Goal: Task Accomplishment & Management: Use online tool/utility

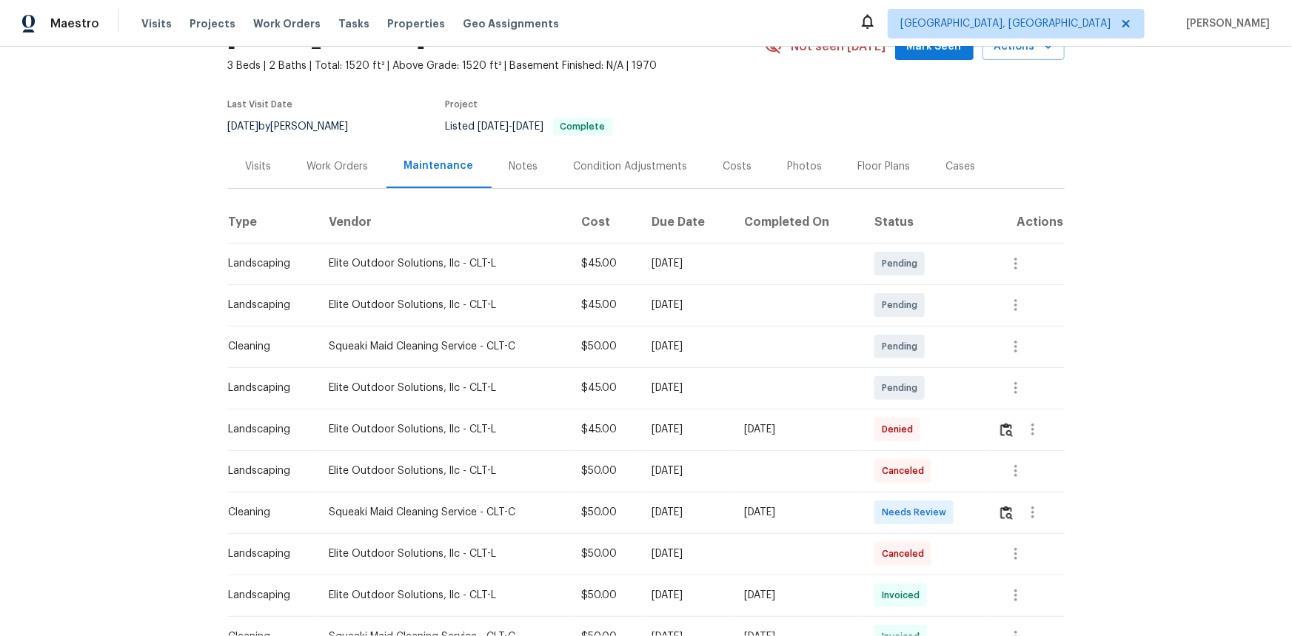
scroll to position [269, 0]
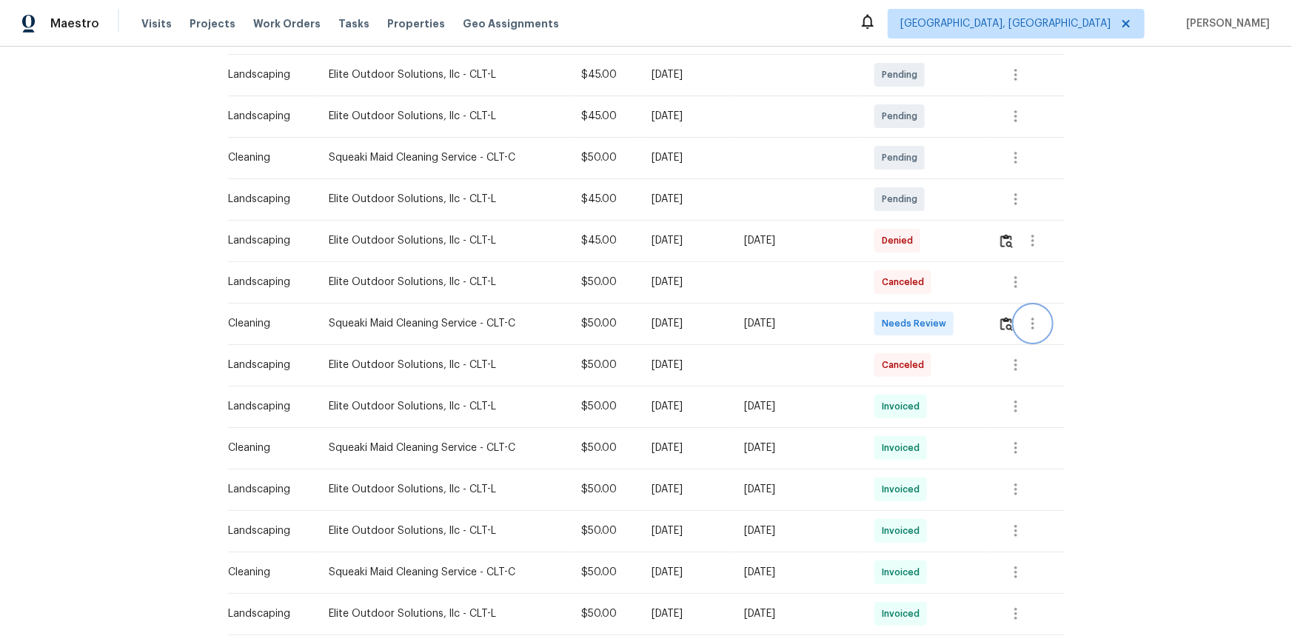
click at [1018, 315] on button "button" at bounding box center [1033, 324] width 36 height 36
click at [1003, 326] on div at bounding box center [646, 318] width 1292 height 636
click at [1001, 325] on img "button" at bounding box center [1006, 324] width 13 height 14
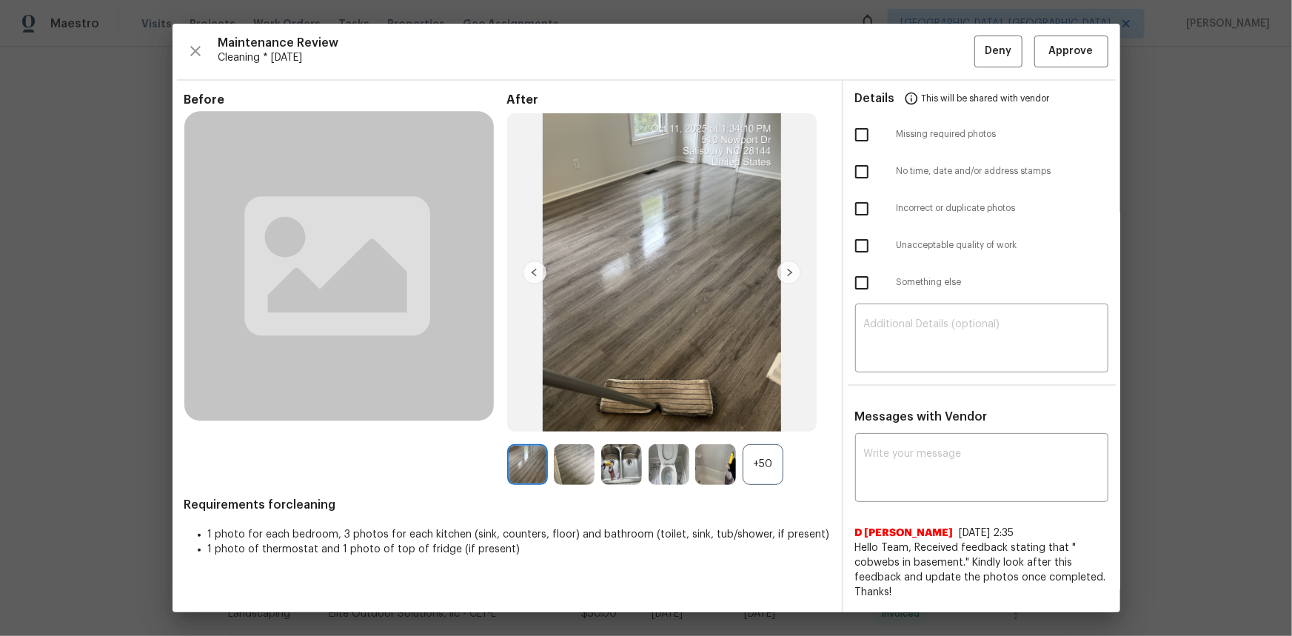
click at [760, 470] on div "+50" at bounding box center [762, 464] width 41 height 41
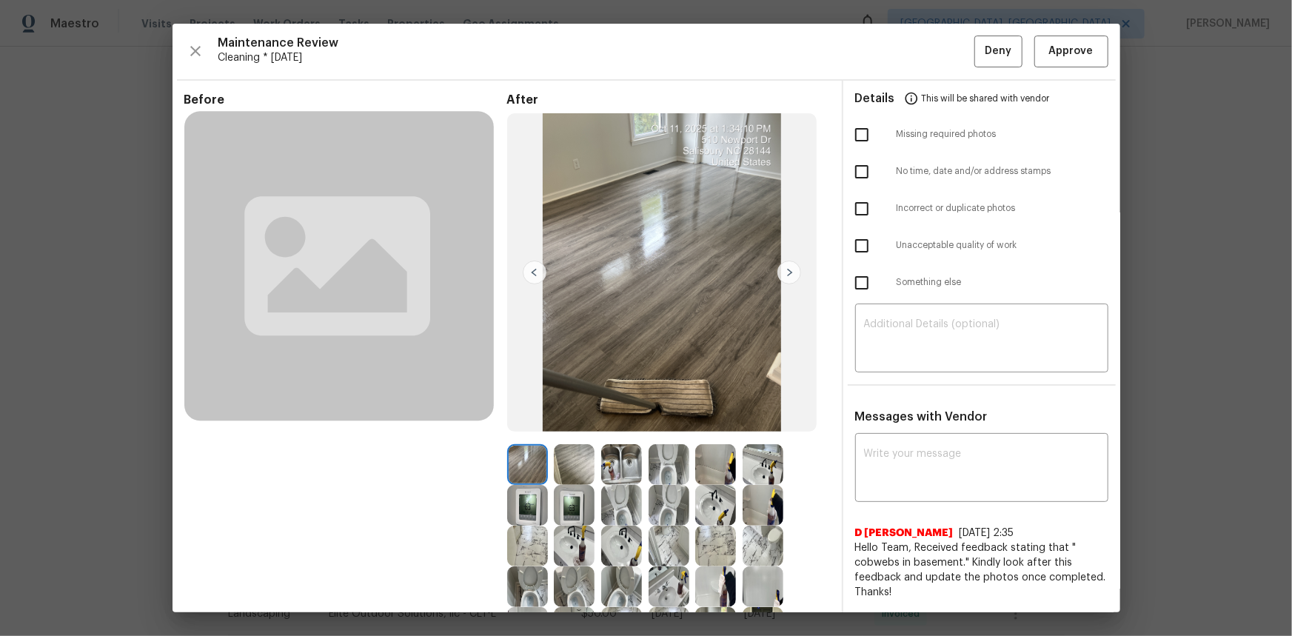
click at [518, 504] on img at bounding box center [527, 505] width 41 height 41
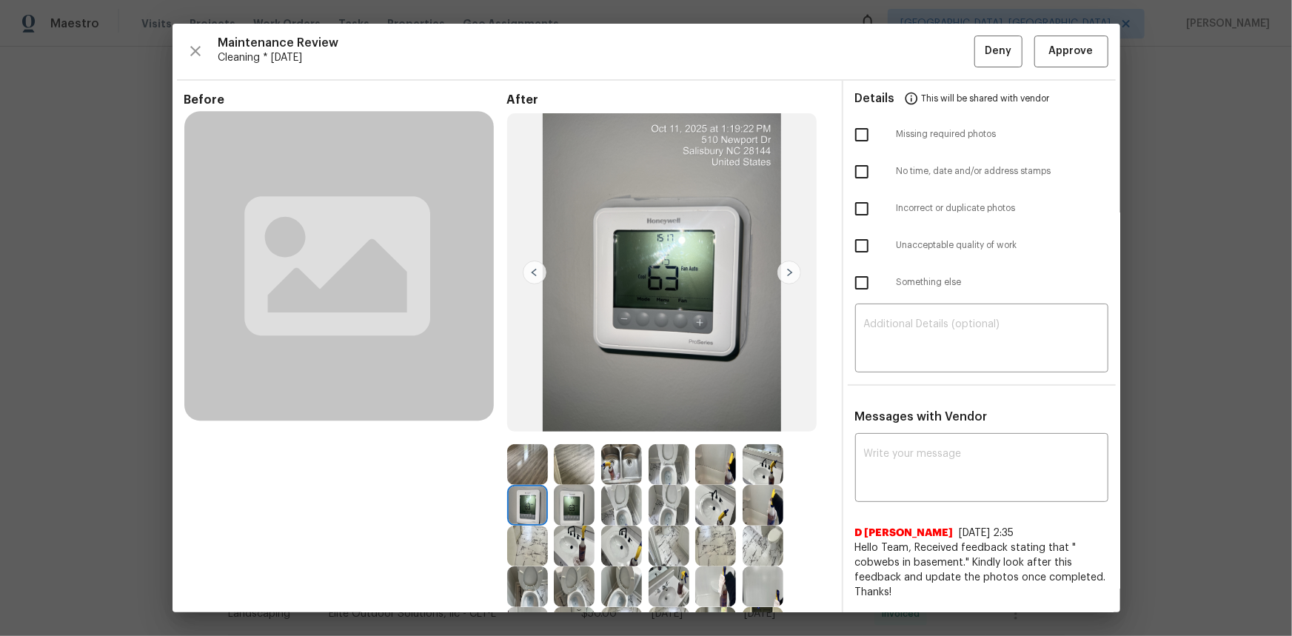
click at [518, 504] on img at bounding box center [527, 505] width 41 height 41
click at [581, 495] on img at bounding box center [574, 505] width 41 height 41
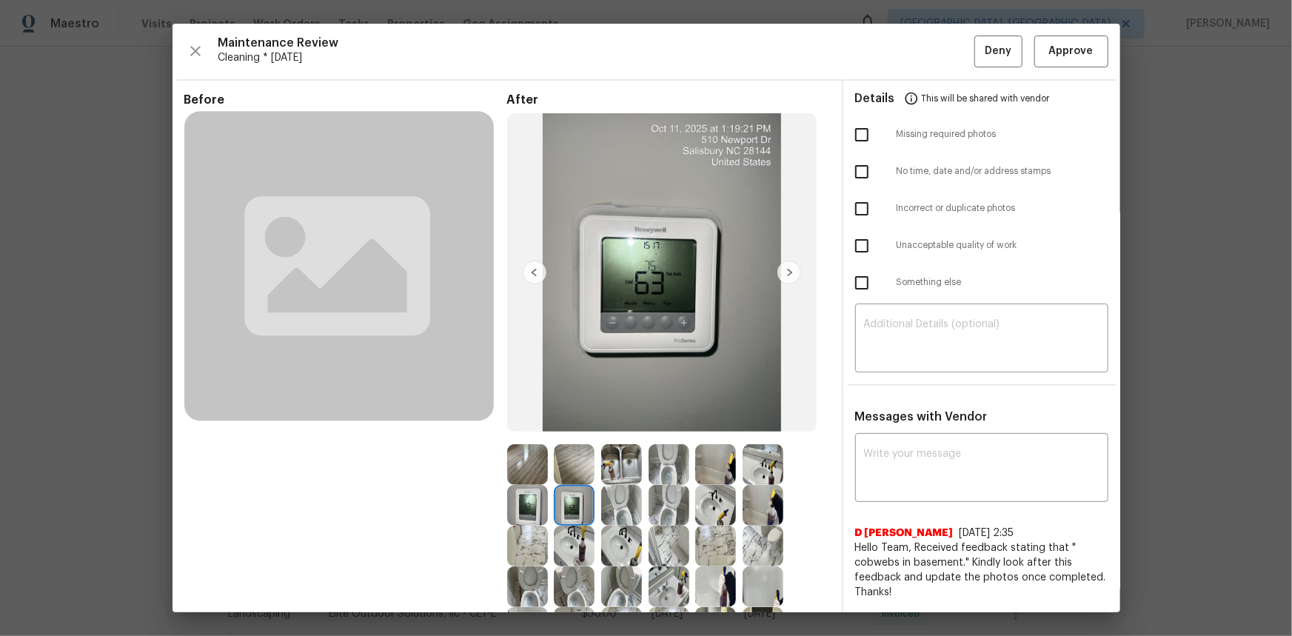
click at [577, 496] on img at bounding box center [574, 505] width 41 height 41
click at [572, 501] on img at bounding box center [574, 505] width 41 height 41
click at [1059, 45] on span "Approve" at bounding box center [1071, 51] width 44 height 19
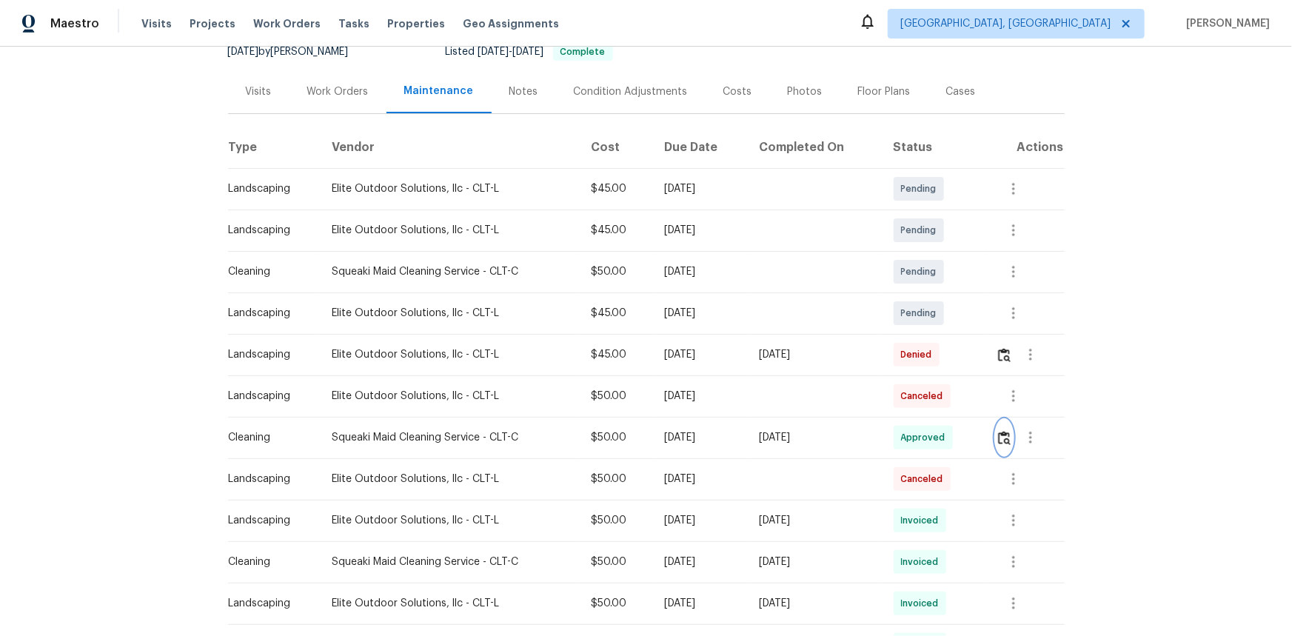
scroll to position [0, 0]
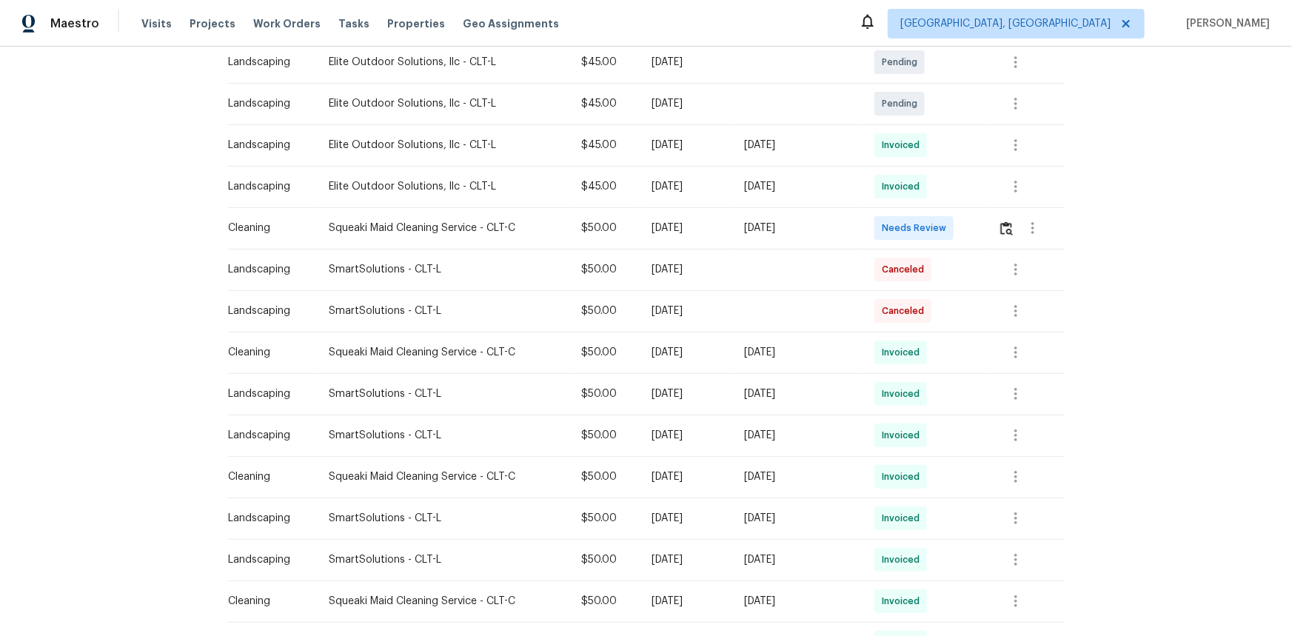
scroll to position [201, 0]
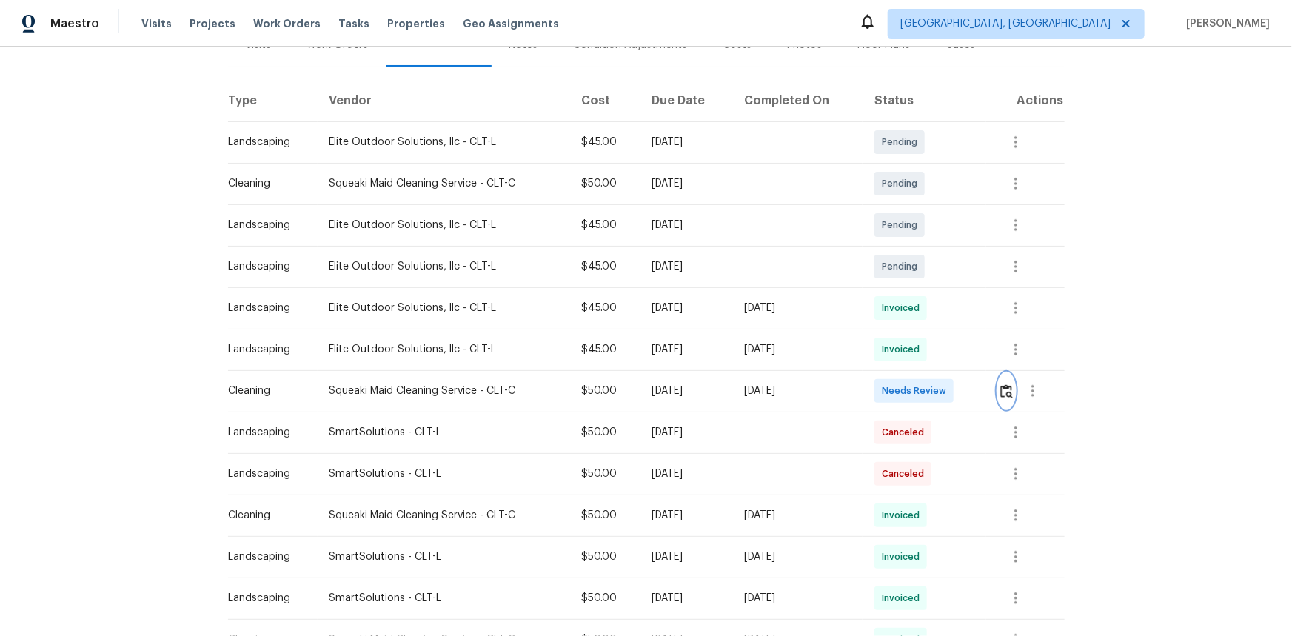
click at [919, 392] on img "button" at bounding box center [1006, 391] width 13 height 14
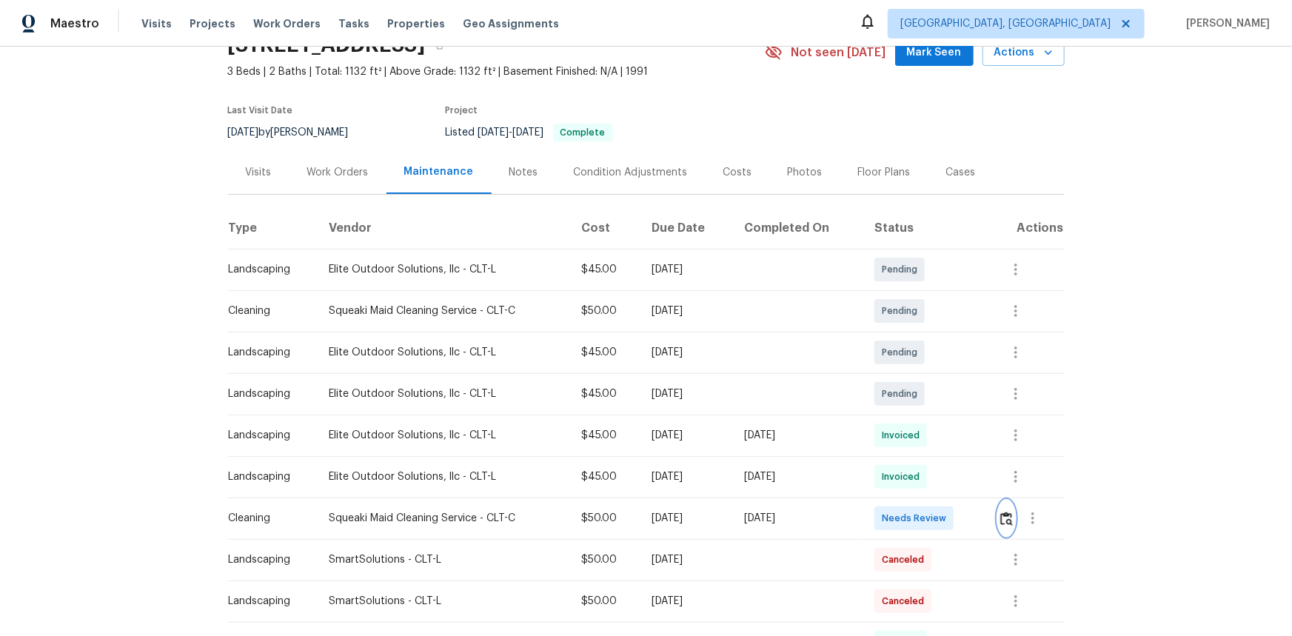
scroll to position [269, 0]
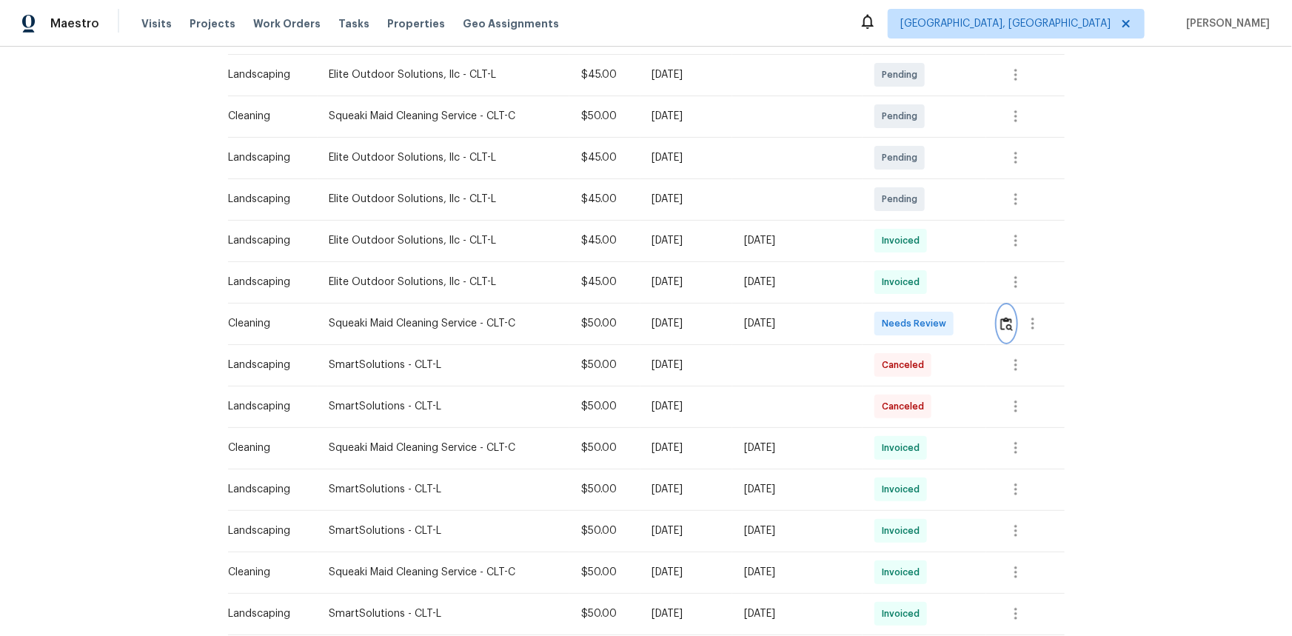
click at [919, 328] on img "button" at bounding box center [1006, 324] width 13 height 14
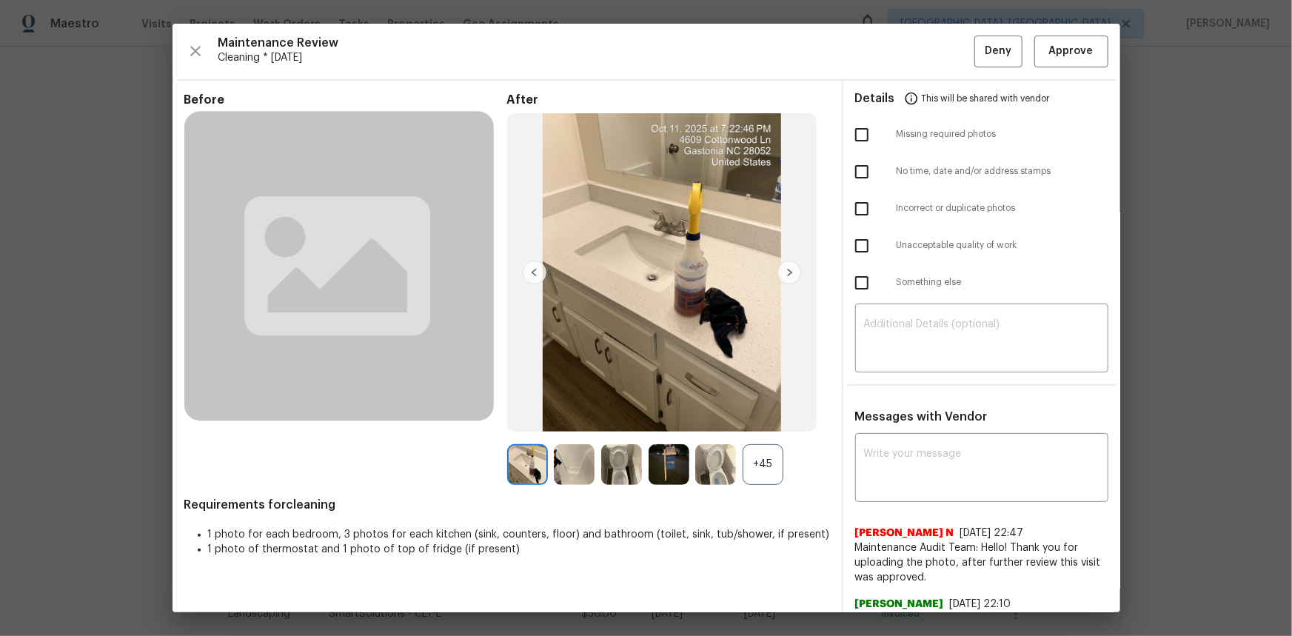
click at [759, 425] on div "+45" at bounding box center [762, 464] width 41 height 41
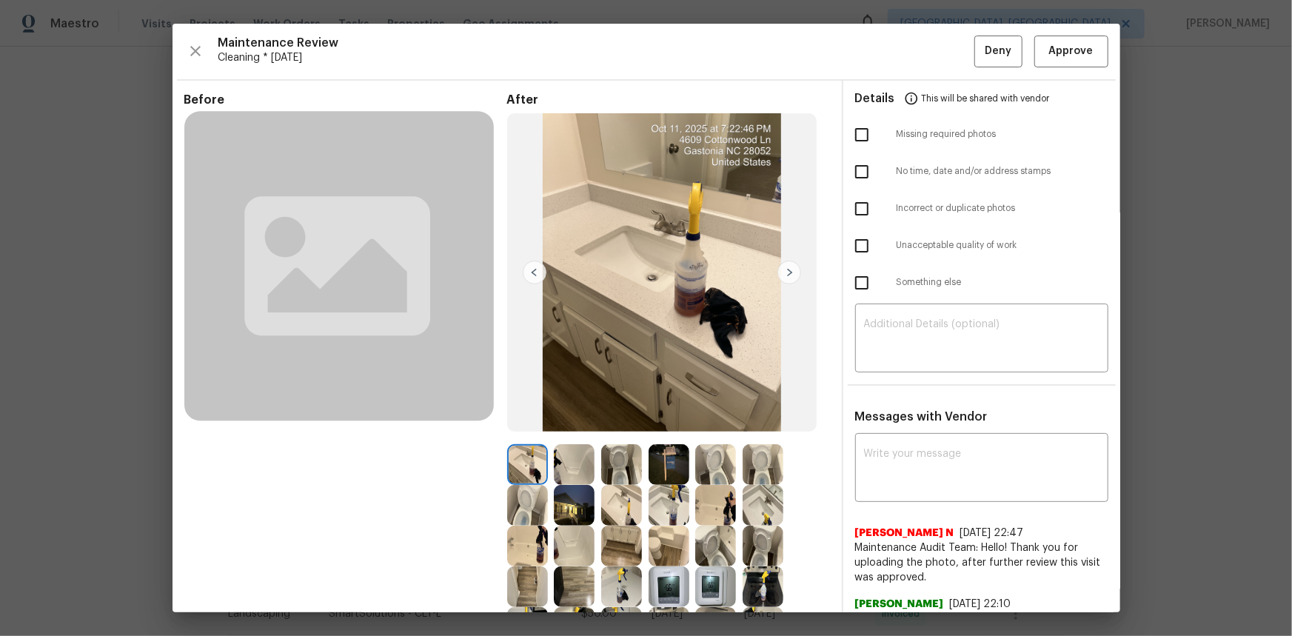
click at [666, 425] on img at bounding box center [668, 586] width 41 height 41
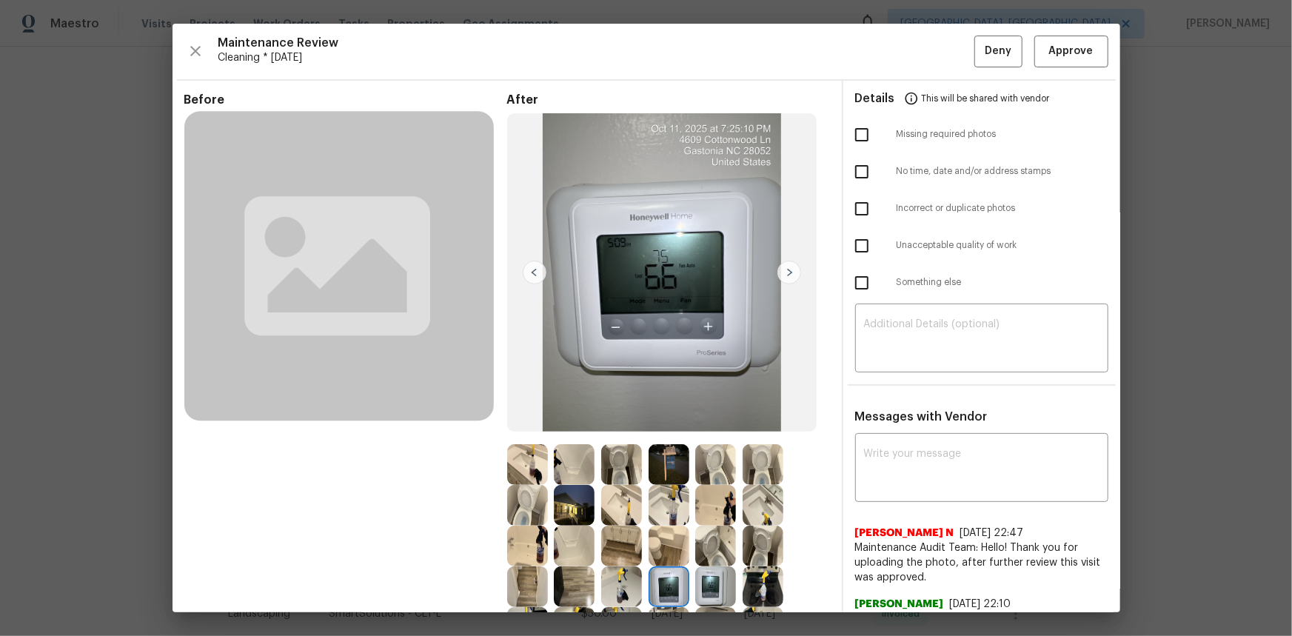
click at [666, 425] on img at bounding box center [668, 586] width 41 height 41
click at [919, 62] on button "Approve" at bounding box center [1071, 52] width 74 height 32
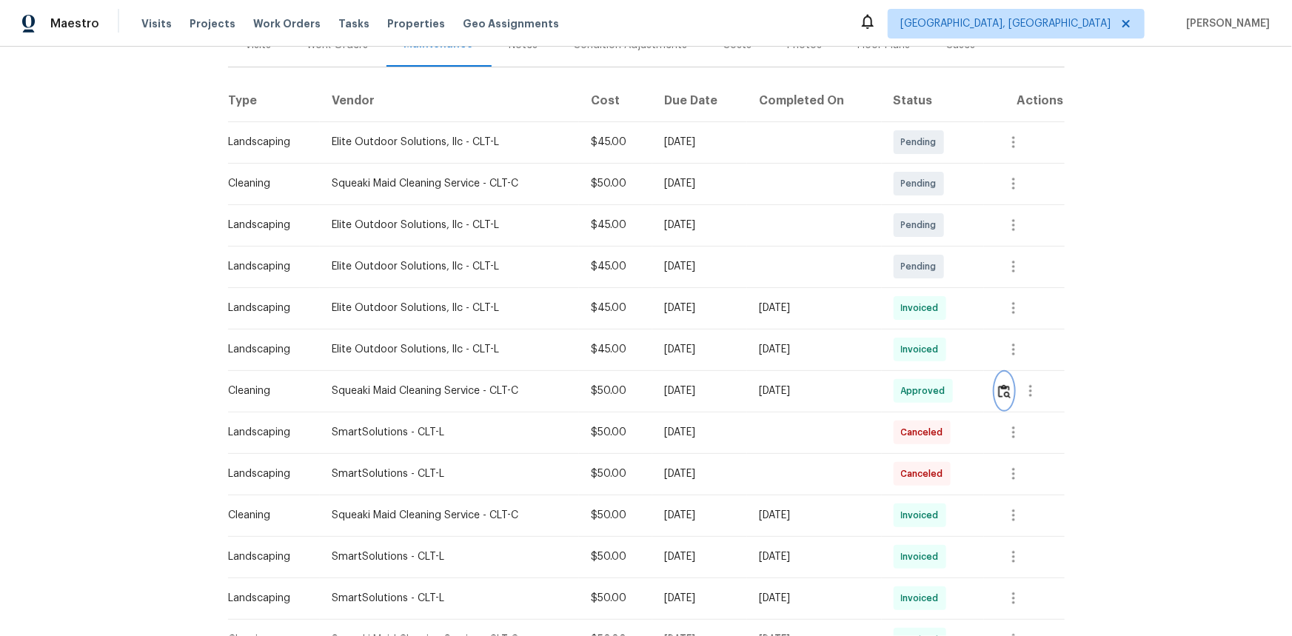
scroll to position [0, 0]
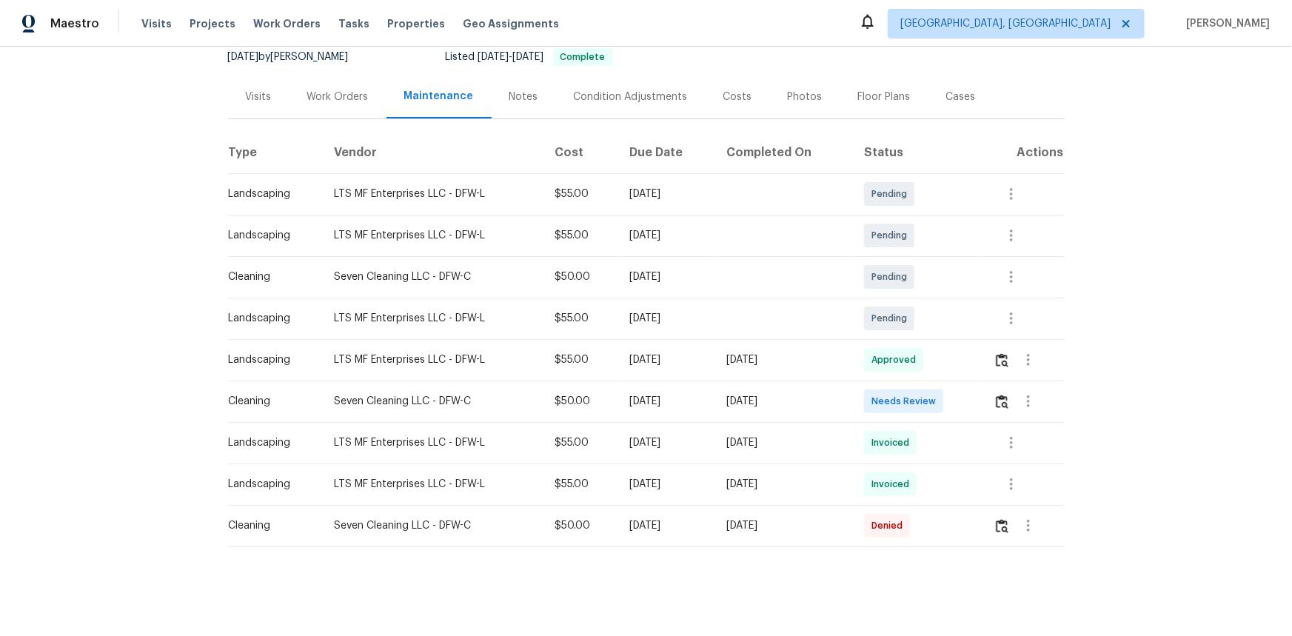
scroll to position [158, 0]
click at [919, 395] on img "button" at bounding box center [1002, 402] width 13 height 14
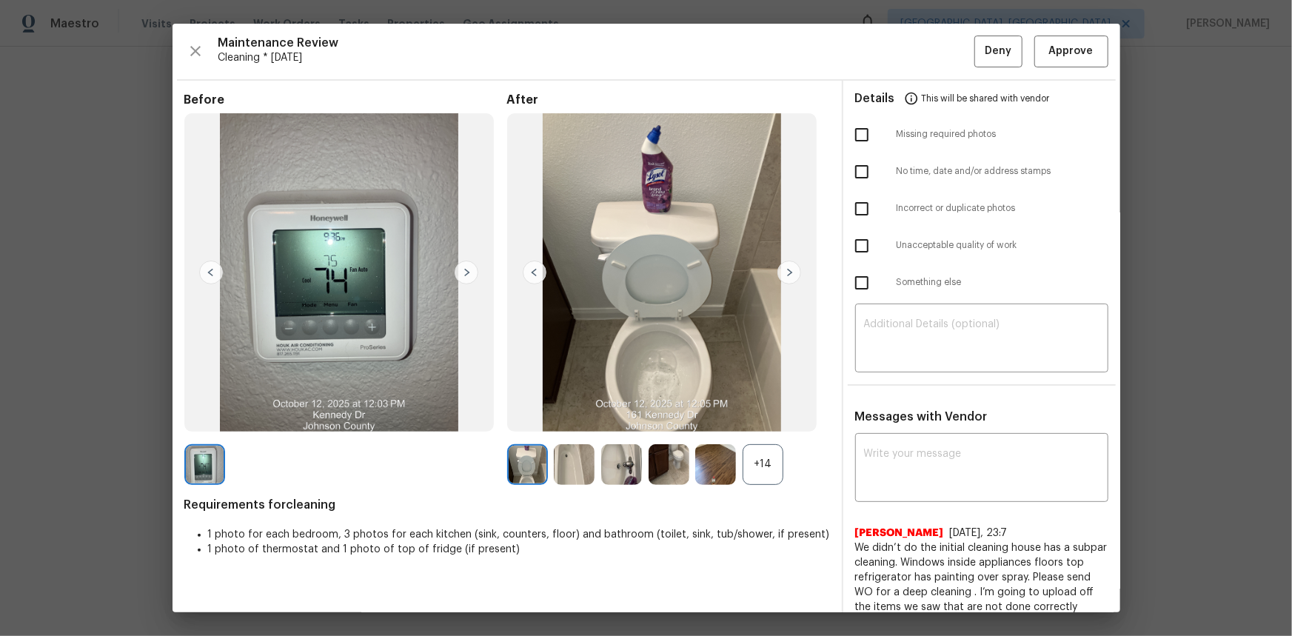
click at [762, 425] on div "+14" at bounding box center [762, 464] width 41 height 41
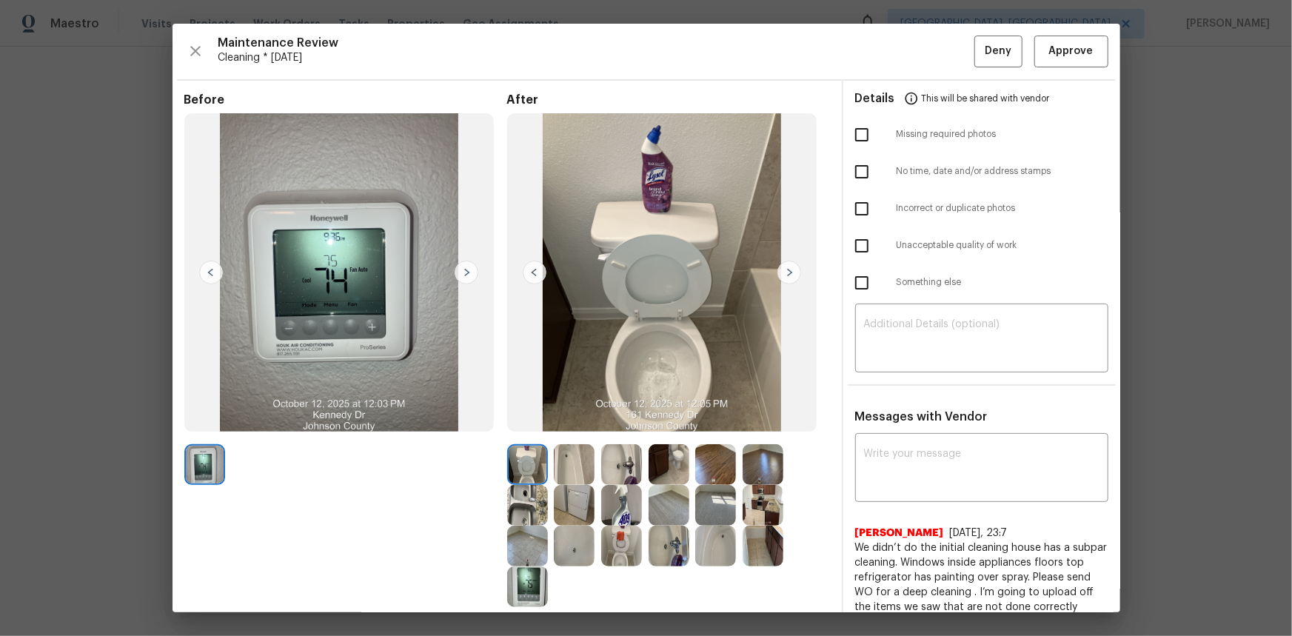
drag, startPoint x: 548, startPoint y: 583, endPoint x: 537, endPoint y: 585, distance: 11.2
click at [547, 425] on div at bounding box center [530, 586] width 47 height 41
click at [520, 425] on img at bounding box center [527, 586] width 41 height 41
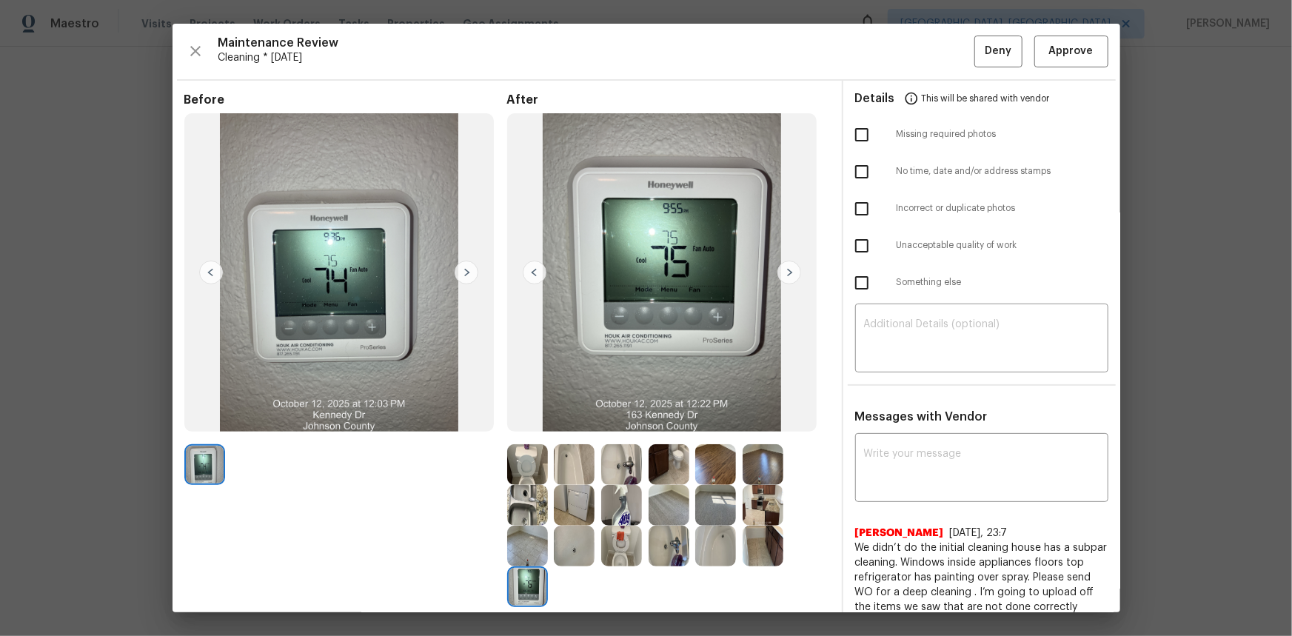
click at [520, 425] on img at bounding box center [527, 586] width 41 height 41
click at [919, 76] on div "Maintenance Review Cleaning * Mon, Oct 06 Deny Approve Before After Requirement…" at bounding box center [646, 318] width 948 height 589
click at [919, 37] on button "Approve" at bounding box center [1071, 52] width 74 height 32
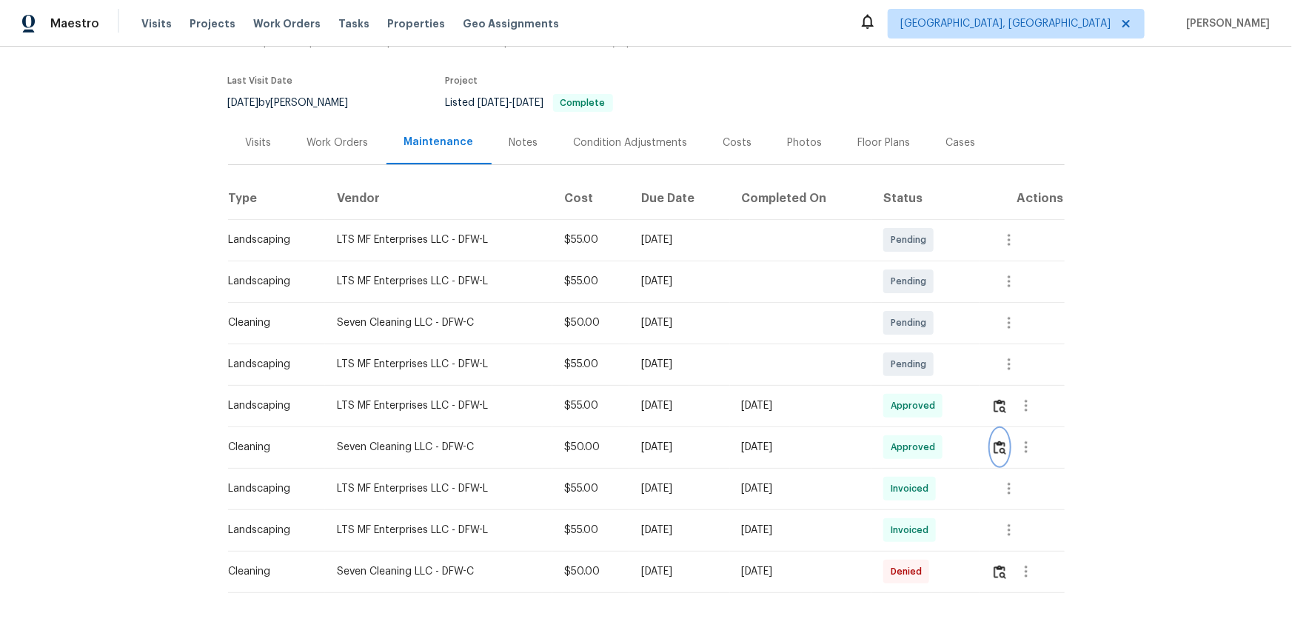
scroll to position [0, 0]
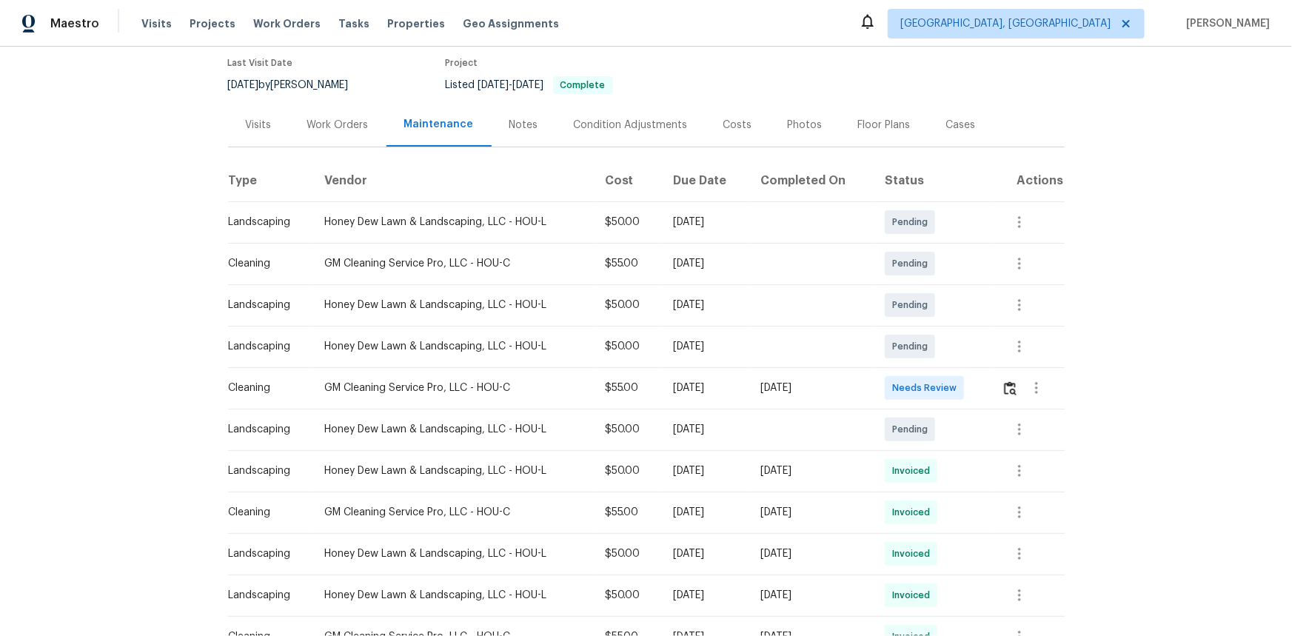
scroll to position [134, 0]
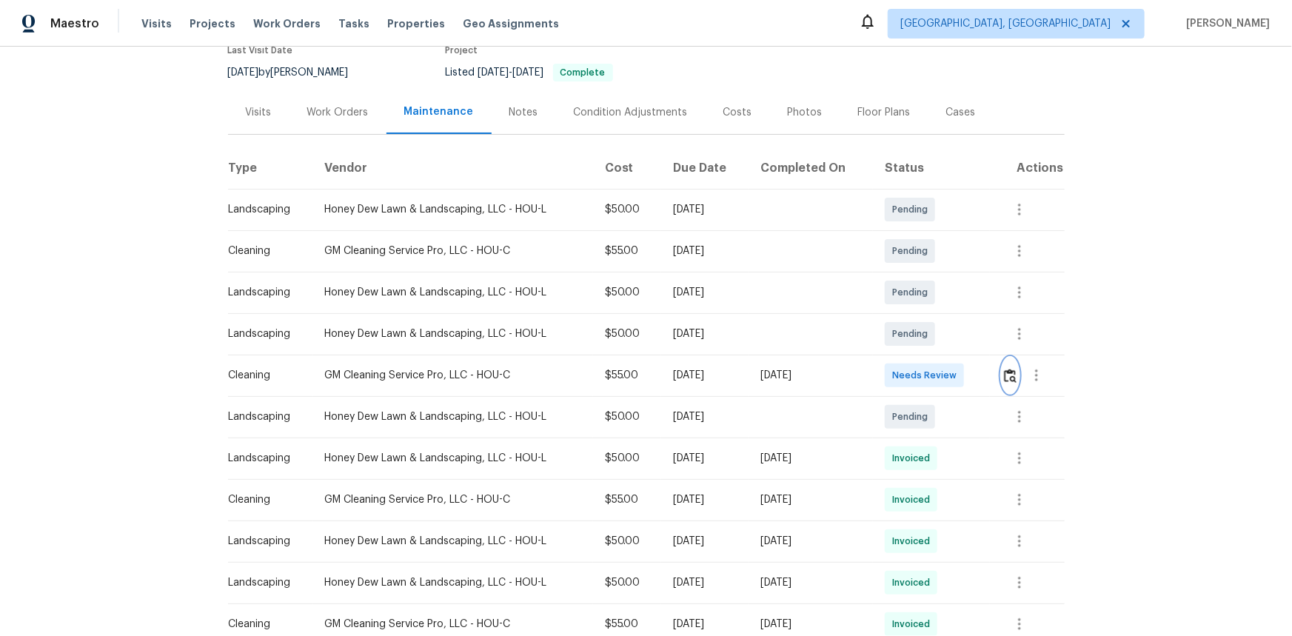
click at [919, 372] on img "button" at bounding box center [1010, 376] width 13 height 14
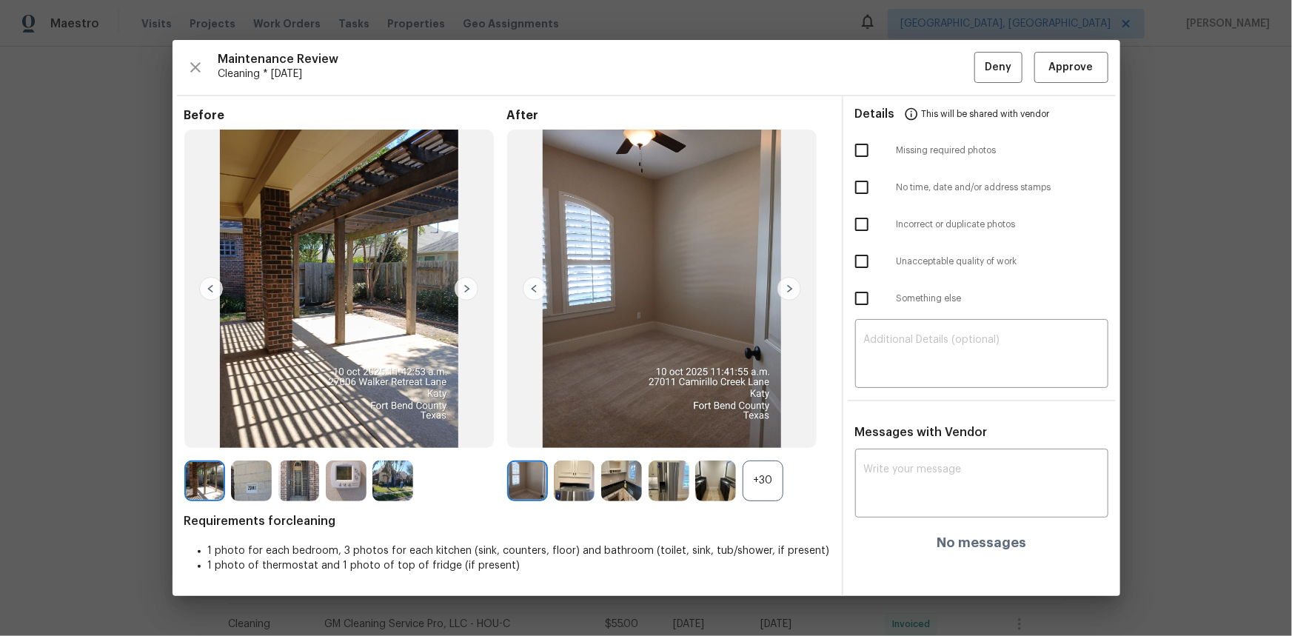
click at [352, 425] on img at bounding box center [346, 480] width 41 height 41
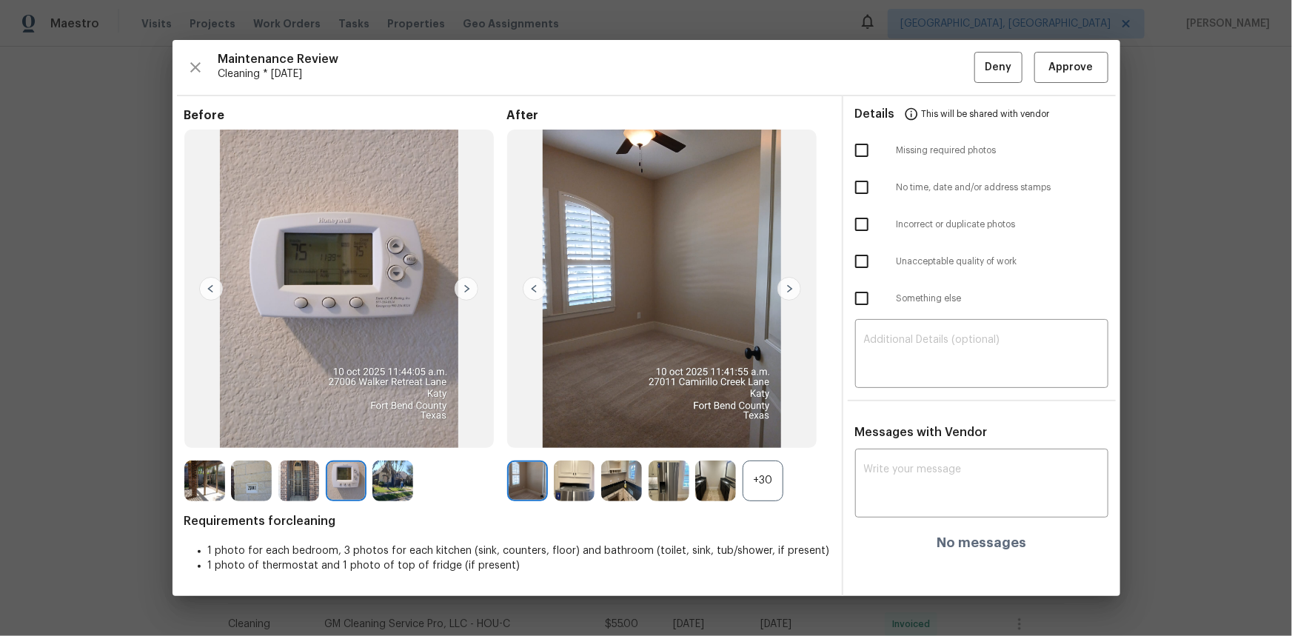
click at [352, 425] on img at bounding box center [346, 480] width 41 height 41
click at [765, 425] on div "+30" at bounding box center [762, 480] width 41 height 41
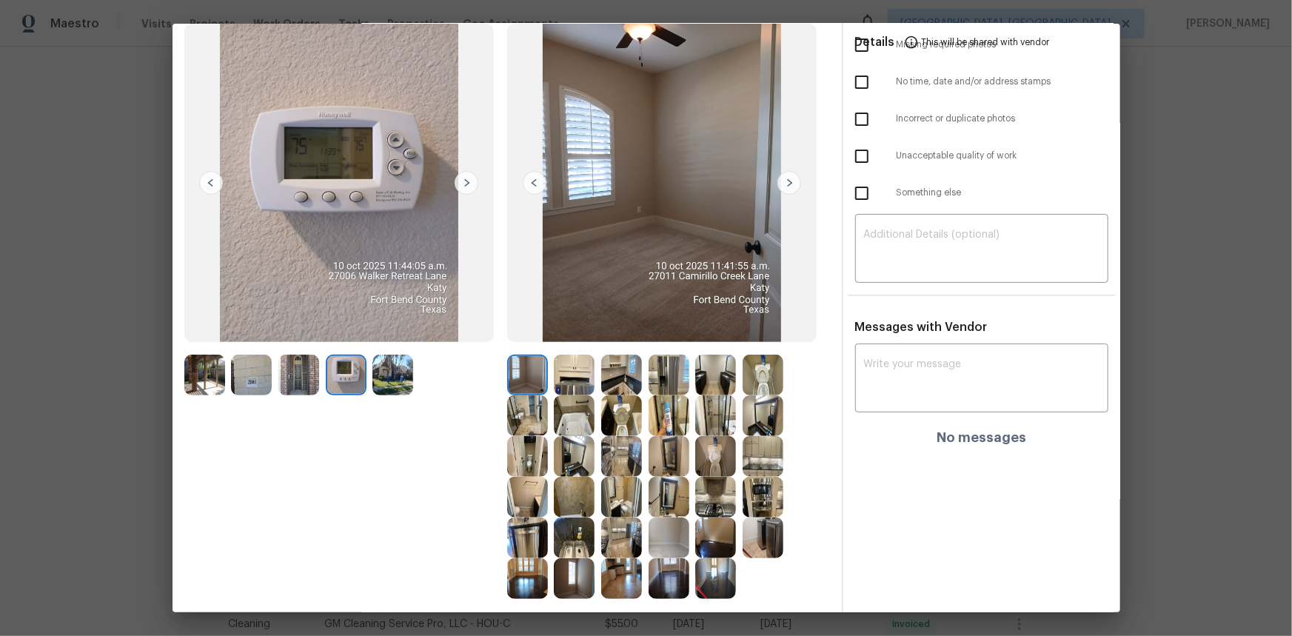
scroll to position [0, 0]
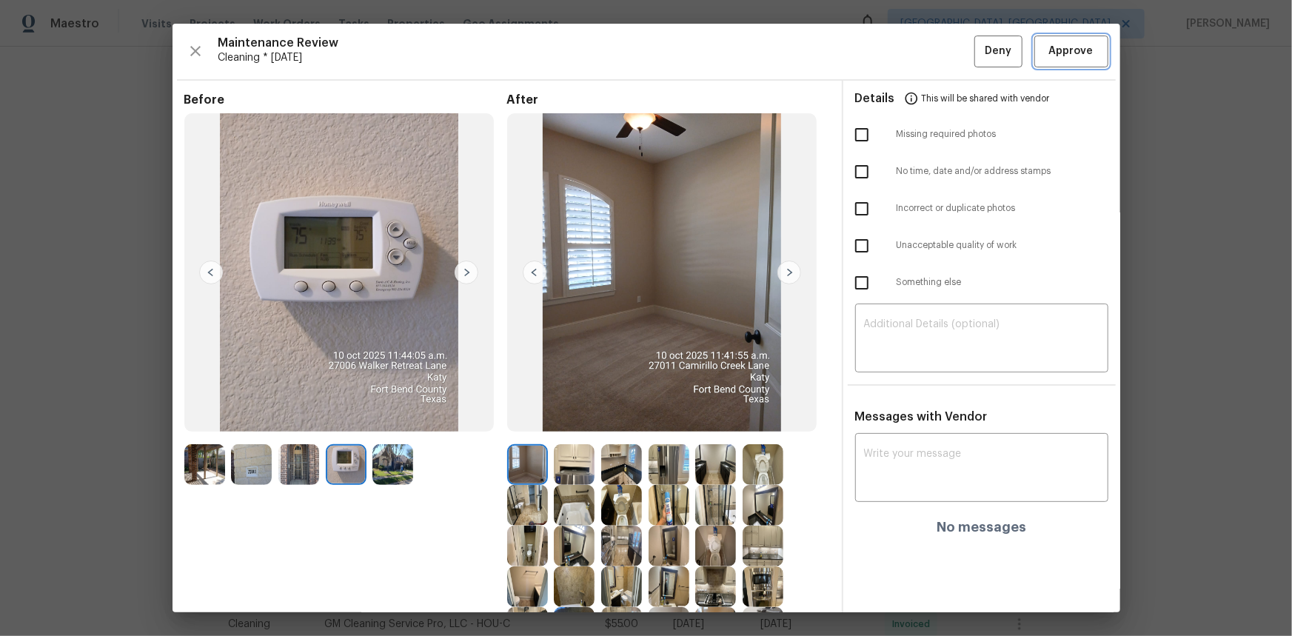
click at [919, 46] on span "Approve" at bounding box center [1071, 51] width 44 height 19
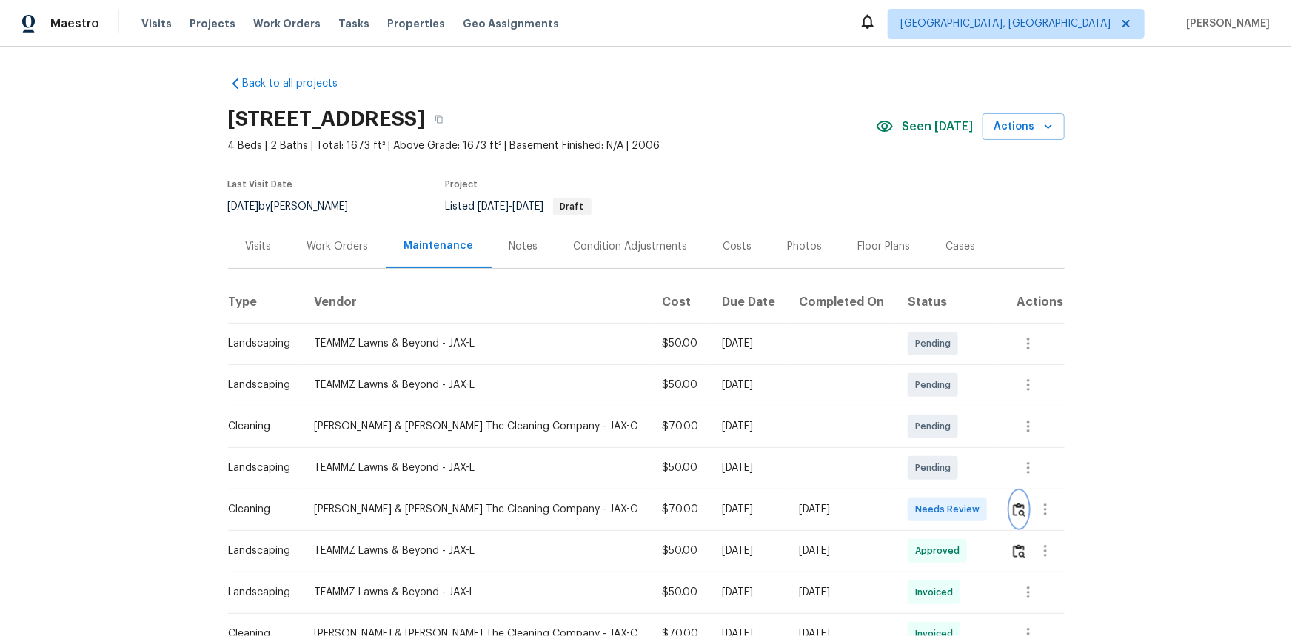
click at [919, 425] on img "button" at bounding box center [1019, 510] width 13 height 14
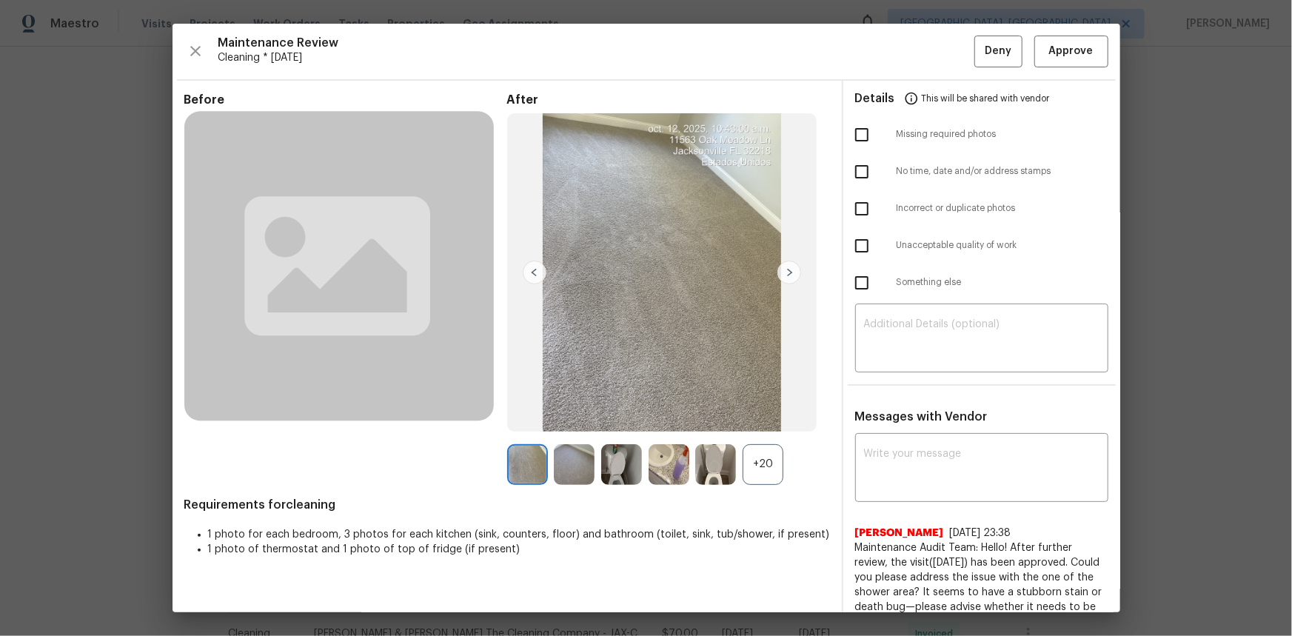
click at [770, 425] on div "+20" at bounding box center [762, 464] width 41 height 41
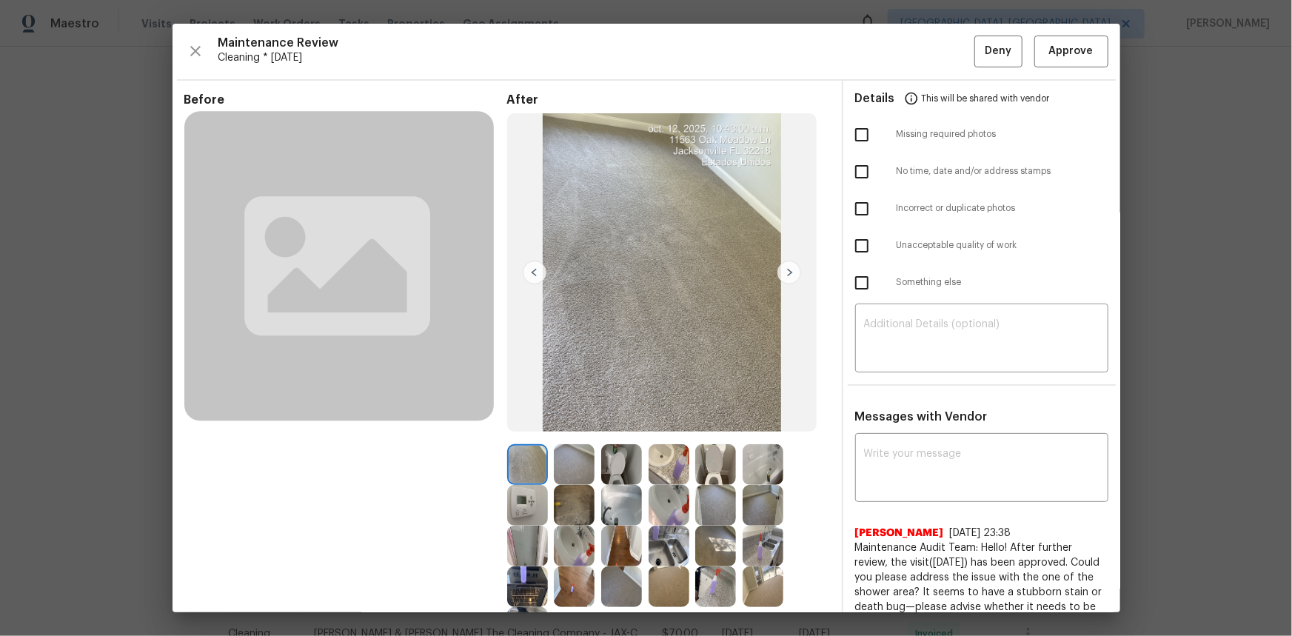
click at [509, 425] on img at bounding box center [527, 505] width 41 height 41
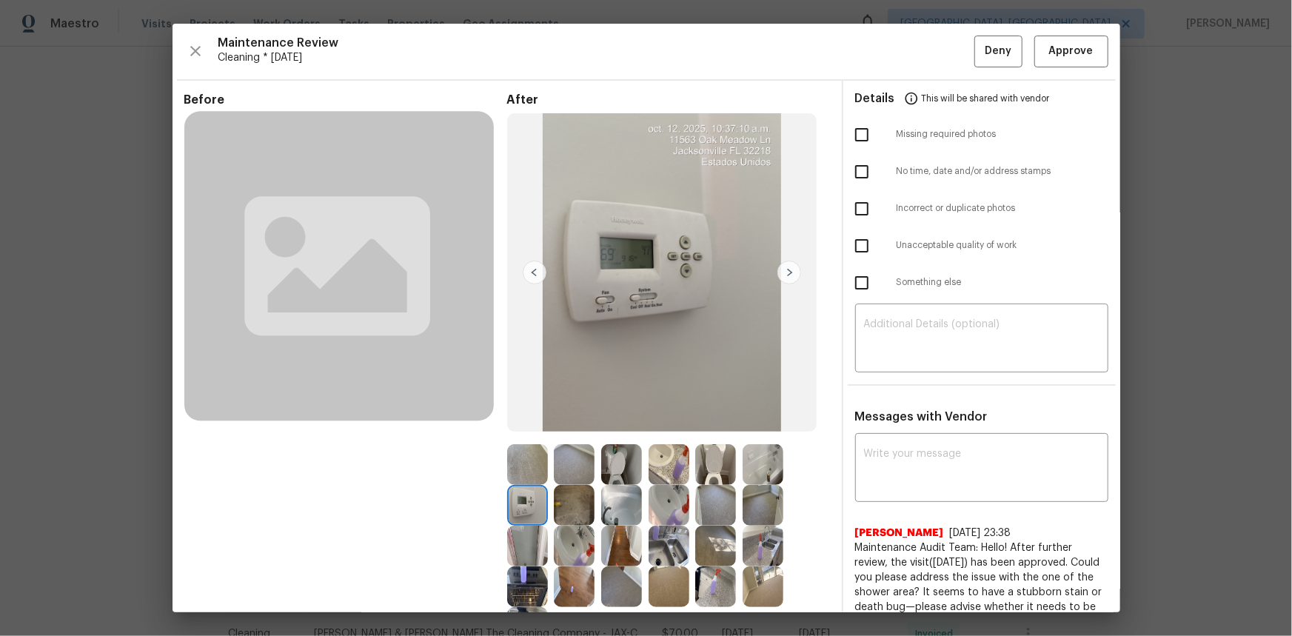
click at [509, 425] on img at bounding box center [527, 505] width 41 height 41
click at [919, 45] on span "Approve" at bounding box center [1071, 51] width 44 height 19
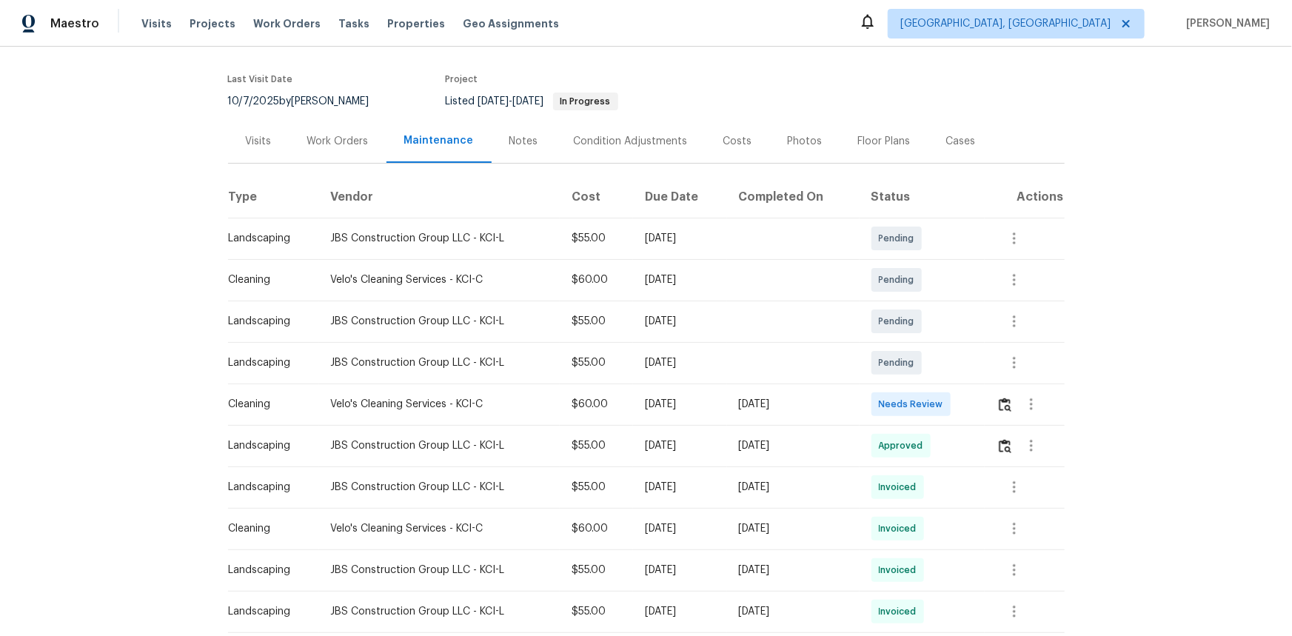
scroll to position [201, 0]
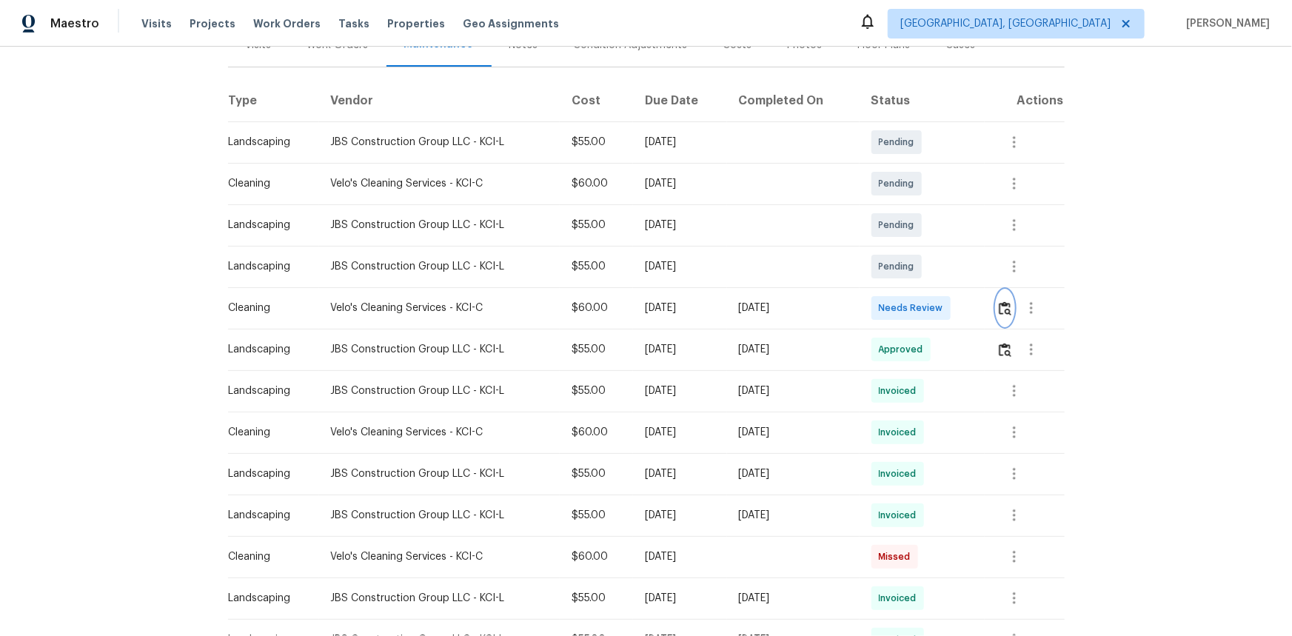
click at [919, 310] on img "button" at bounding box center [1005, 308] width 13 height 14
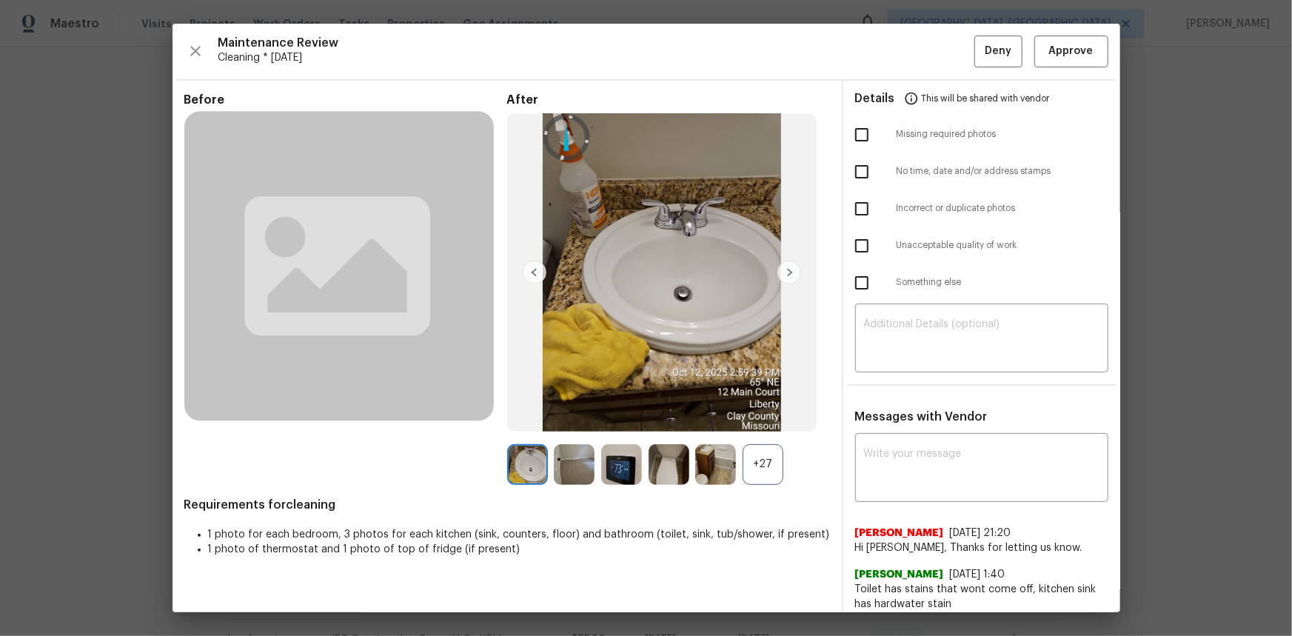
click at [619, 425] on img at bounding box center [621, 464] width 41 height 41
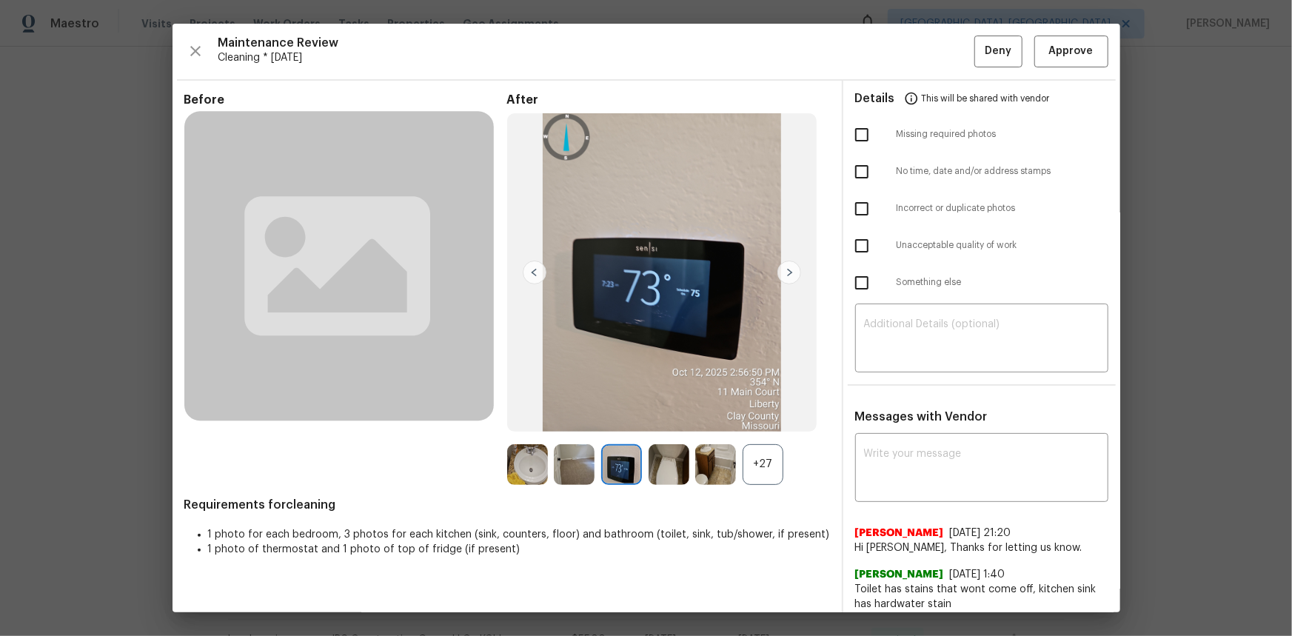
click at [619, 425] on img at bounding box center [621, 464] width 41 height 41
click at [919, 51] on span "Approve" at bounding box center [1071, 51] width 44 height 19
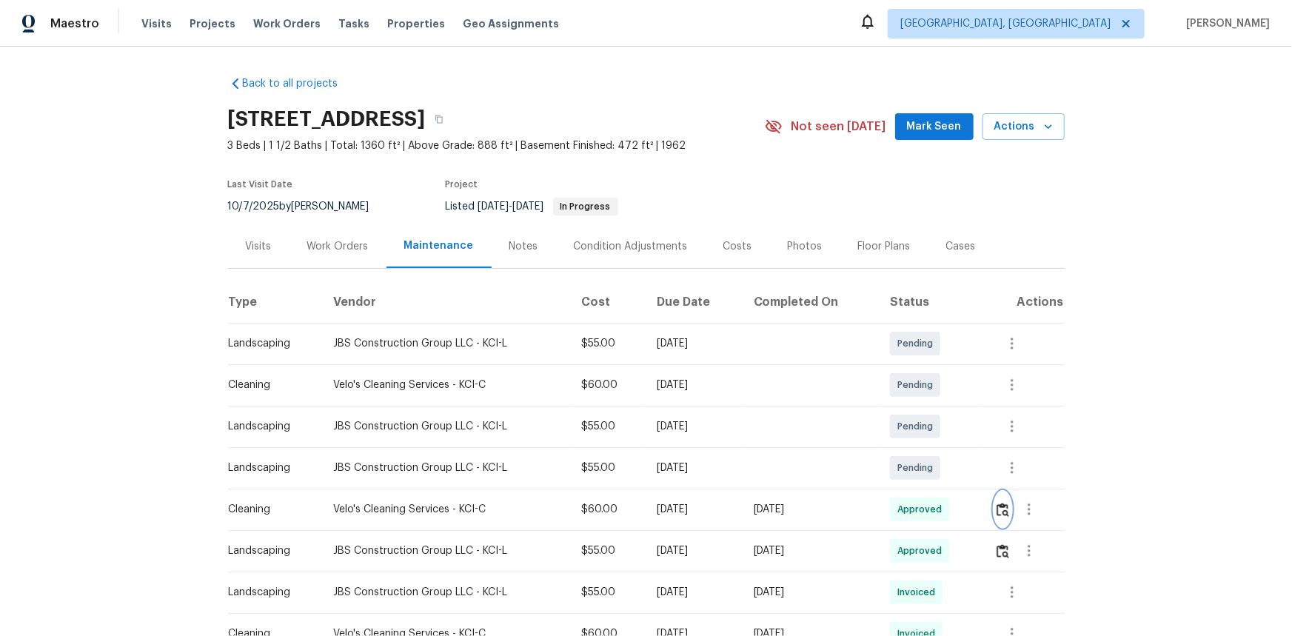
scroll to position [0, 0]
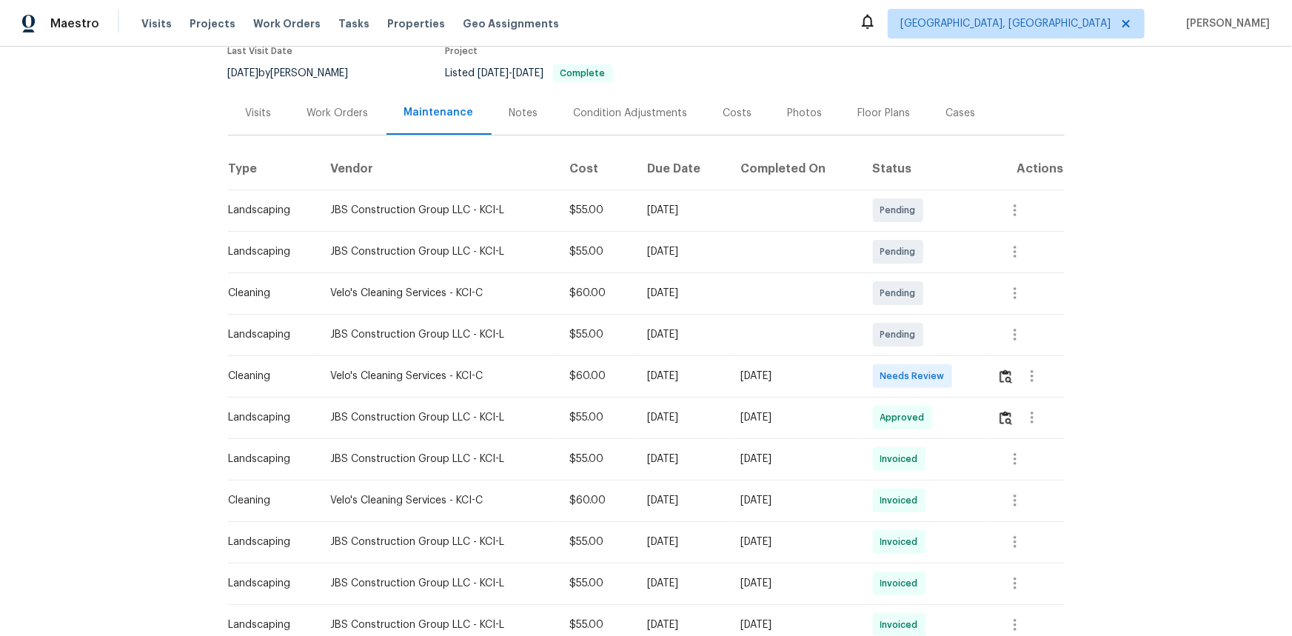
scroll to position [134, 0]
click at [919, 374] on img "button" at bounding box center [1005, 376] width 13 height 14
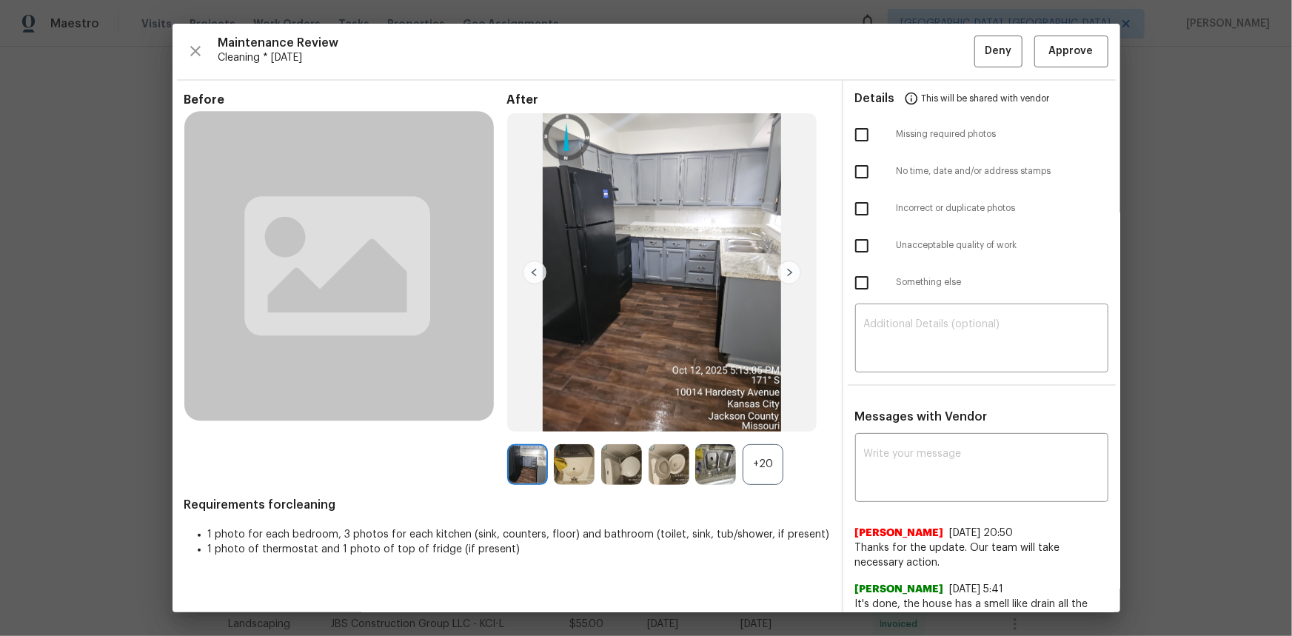
click at [753, 425] on div "+20" at bounding box center [762, 464] width 41 height 41
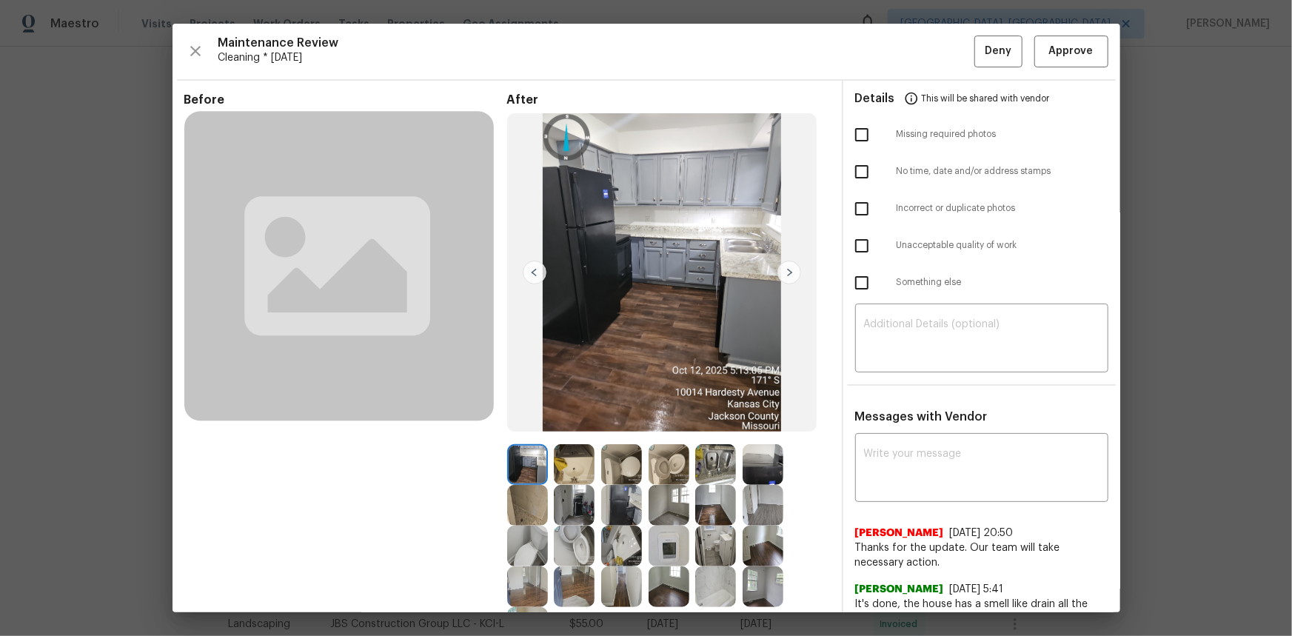
click at [667, 425] on img at bounding box center [668, 546] width 41 height 41
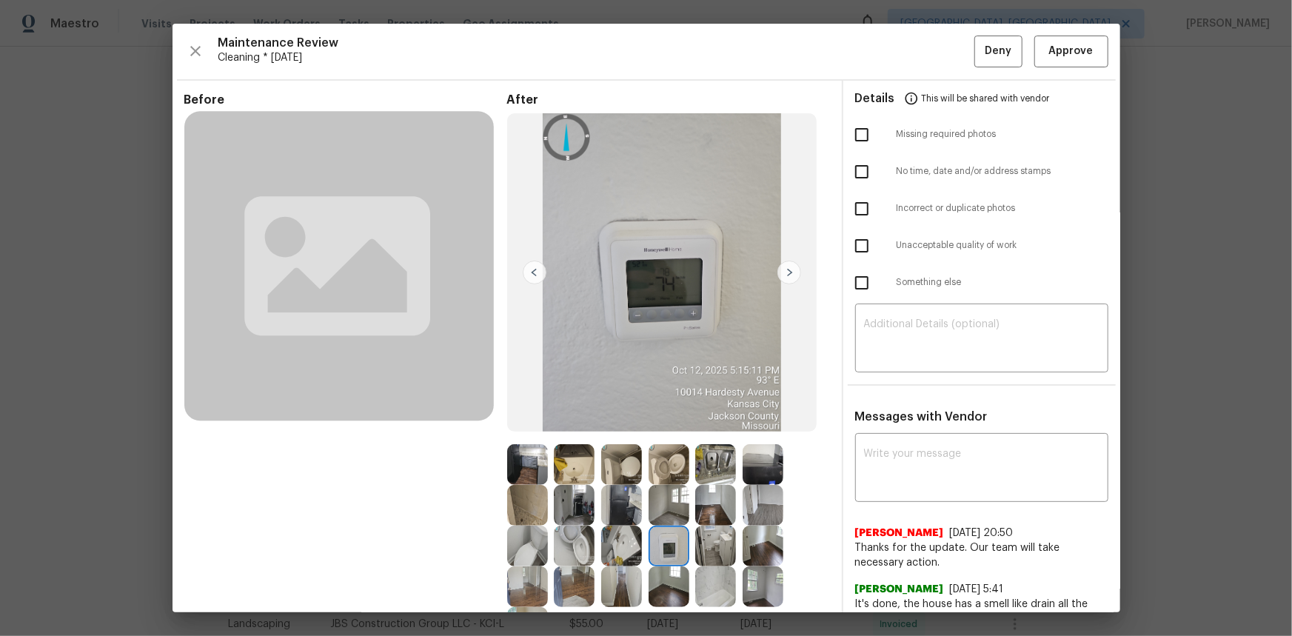
click at [667, 425] on img at bounding box center [668, 546] width 41 height 41
click at [919, 49] on span "Approve" at bounding box center [1071, 51] width 44 height 19
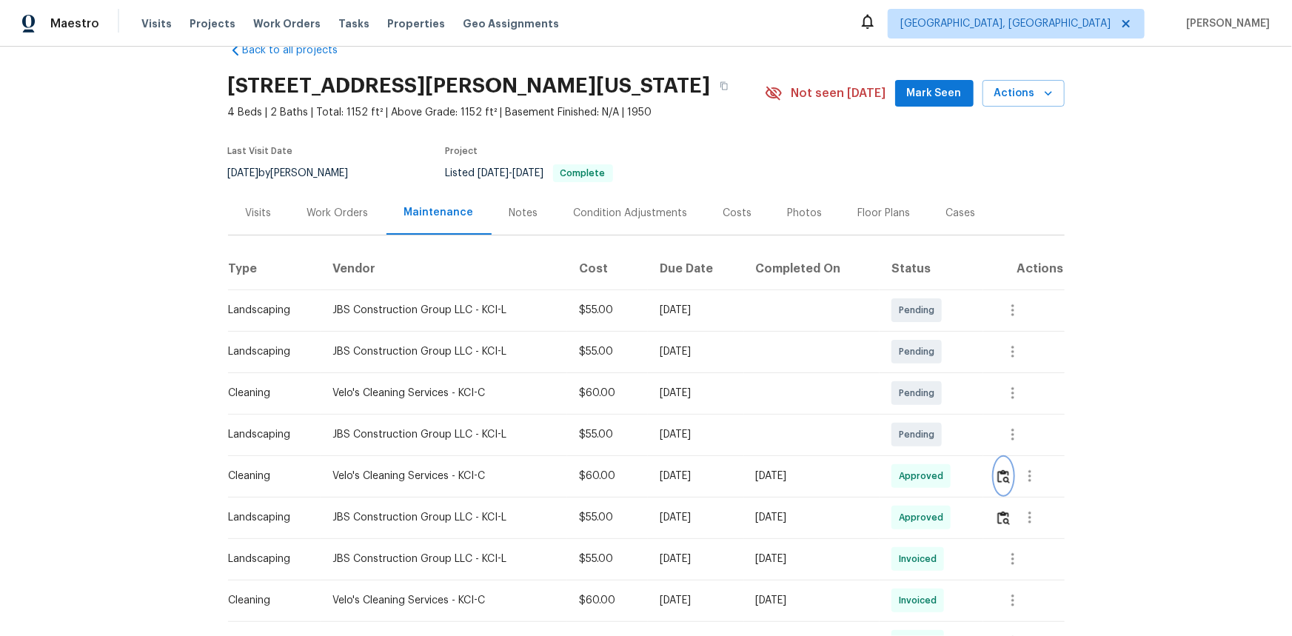
scroll to position [0, 0]
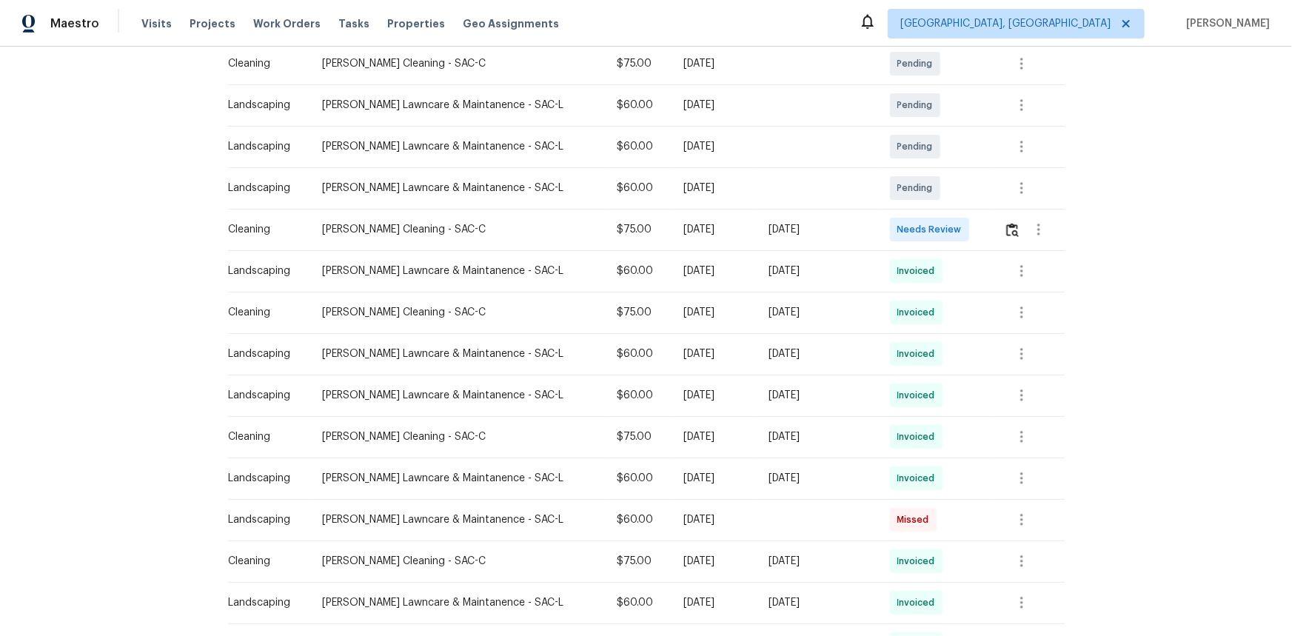
scroll to position [336, 0]
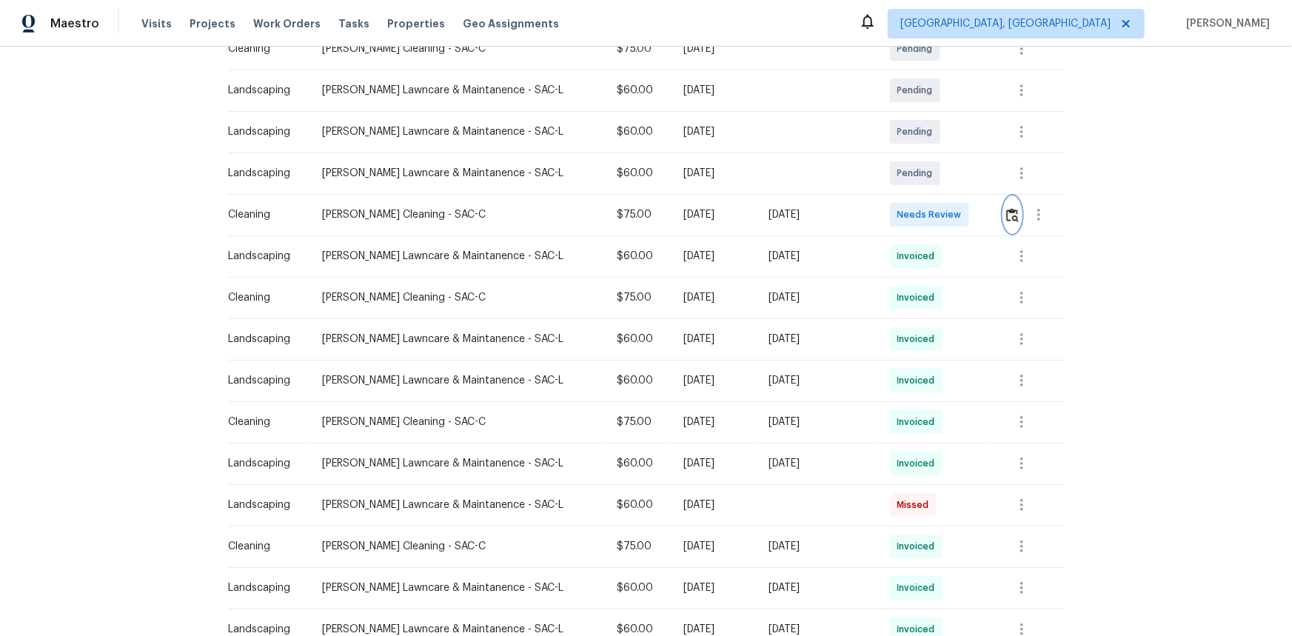
click at [919, 210] on img "button" at bounding box center [1012, 215] width 13 height 14
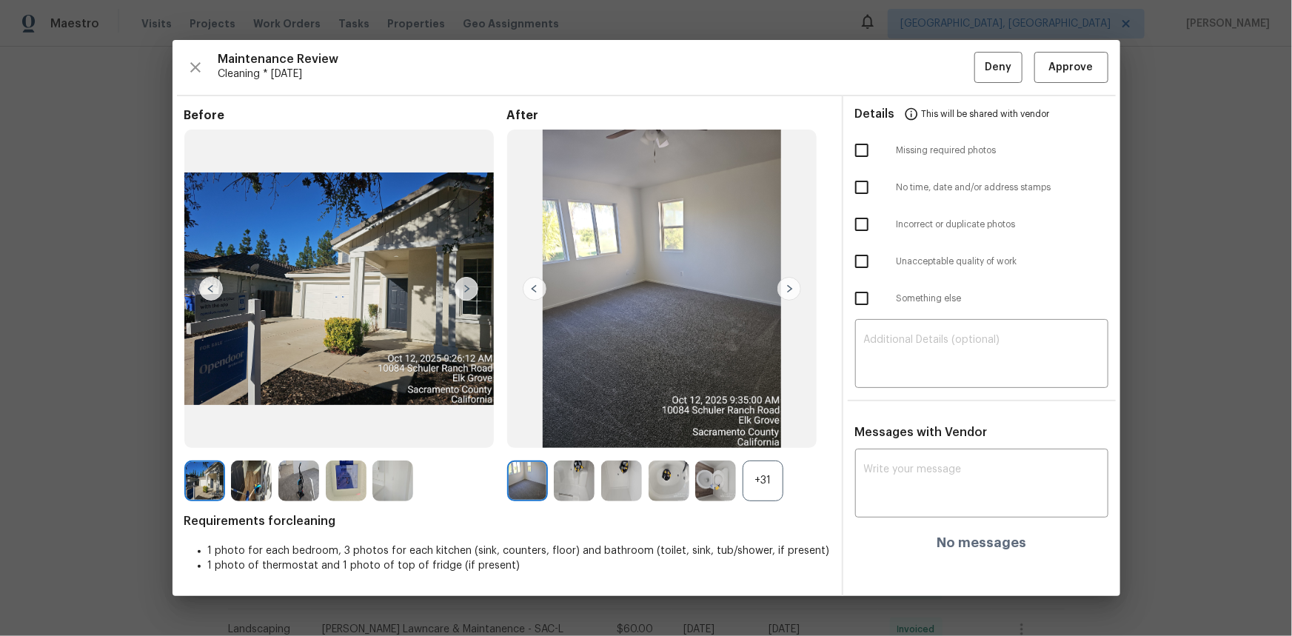
click at [751, 425] on div "+31" at bounding box center [762, 480] width 41 height 41
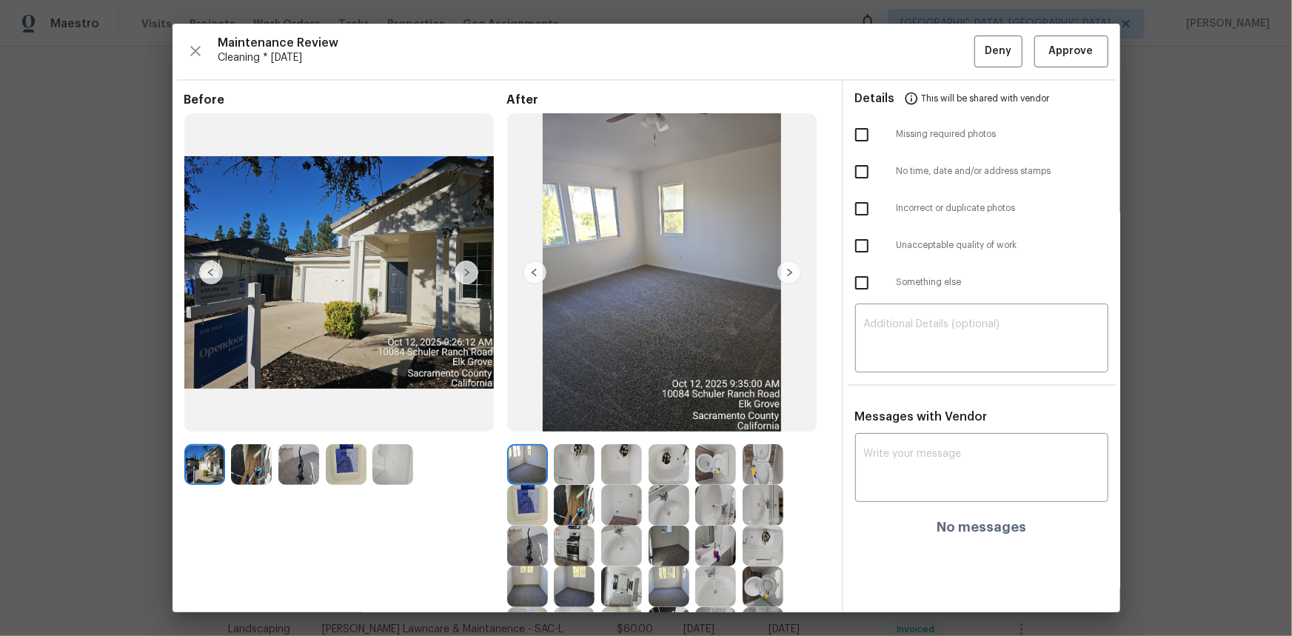
click at [513, 425] on img at bounding box center [527, 505] width 41 height 41
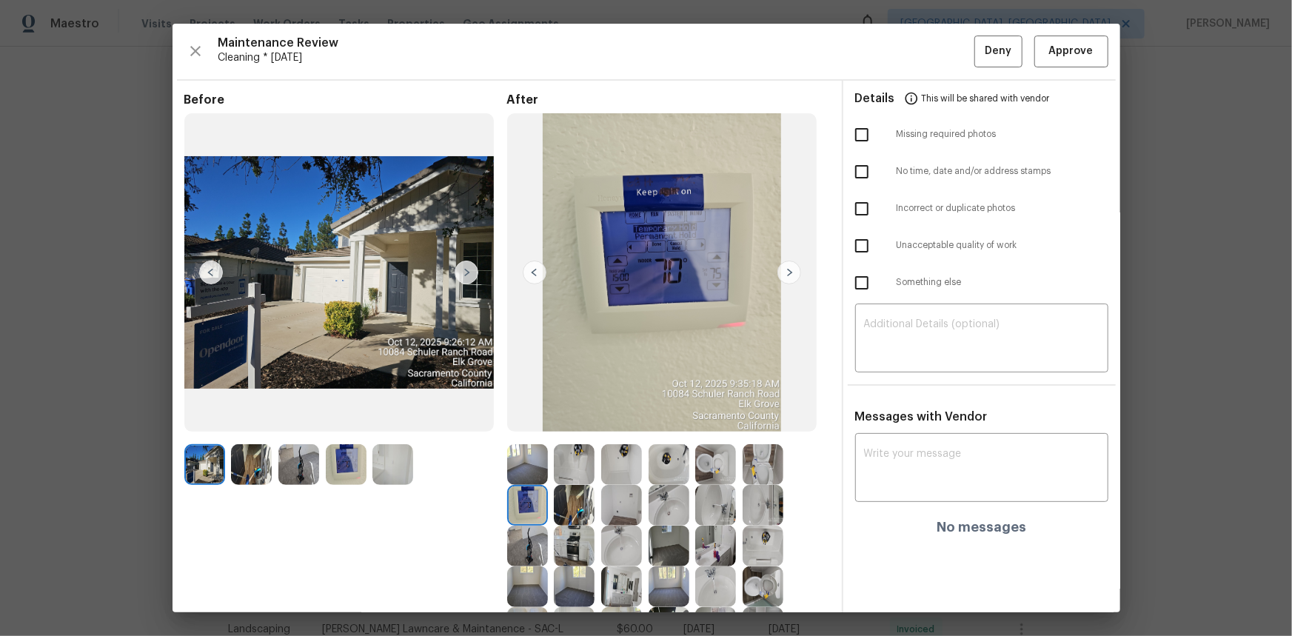
click at [513, 425] on img at bounding box center [527, 505] width 41 height 41
click at [522, 425] on img at bounding box center [527, 505] width 41 height 41
click at [523, 425] on img at bounding box center [527, 505] width 41 height 41
click at [919, 46] on span "Approve" at bounding box center [1071, 51] width 44 height 19
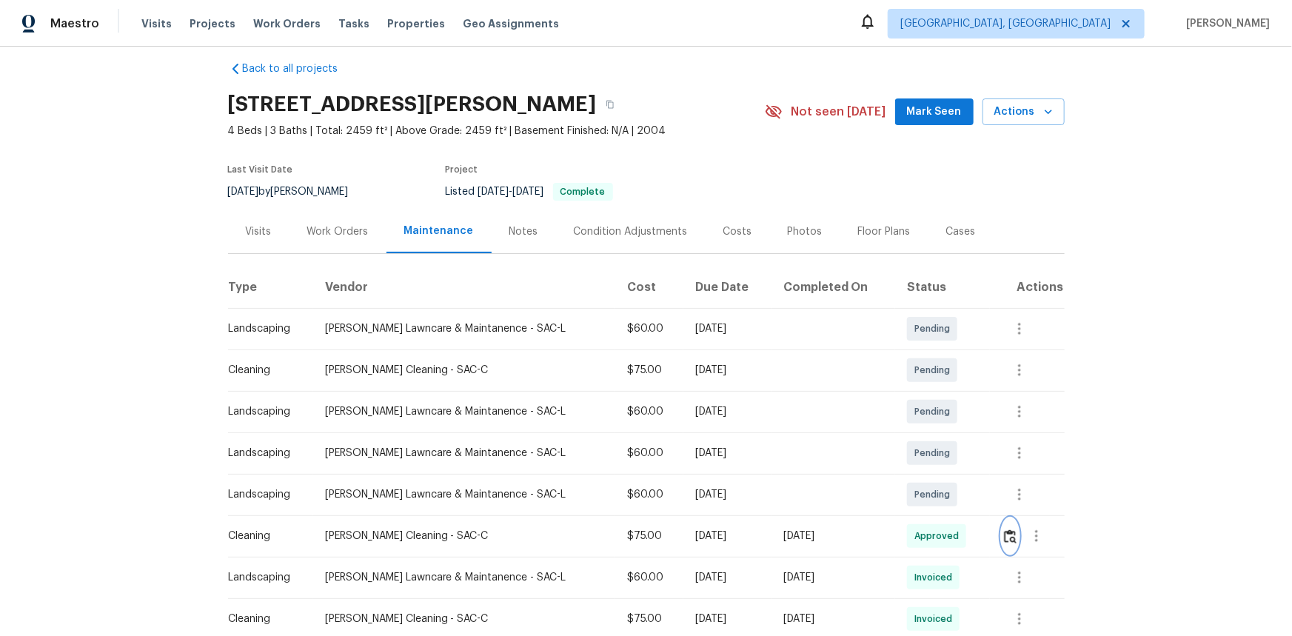
scroll to position [0, 0]
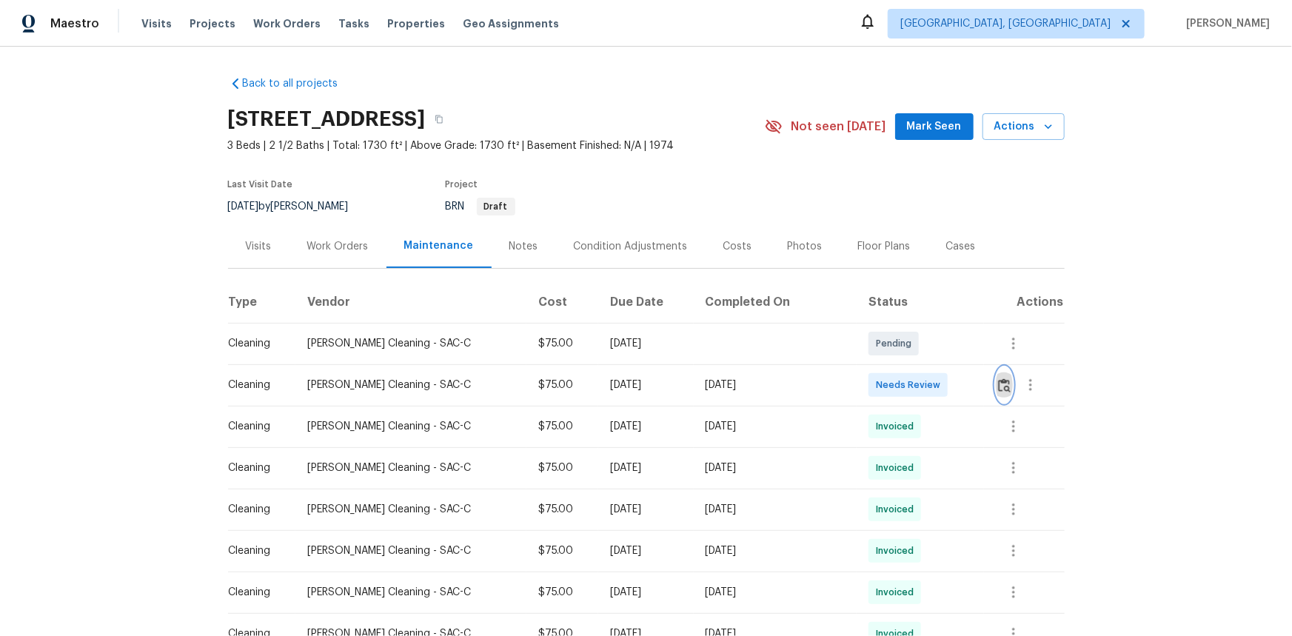
click at [998, 383] on img "button" at bounding box center [1004, 385] width 13 height 14
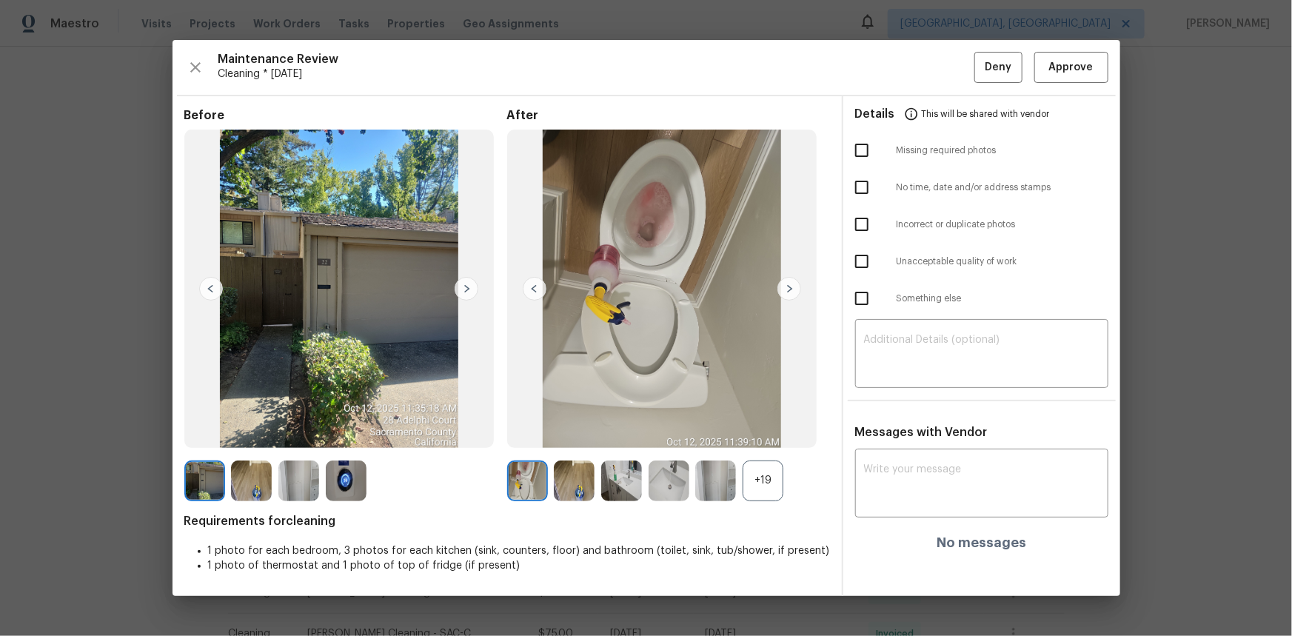
click at [756, 474] on div "+19" at bounding box center [762, 480] width 41 height 41
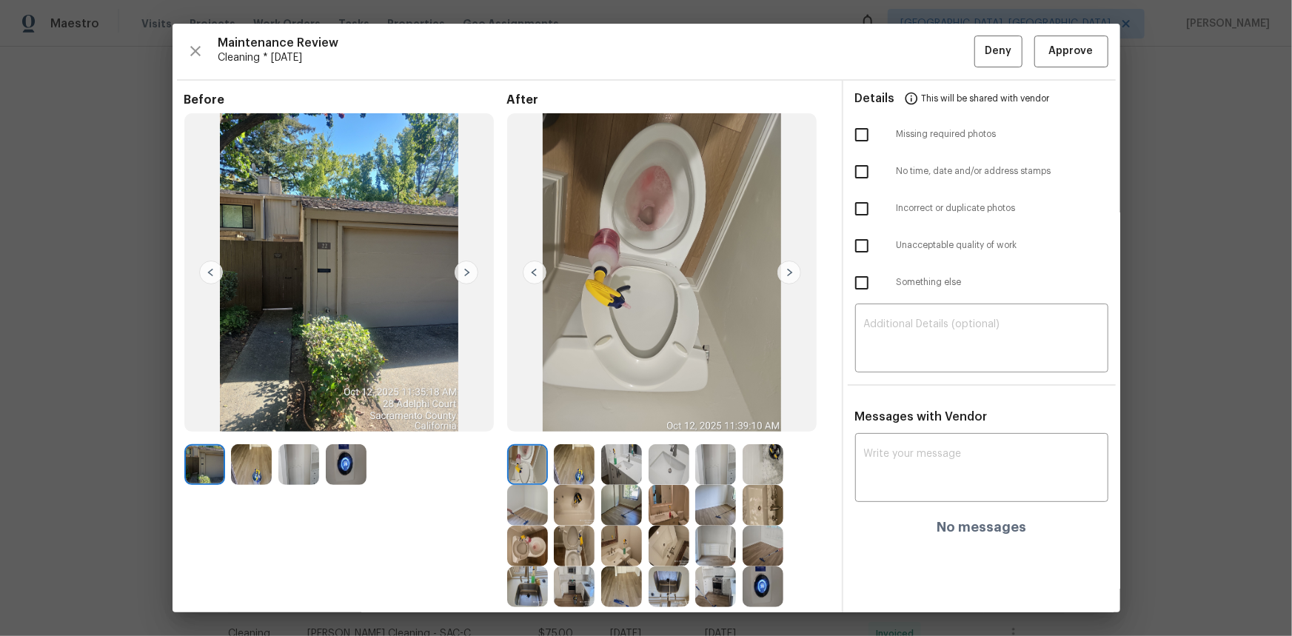
scroll to position [67, 0]
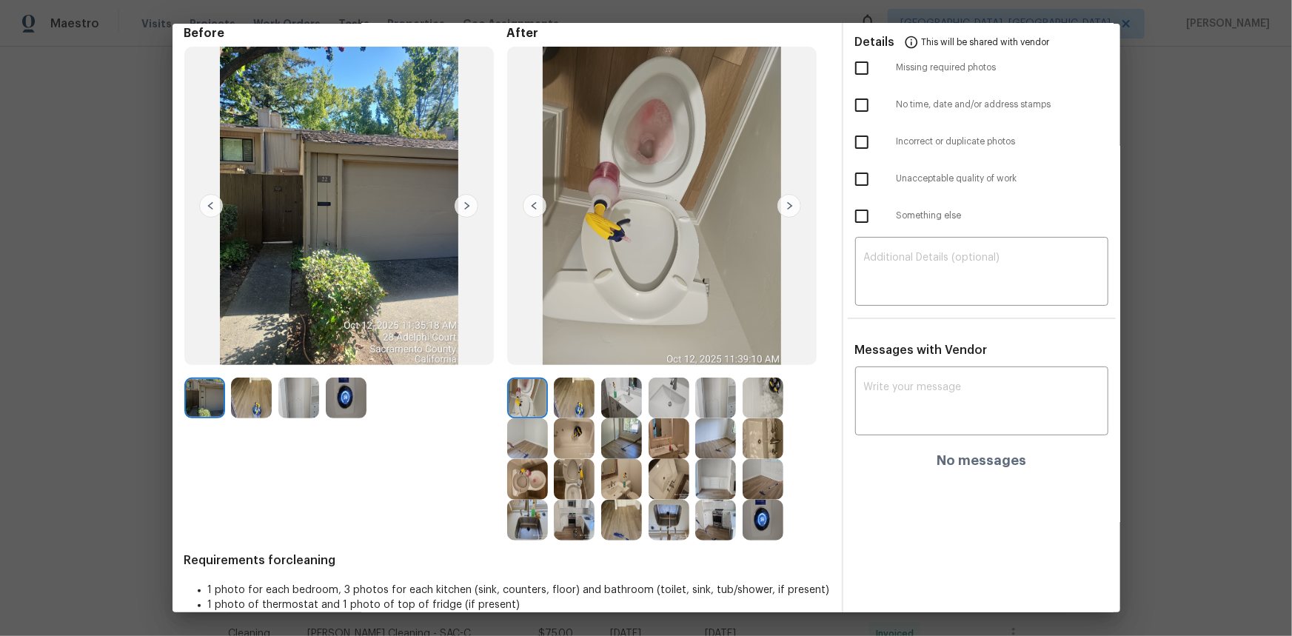
click at [751, 512] on img at bounding box center [762, 520] width 41 height 41
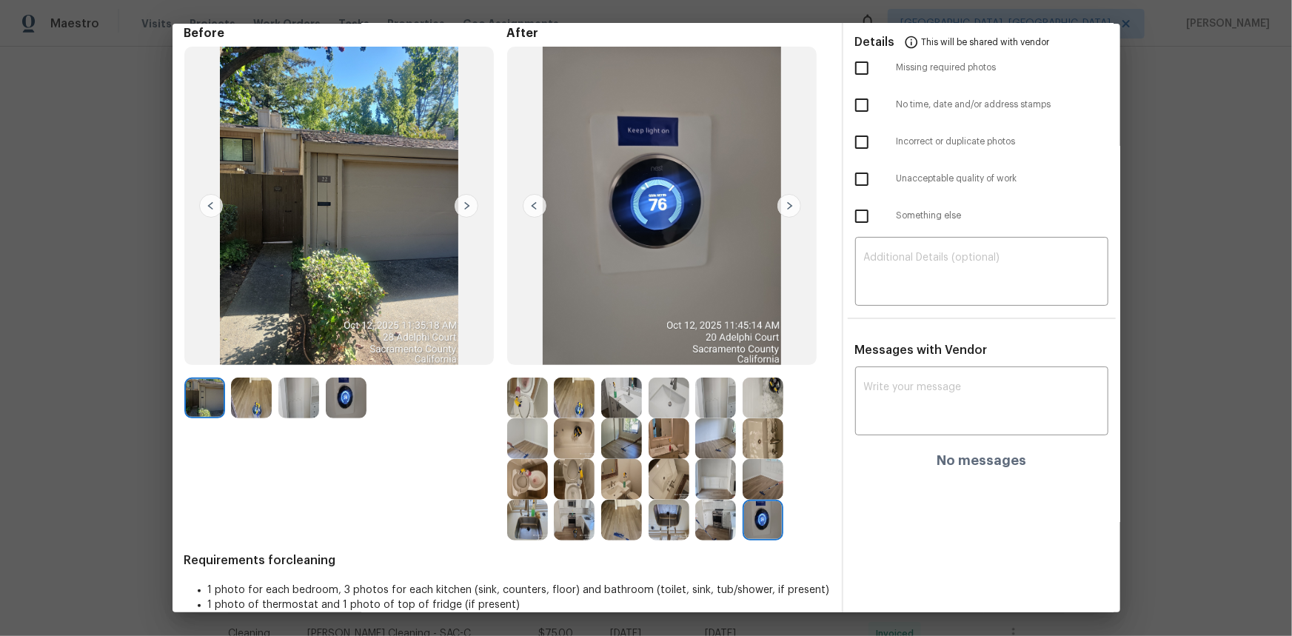
click at [751, 512] on img at bounding box center [762, 520] width 41 height 41
click at [751, 511] on img at bounding box center [762, 520] width 41 height 41
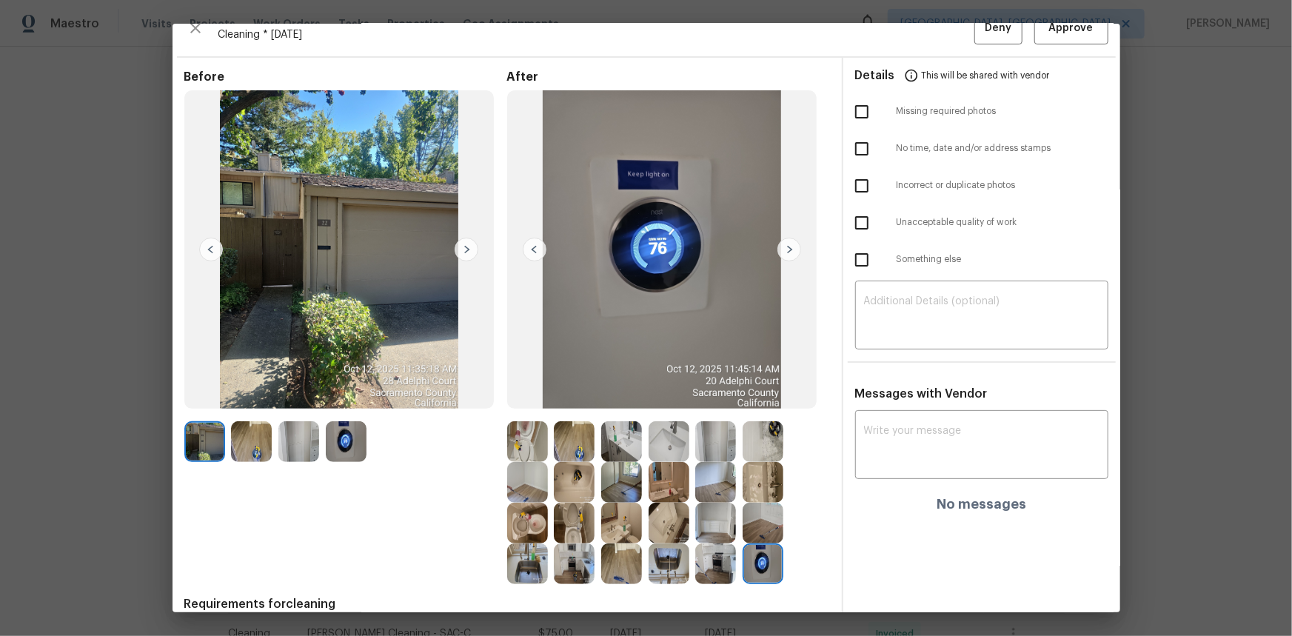
scroll to position [0, 0]
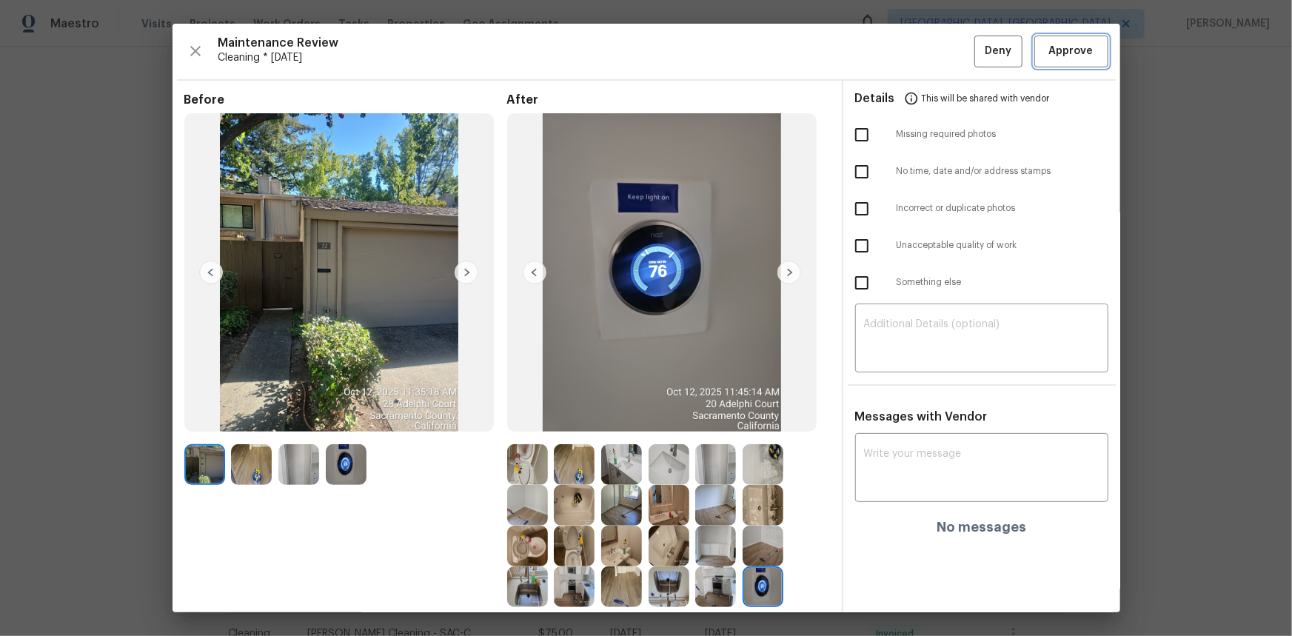
click at [1049, 44] on span "Approve" at bounding box center [1071, 51] width 44 height 19
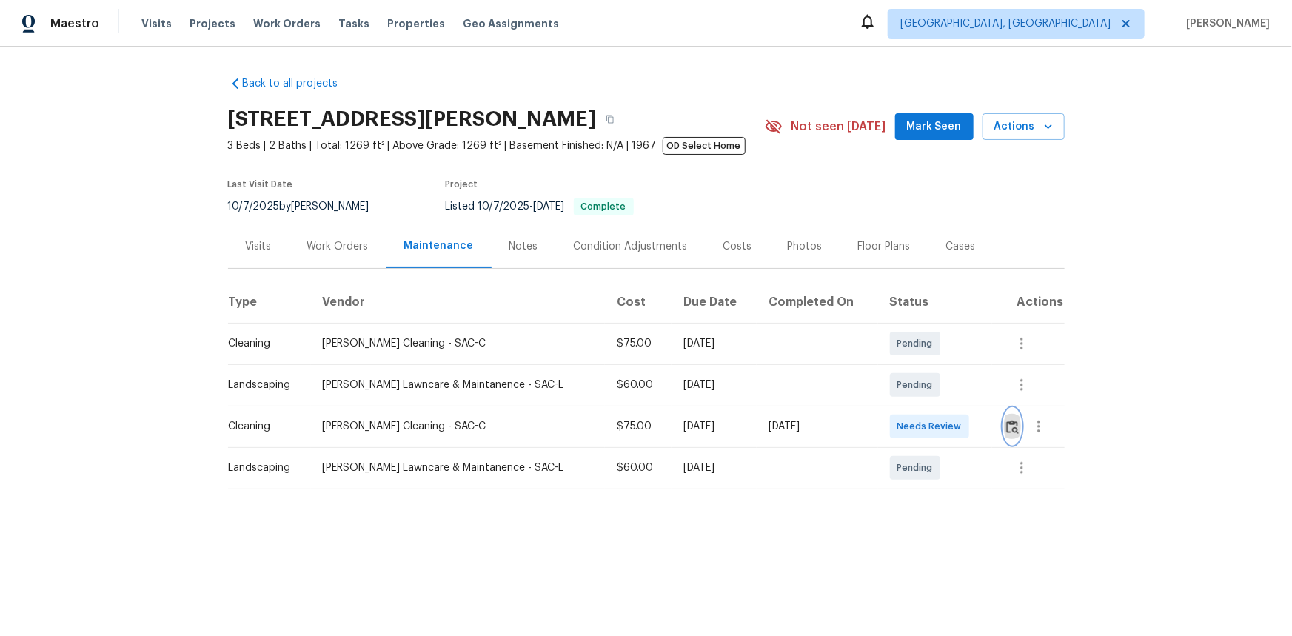
click at [919, 425] on img "button" at bounding box center [1012, 427] width 13 height 14
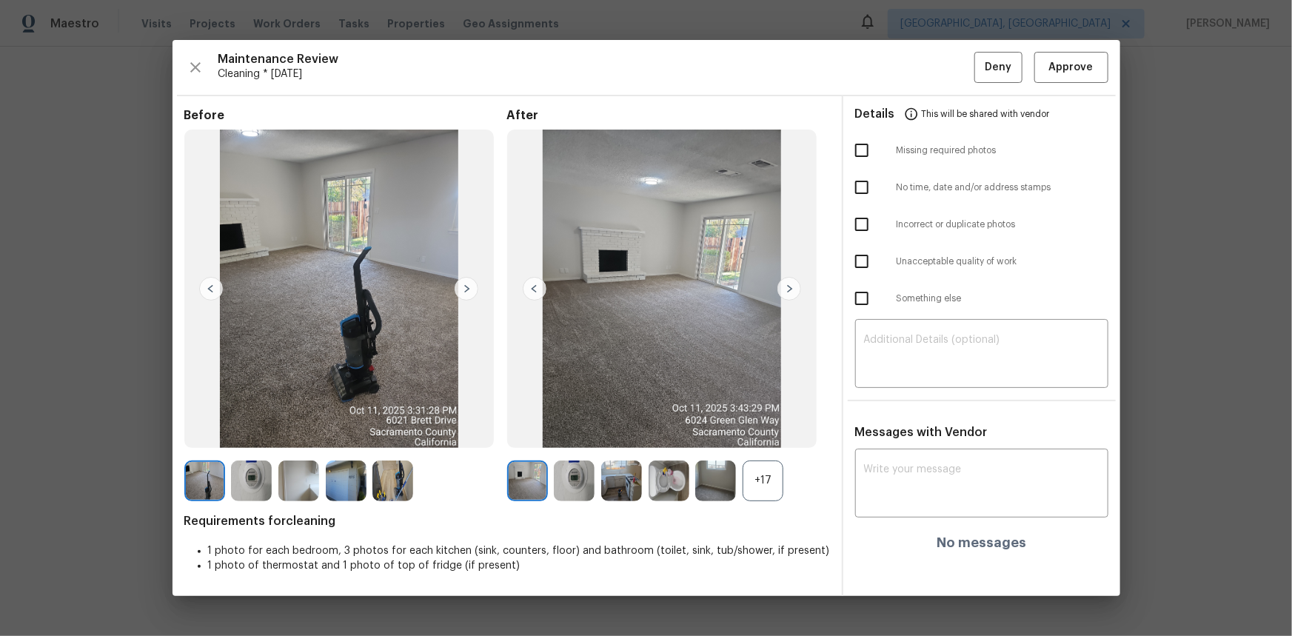
click at [753, 425] on div "+17" at bounding box center [762, 480] width 41 height 41
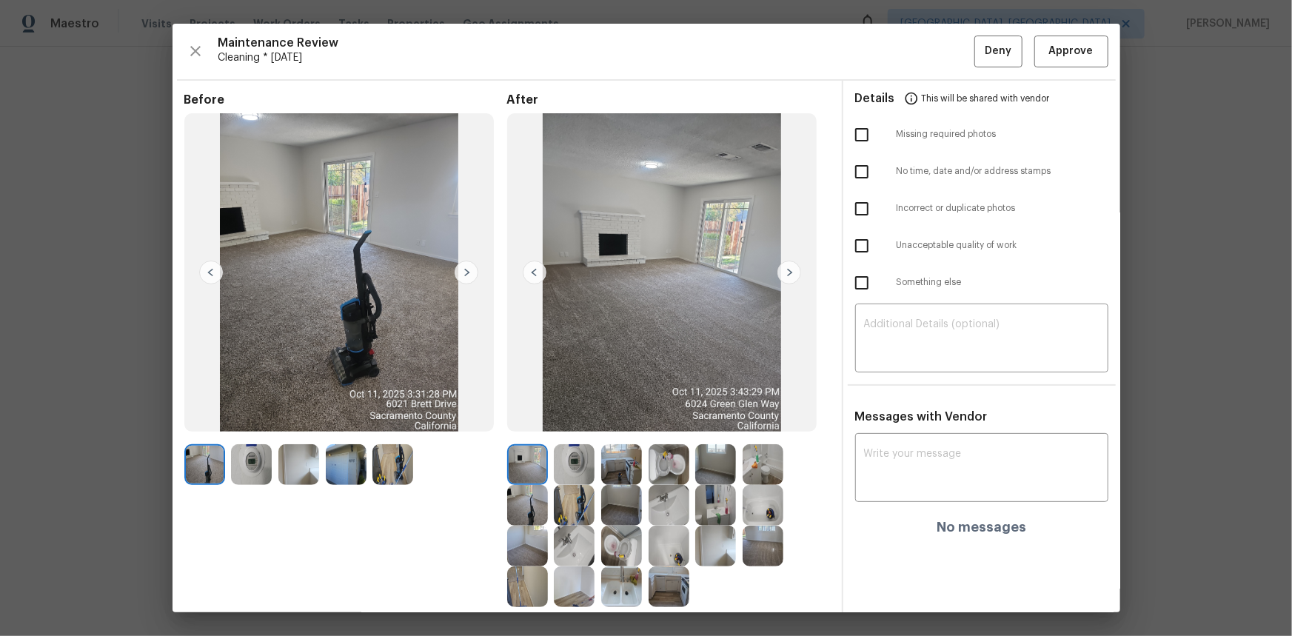
click at [577, 425] on img at bounding box center [574, 464] width 41 height 41
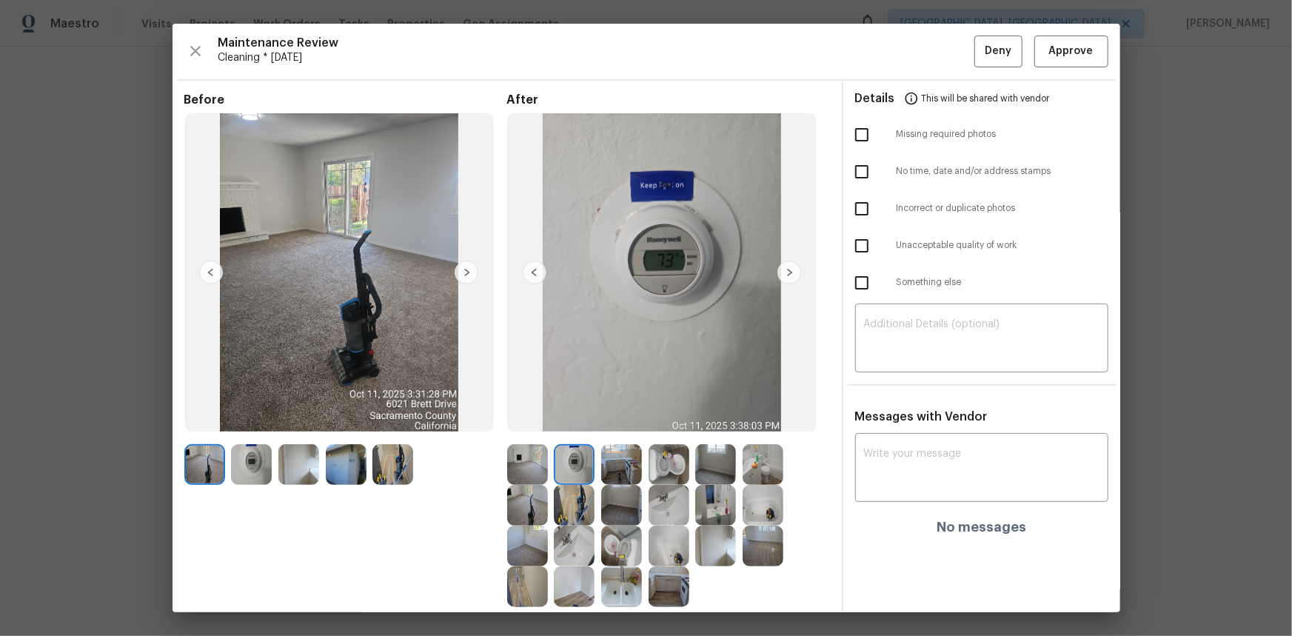
click at [577, 425] on img at bounding box center [574, 464] width 41 height 41
click at [919, 59] on span "Approve" at bounding box center [1071, 51] width 50 height 19
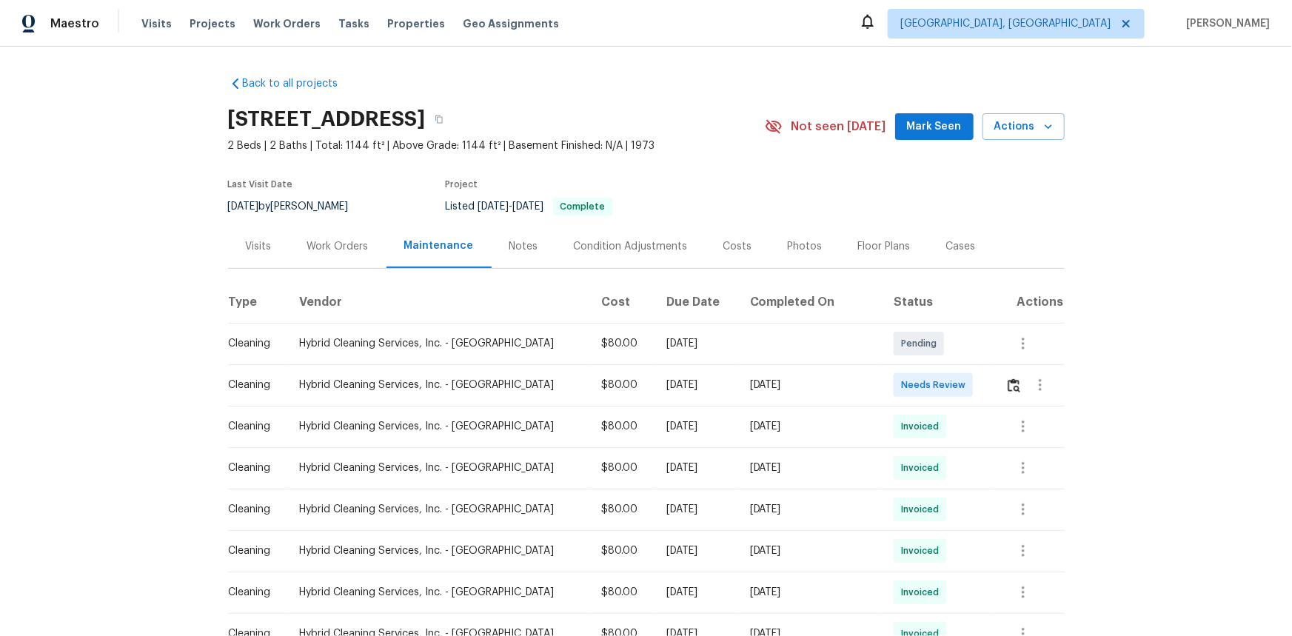
click at [919, 389] on td at bounding box center [1028, 384] width 71 height 41
click at [919, 386] on img "button" at bounding box center [1013, 385] width 13 height 14
click at [919, 382] on img "button" at bounding box center [1013, 385] width 13 height 14
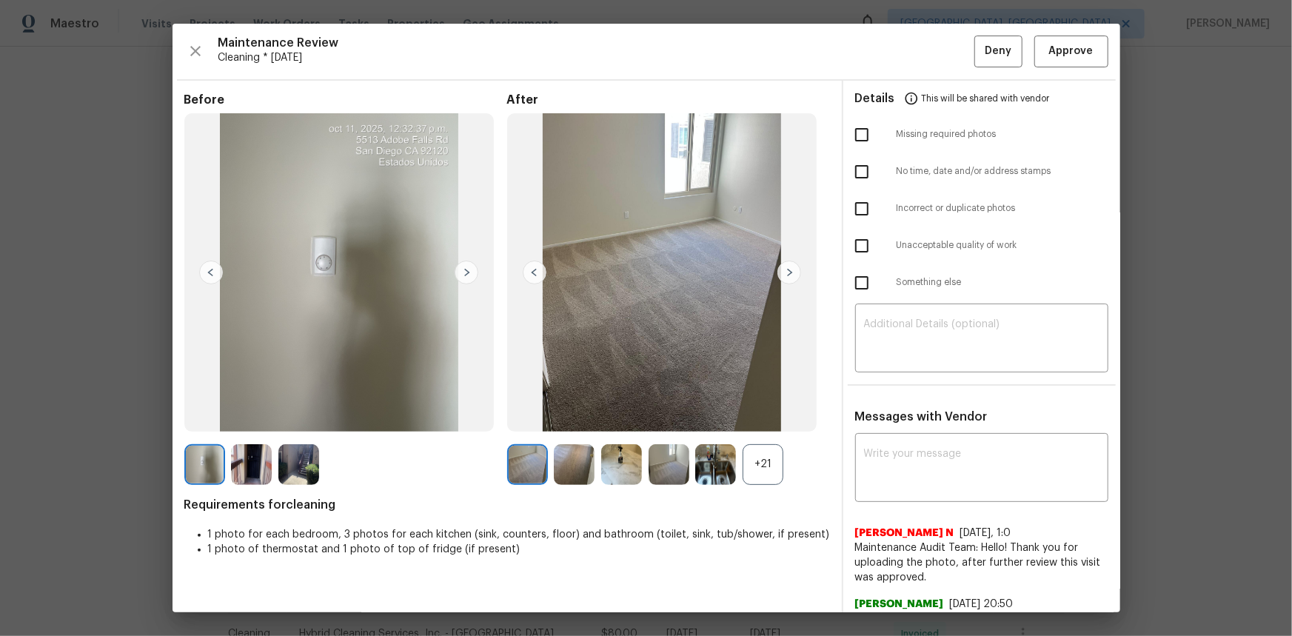
click at [771, 425] on div "+21" at bounding box center [762, 464] width 41 height 41
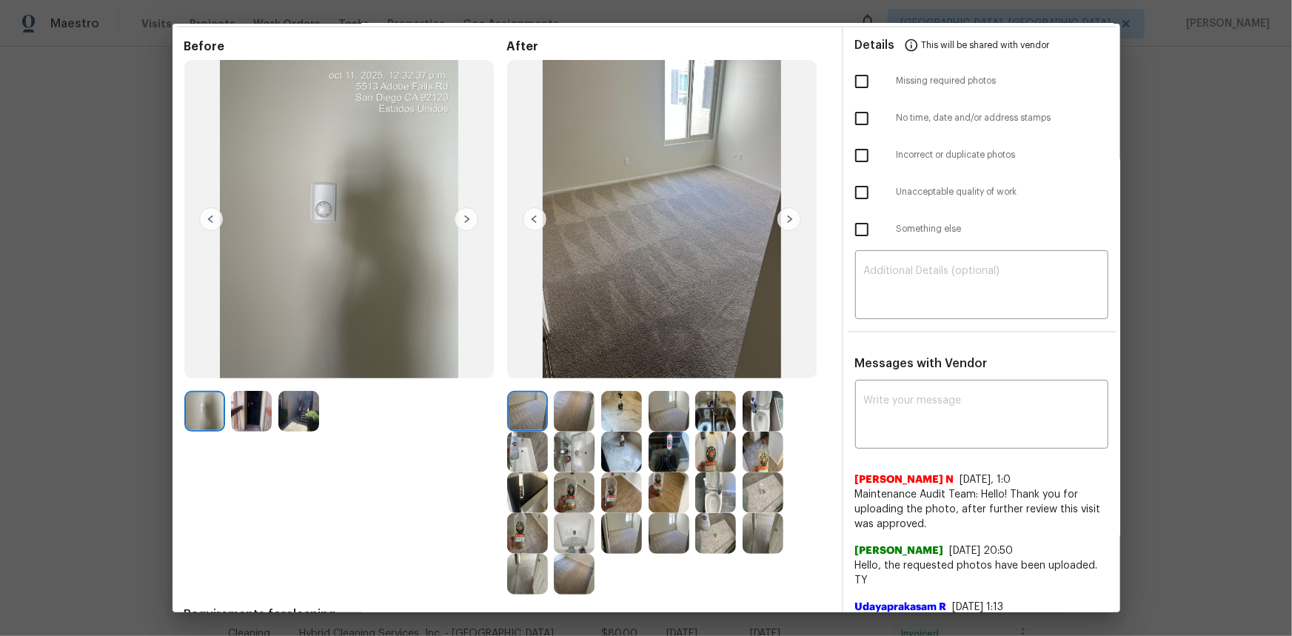
scroll to position [134, 0]
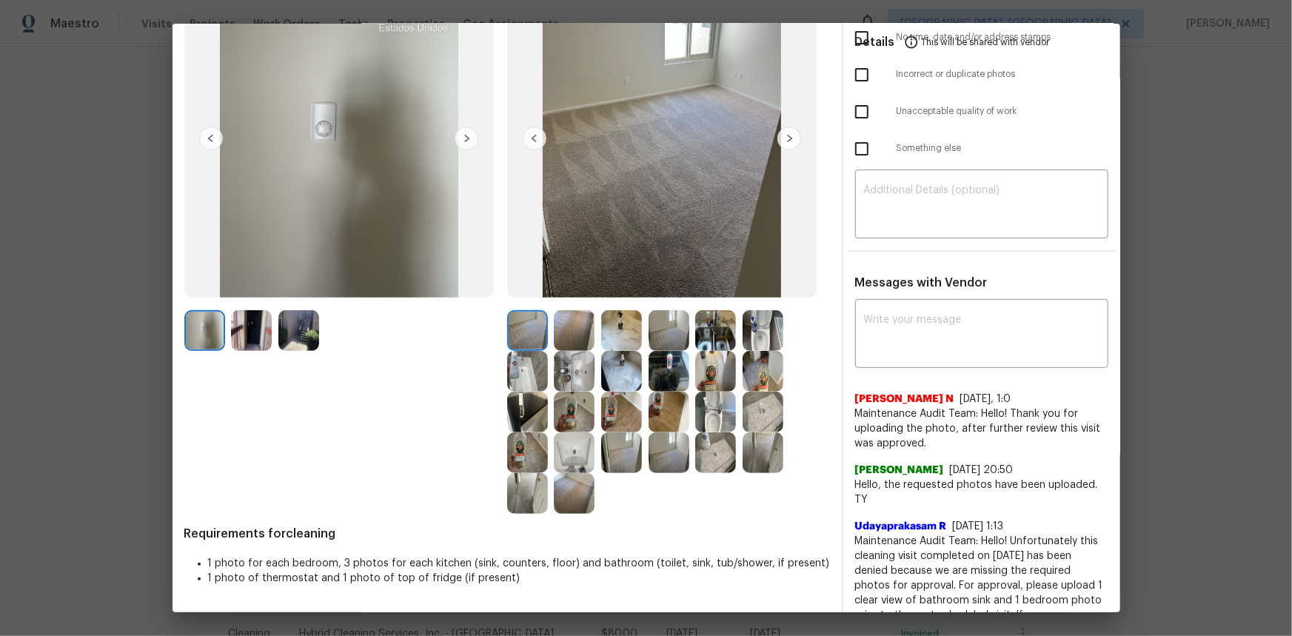
click at [697, 417] on img at bounding box center [715, 412] width 41 height 41
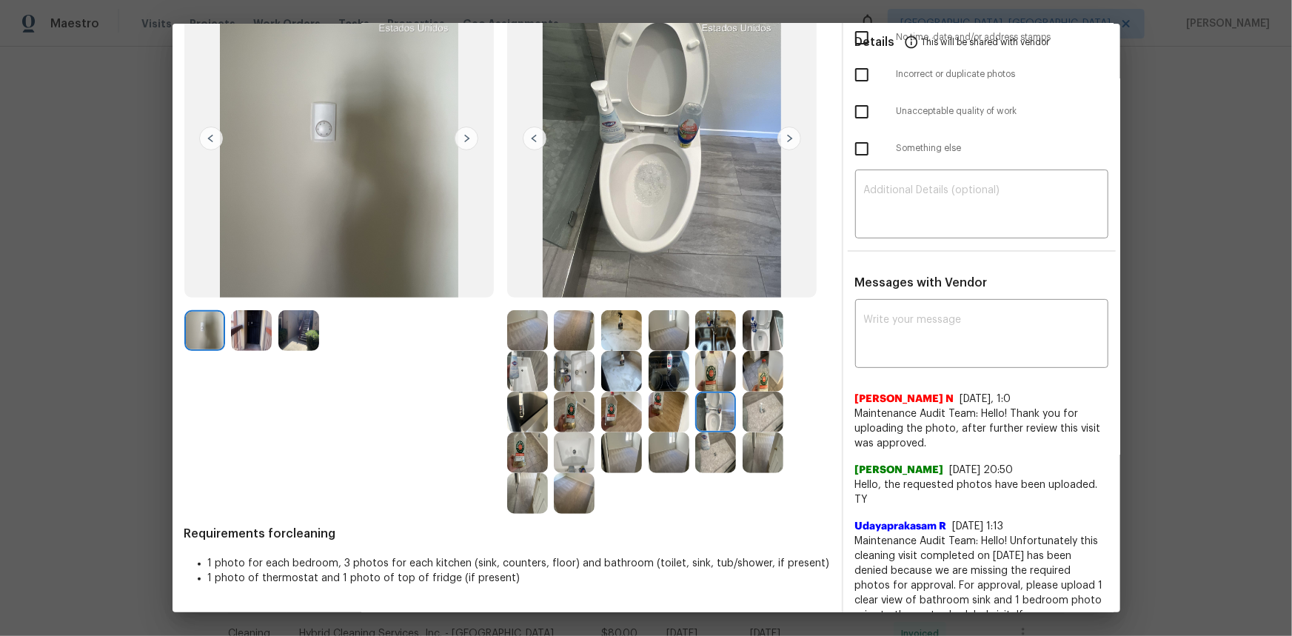
click at [697, 417] on img at bounding box center [715, 412] width 41 height 41
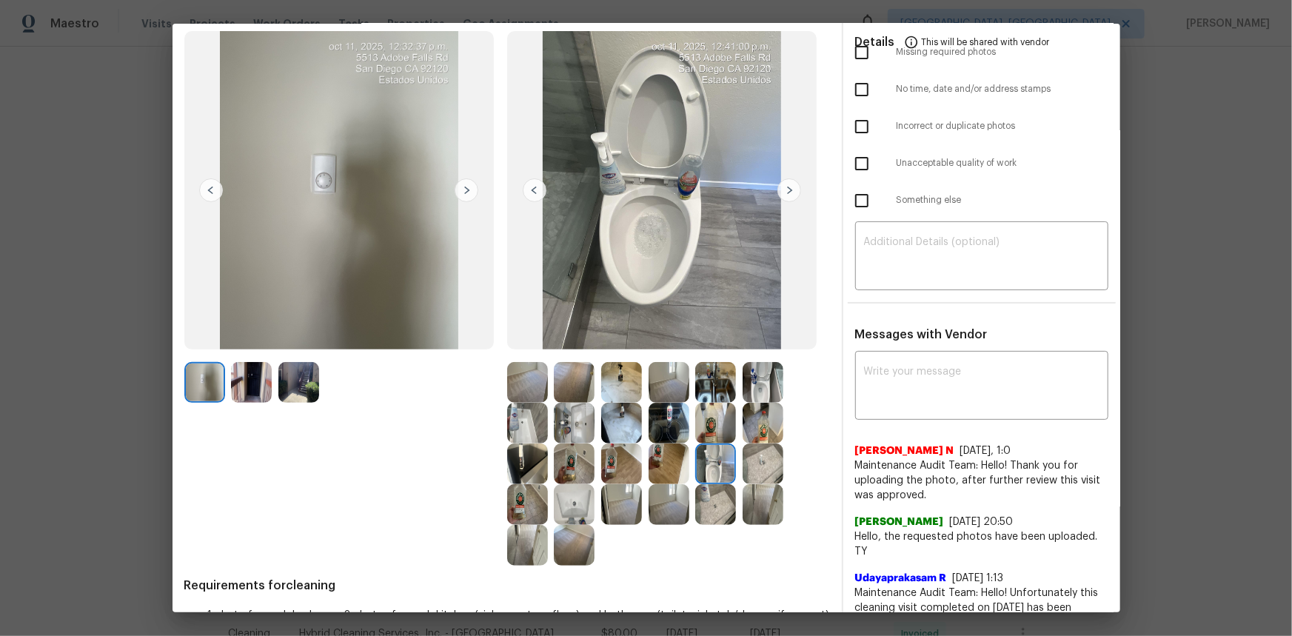
scroll to position [0, 0]
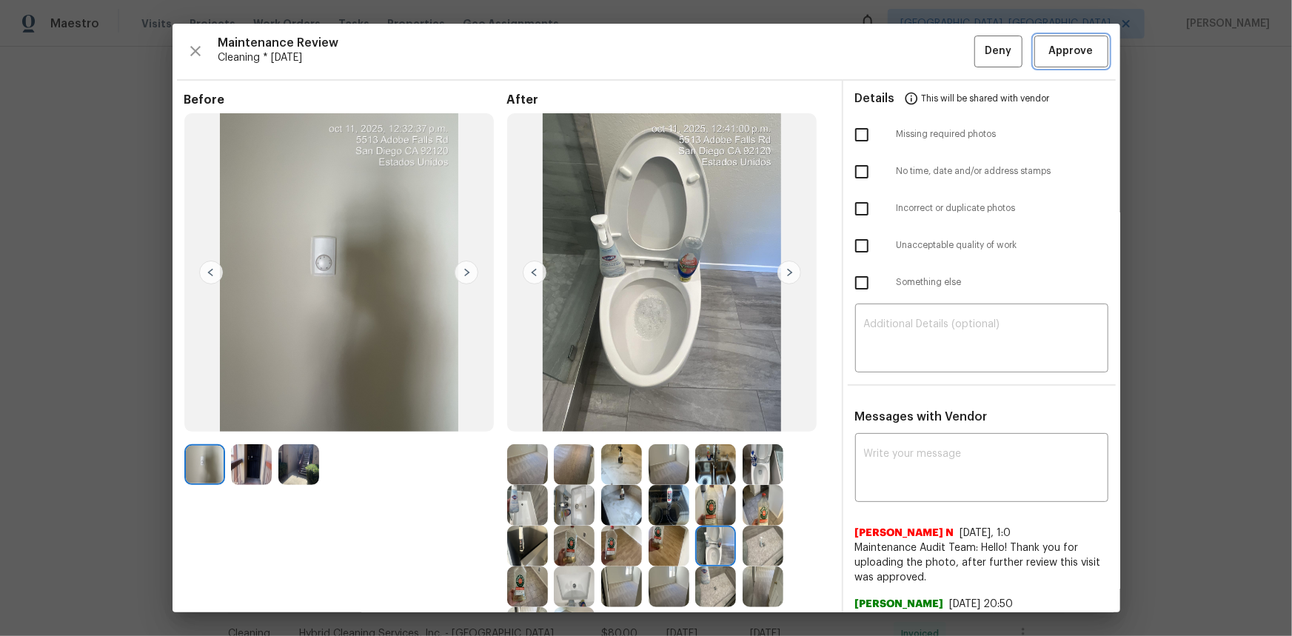
click at [919, 47] on span "Approve" at bounding box center [1071, 51] width 44 height 19
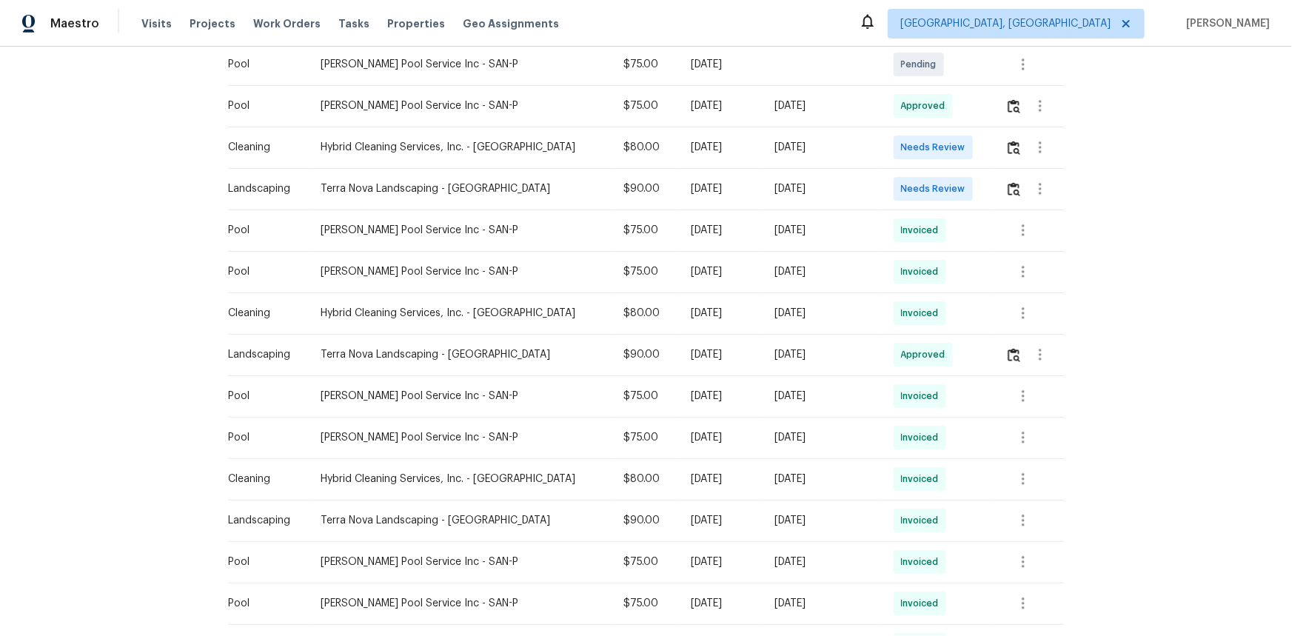
scroll to position [336, 0]
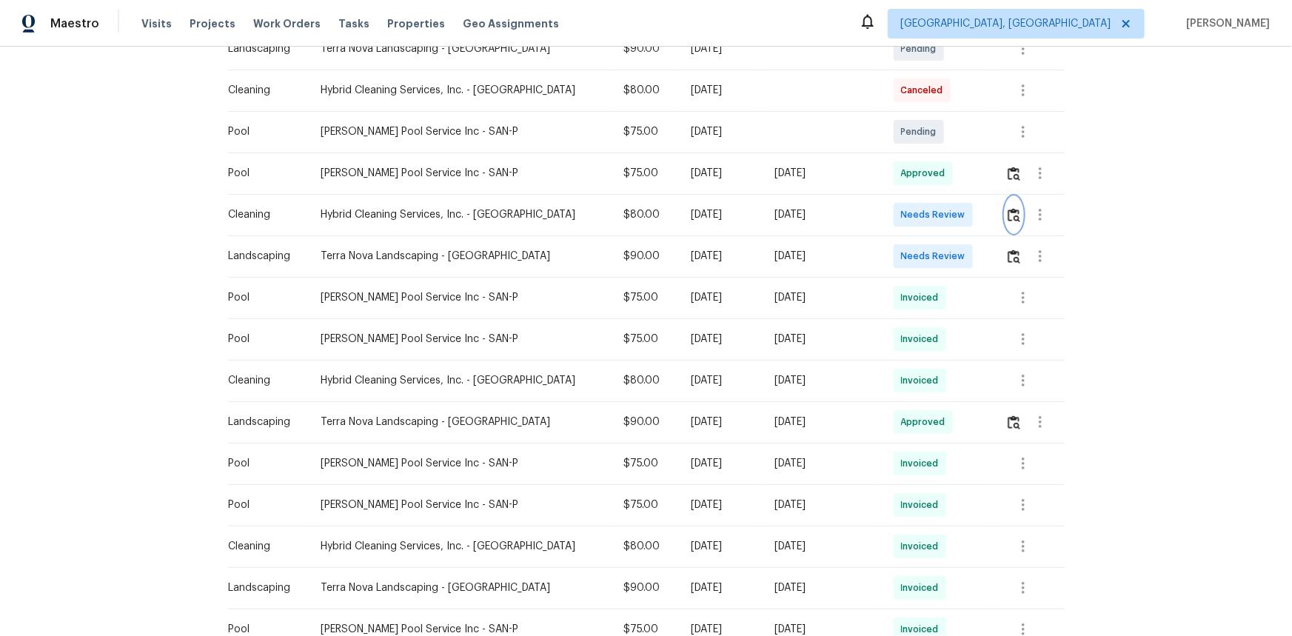
click at [919, 216] on img "button" at bounding box center [1013, 215] width 13 height 14
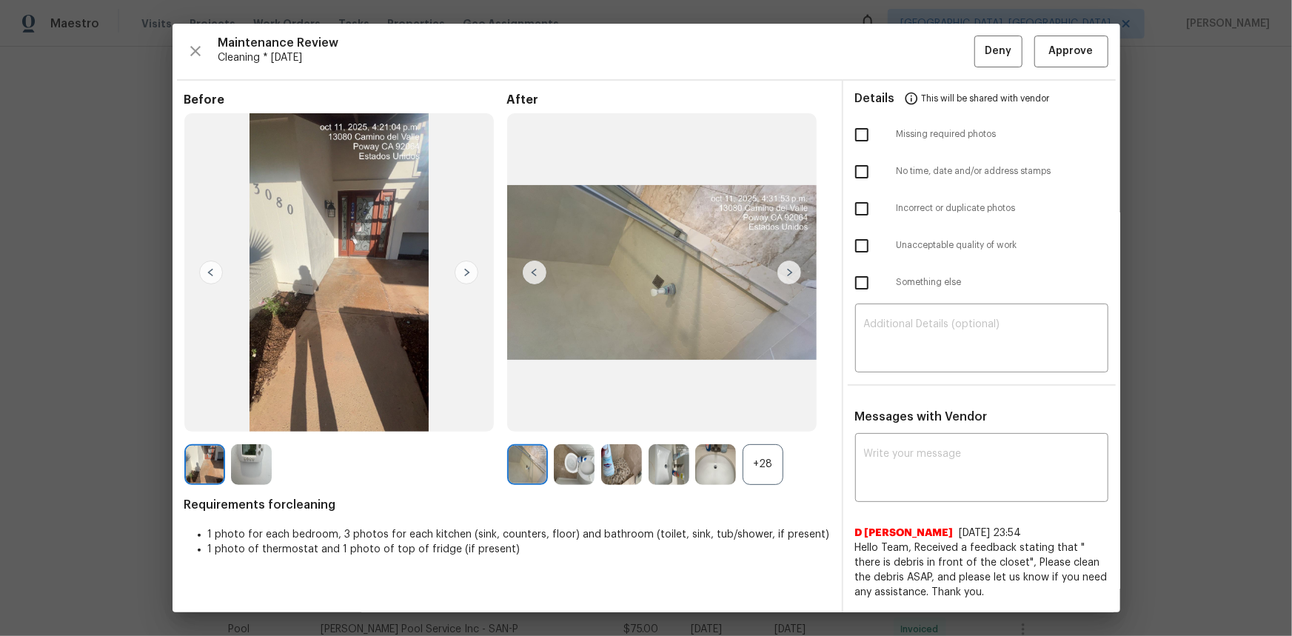
click at [762, 425] on div "+28" at bounding box center [762, 464] width 41 height 41
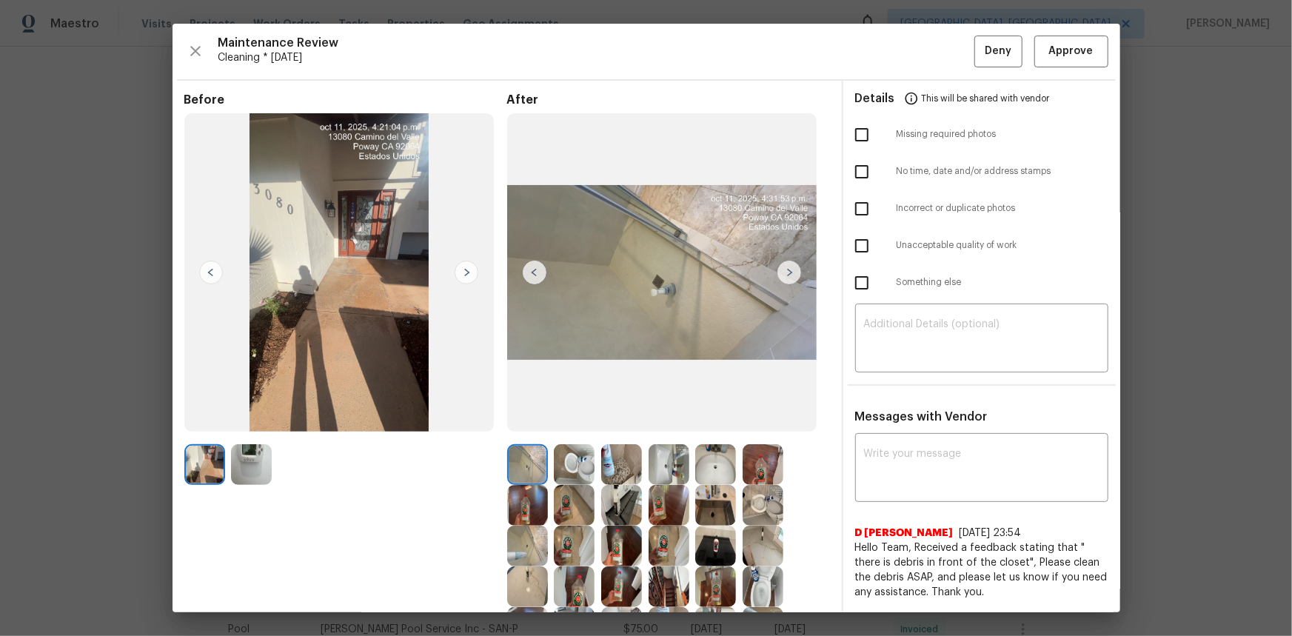
click at [256, 425] on img at bounding box center [251, 464] width 41 height 41
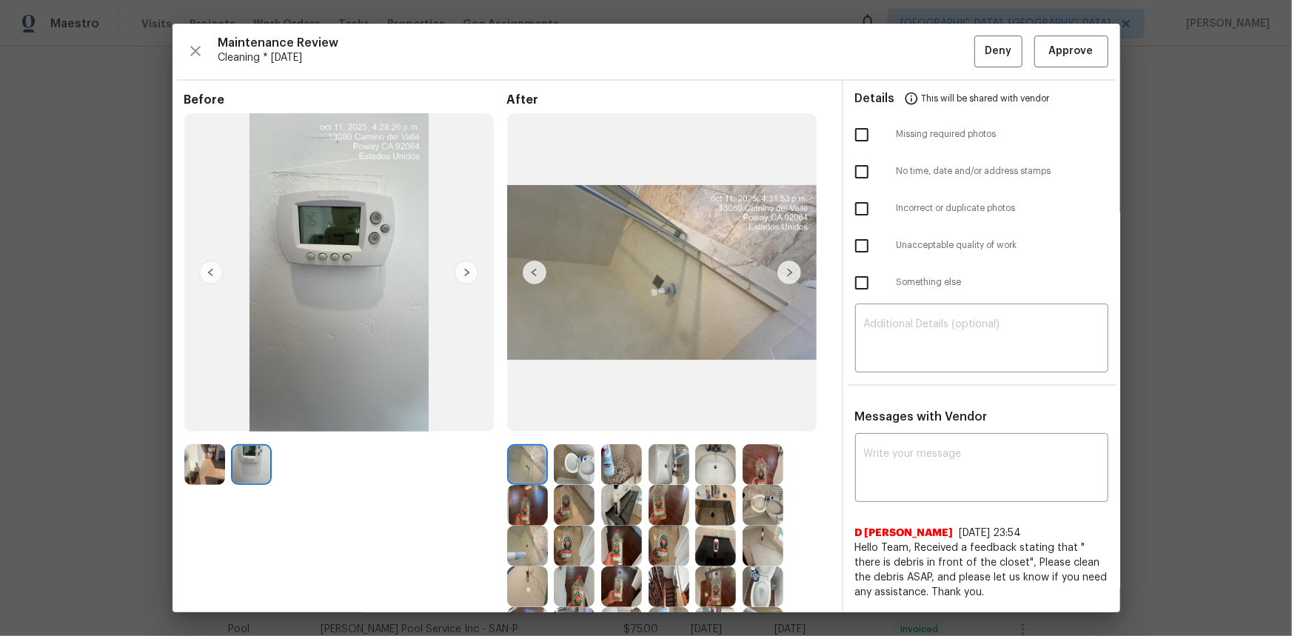
click at [256, 425] on img at bounding box center [251, 464] width 41 height 41
click at [872, 425] on div "Messages with Vendor x ​ D Kamesh 10/6/25, 23:54 Hello Team, Received a feedbac…" at bounding box center [981, 559] width 277 height 300
click at [874, 425] on textarea at bounding box center [981, 469] width 235 height 41
paste textarea "Maintenance Audit Team: Hello! Unfortunately, this cleaning visit completed on …"
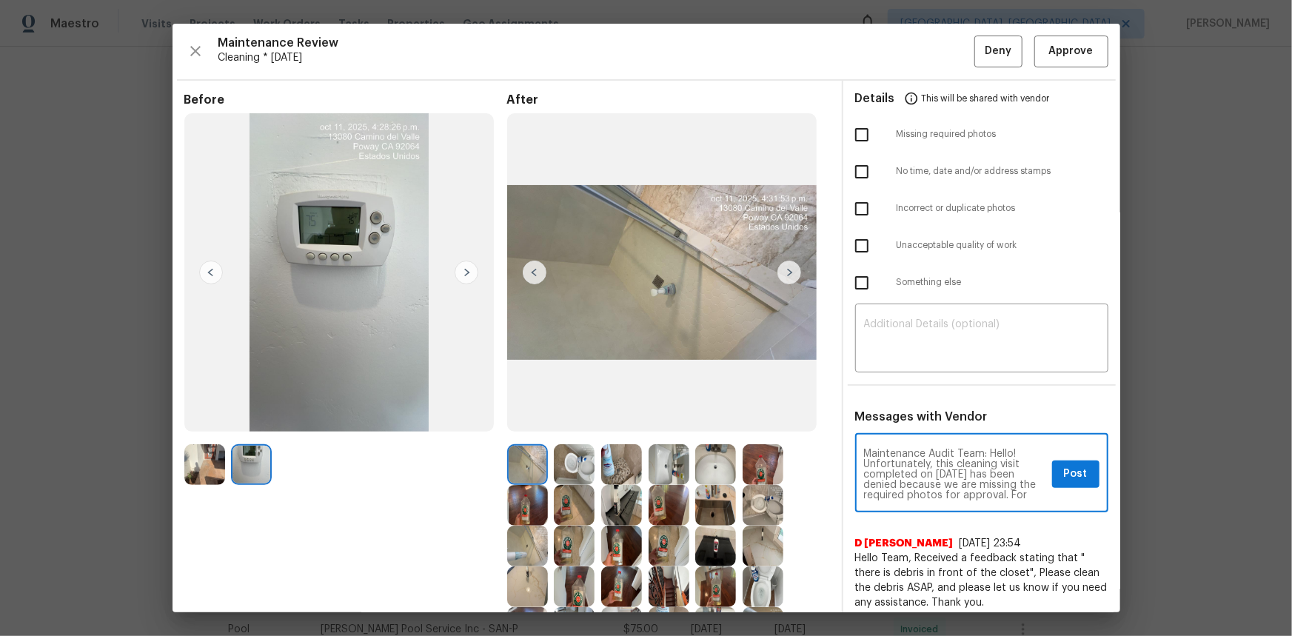
scroll to position [186, 0]
type textarea "Maintenance Audit Team: Hello! Unfortunately, this cleaning visit completed on …"
click at [885, 347] on textarea at bounding box center [981, 339] width 235 height 41
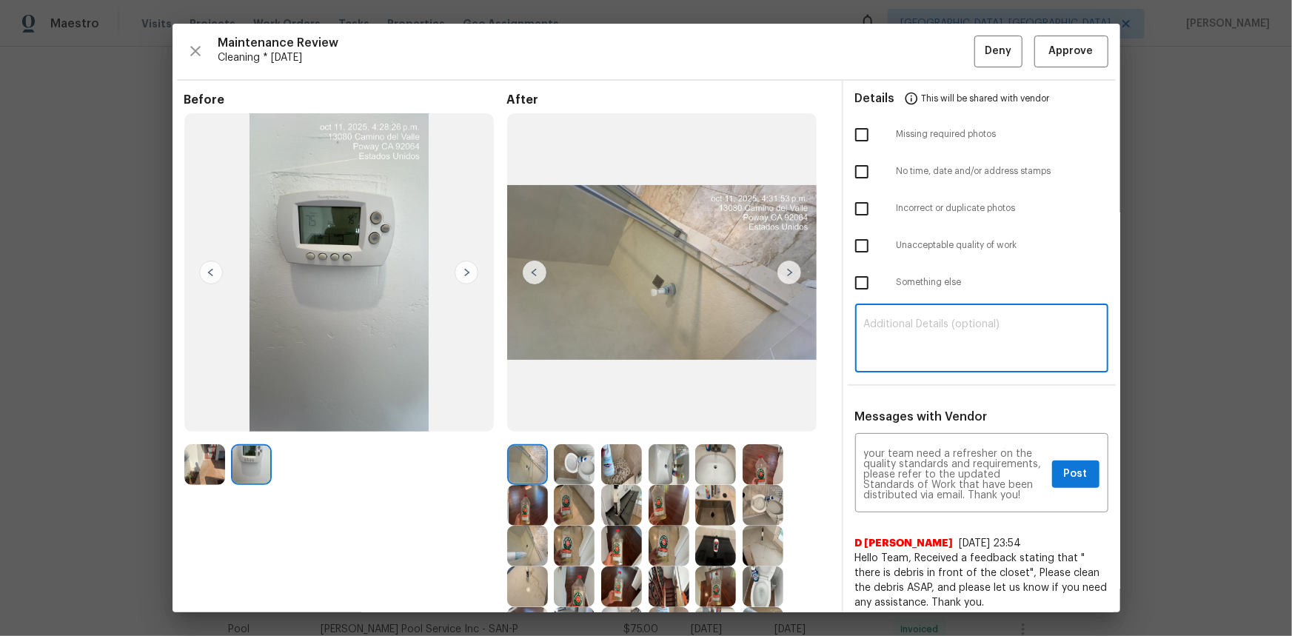
paste textarea "Maintenance Audit Team: Hello! Unfortunately, this cleaning visit completed on …"
type textarea "Maintenance Audit Team: Hello! Unfortunately, this cleaning visit completed on …"
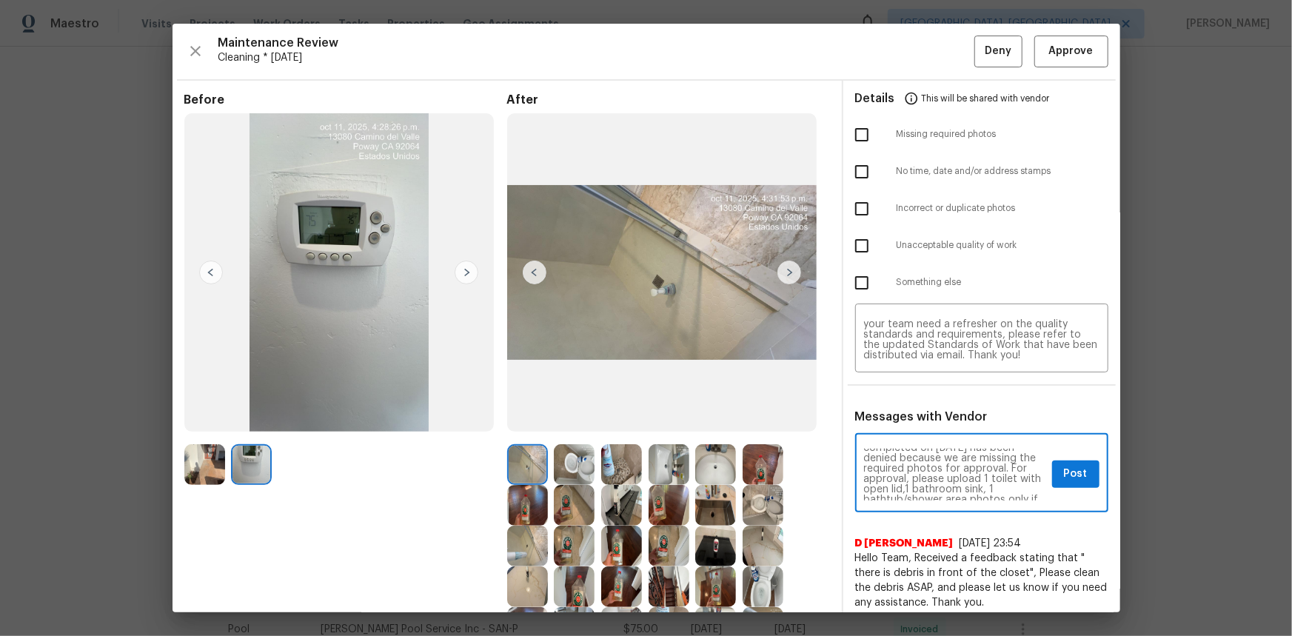
scroll to position [53, 0]
click at [919, 425] on span "Post" at bounding box center [1076, 474] width 24 height 19
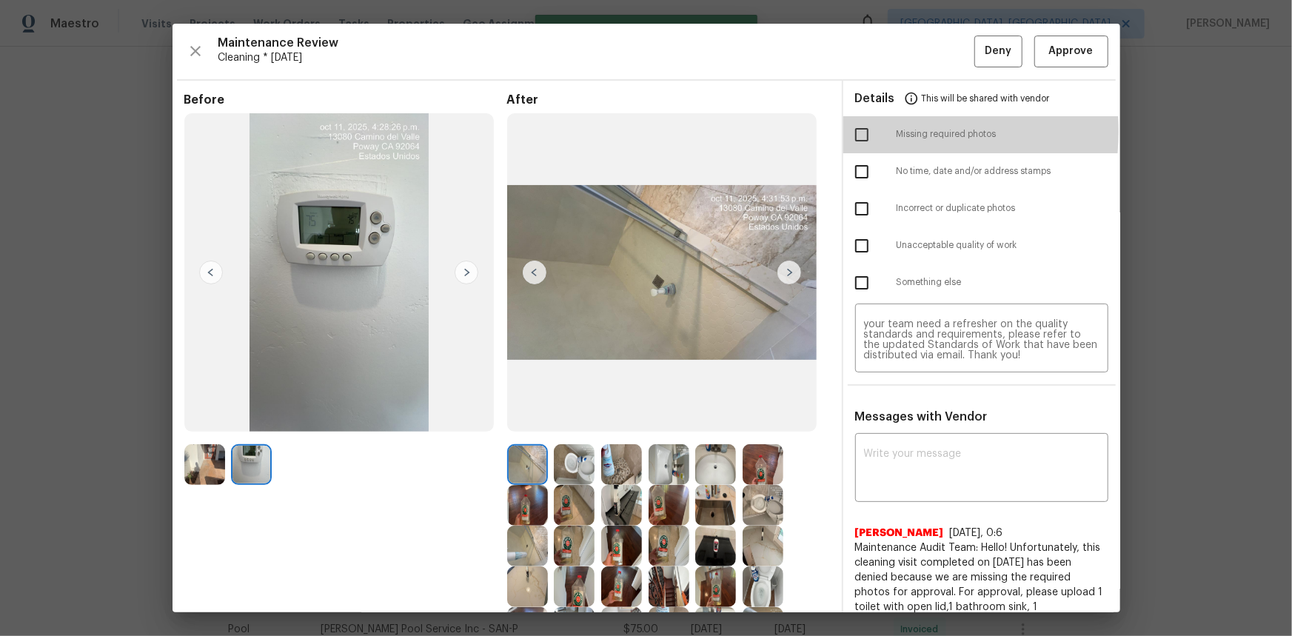
click at [852, 131] on input "checkbox" at bounding box center [861, 134] width 31 height 31
checkbox input "true"
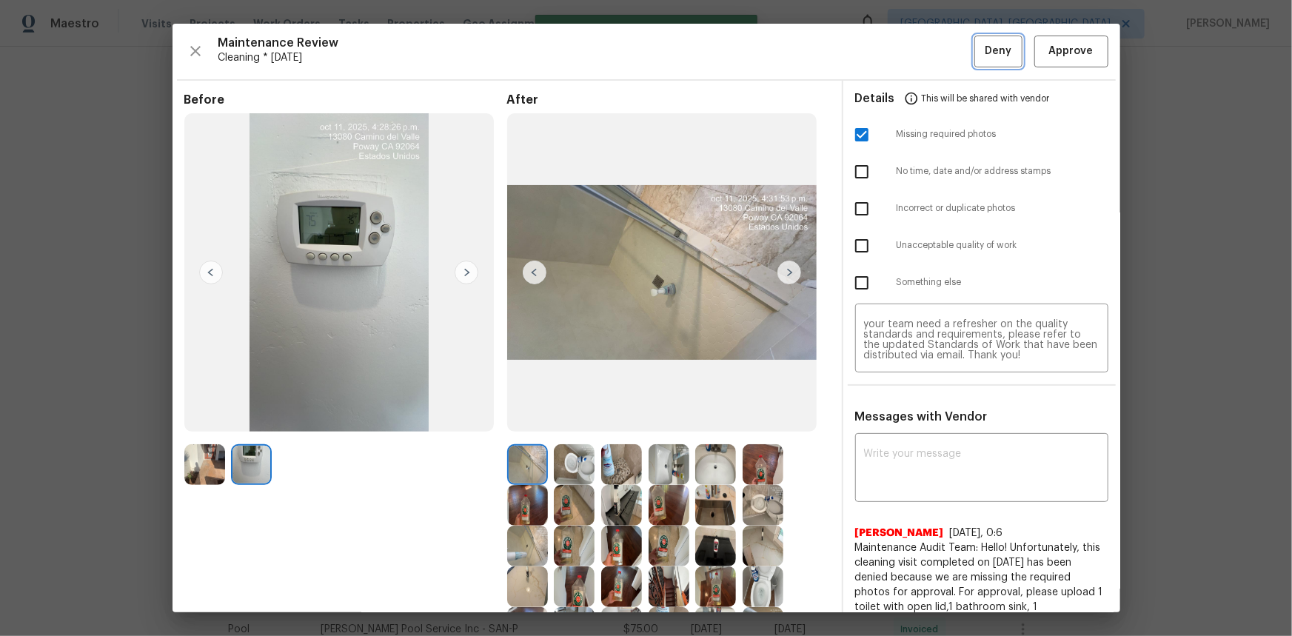
click at [919, 47] on span "Deny" at bounding box center [998, 51] width 27 height 19
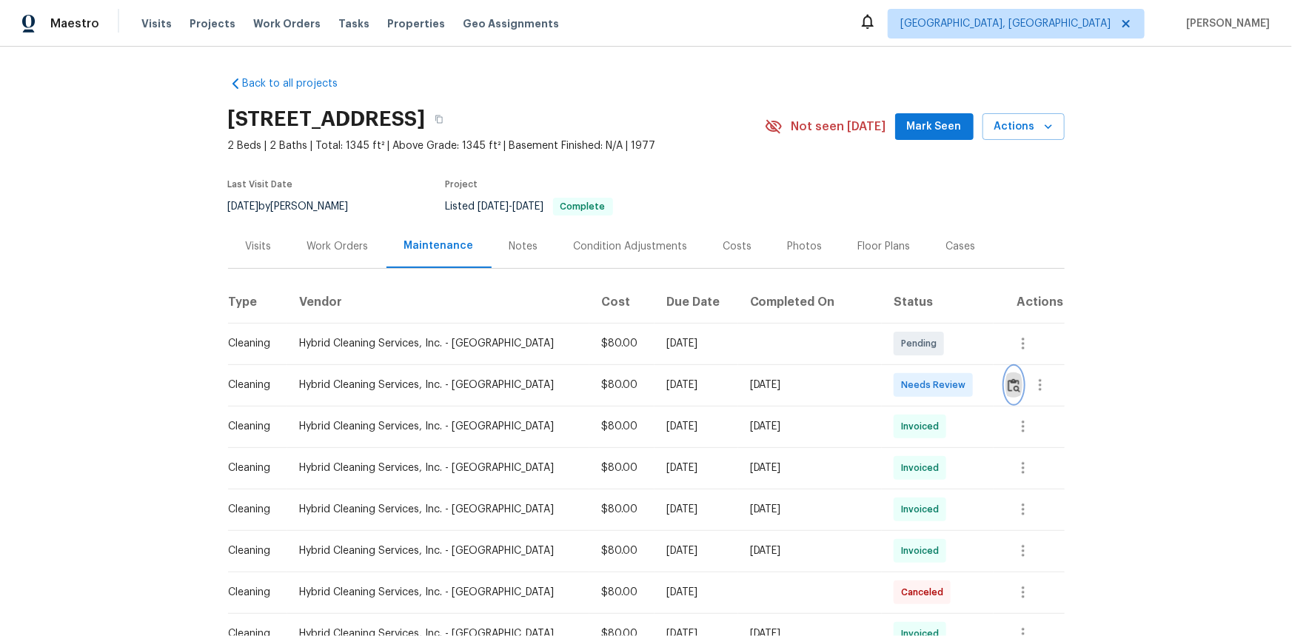
click at [919, 384] on img "button" at bounding box center [1013, 385] width 13 height 14
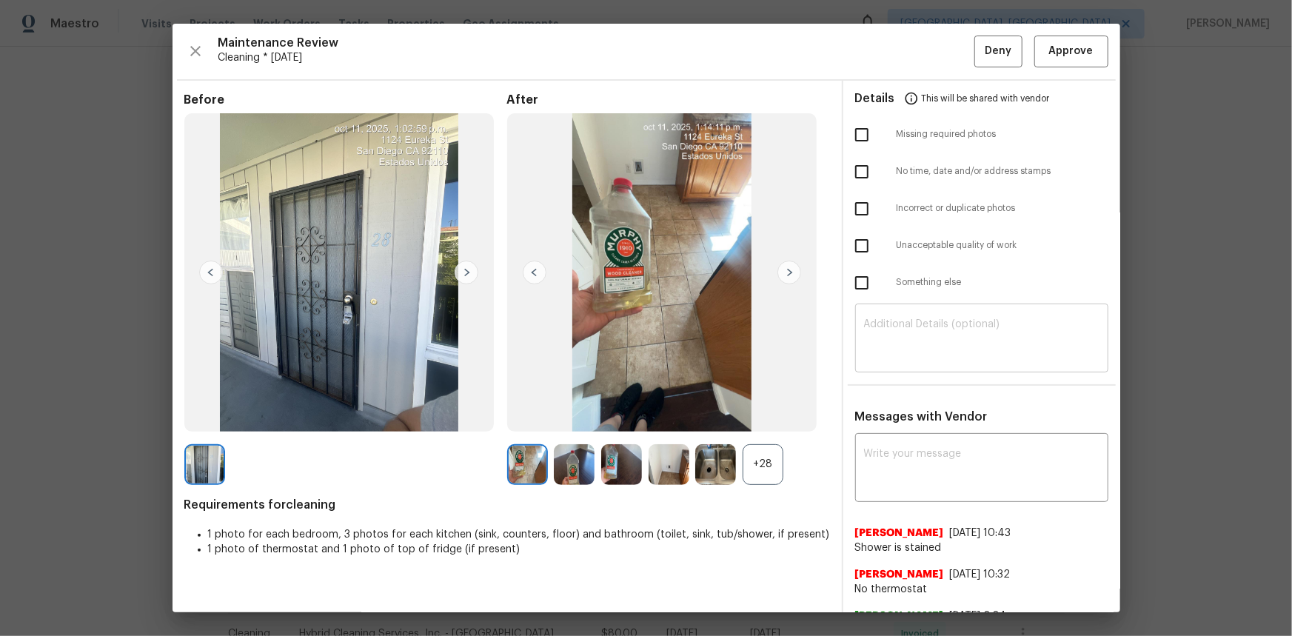
click at [877, 340] on textarea at bounding box center [981, 339] width 235 height 41
paste textarea "Maintenance Audit Team: Hello! Unfortunately, this cleaning visit completed on …"
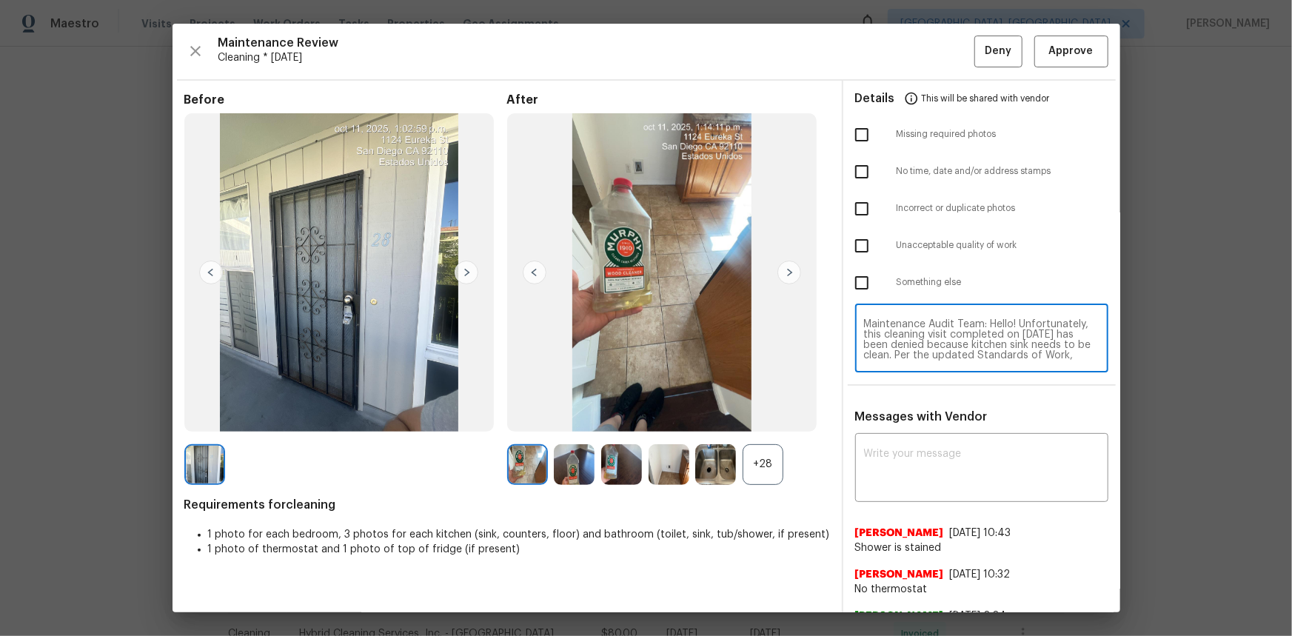
scroll to position [113, 0]
type textarea "Maintenance Audit Team: Hello! Unfortunately, this cleaning visit completed on …"
click at [886, 425] on textarea at bounding box center [981, 469] width 235 height 41
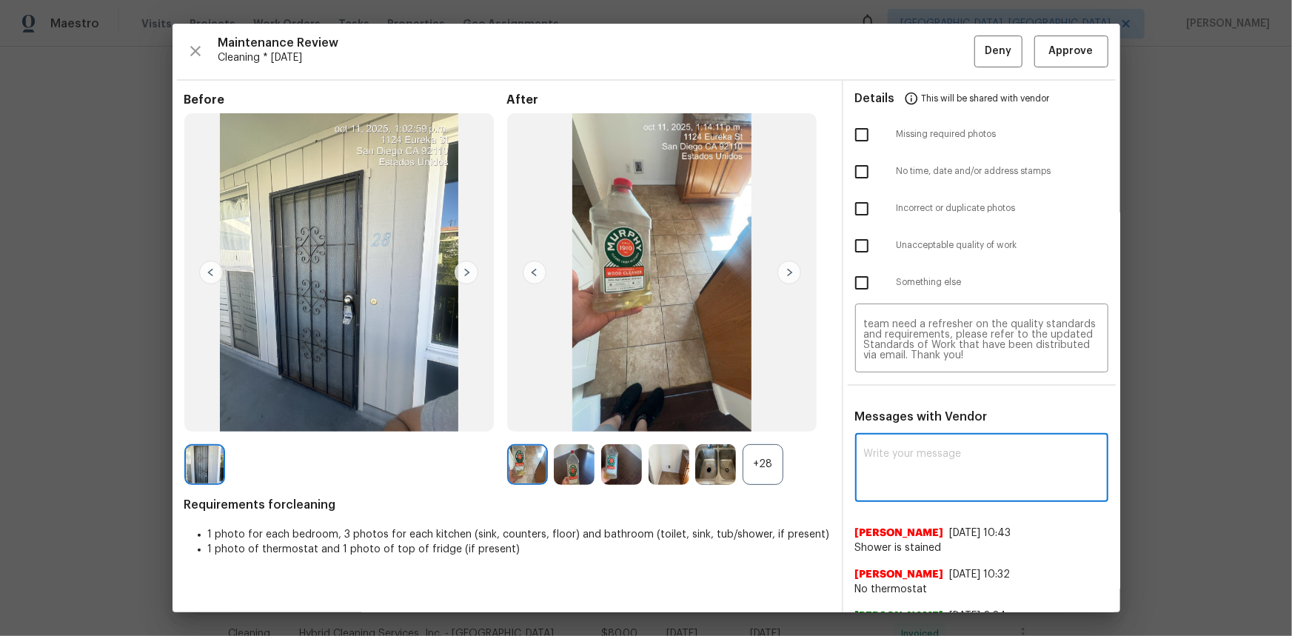
paste textarea "Maintenance Audit Team: Hello! Unfortunately, this cleaning visit completed on …"
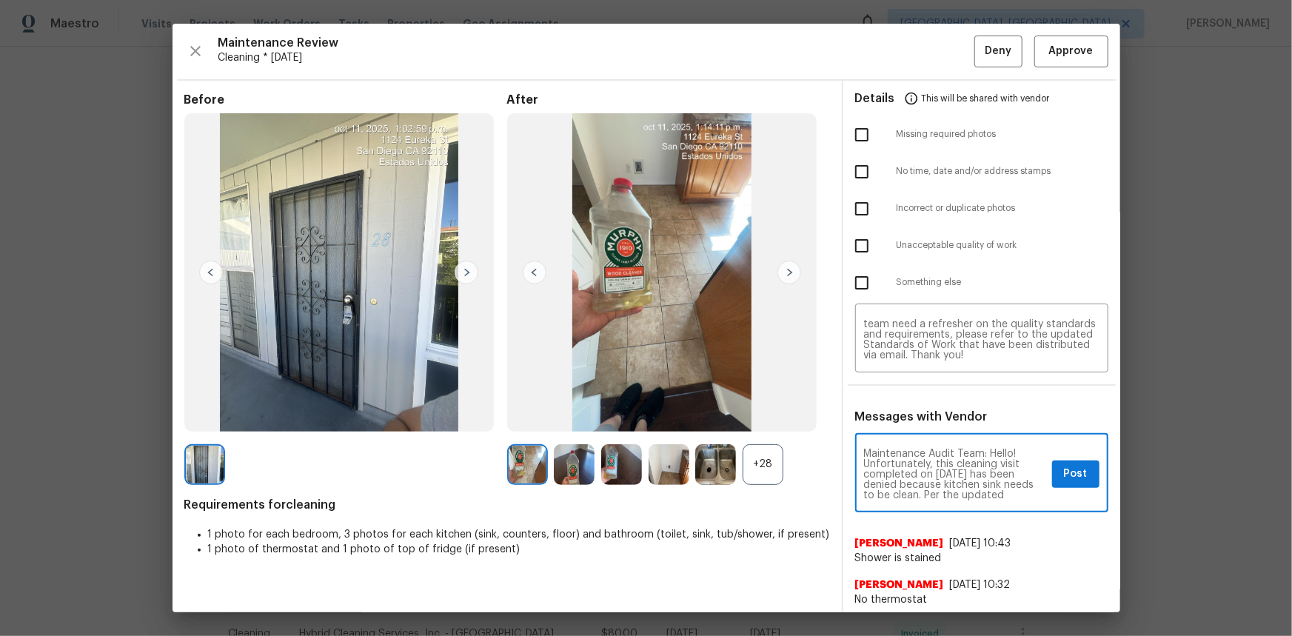
scroll to position [27, 0]
type textarea "Maintenance Audit Team: Hello! Unfortunately, this cleaning visit completed on …"
click at [919, 425] on span "Post" at bounding box center [1076, 474] width 24 height 19
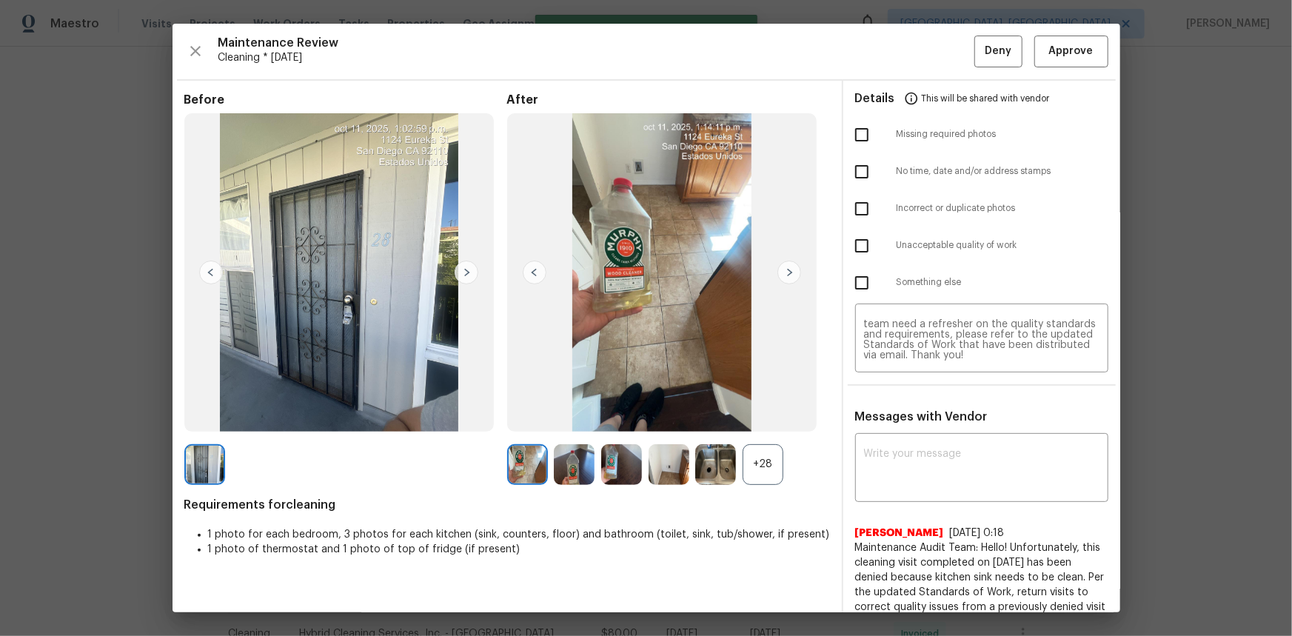
scroll to position [0, 0]
click at [851, 240] on input "checkbox" at bounding box center [861, 245] width 31 height 31
checkbox input "true"
click at [919, 46] on button "Deny" at bounding box center [998, 52] width 48 height 32
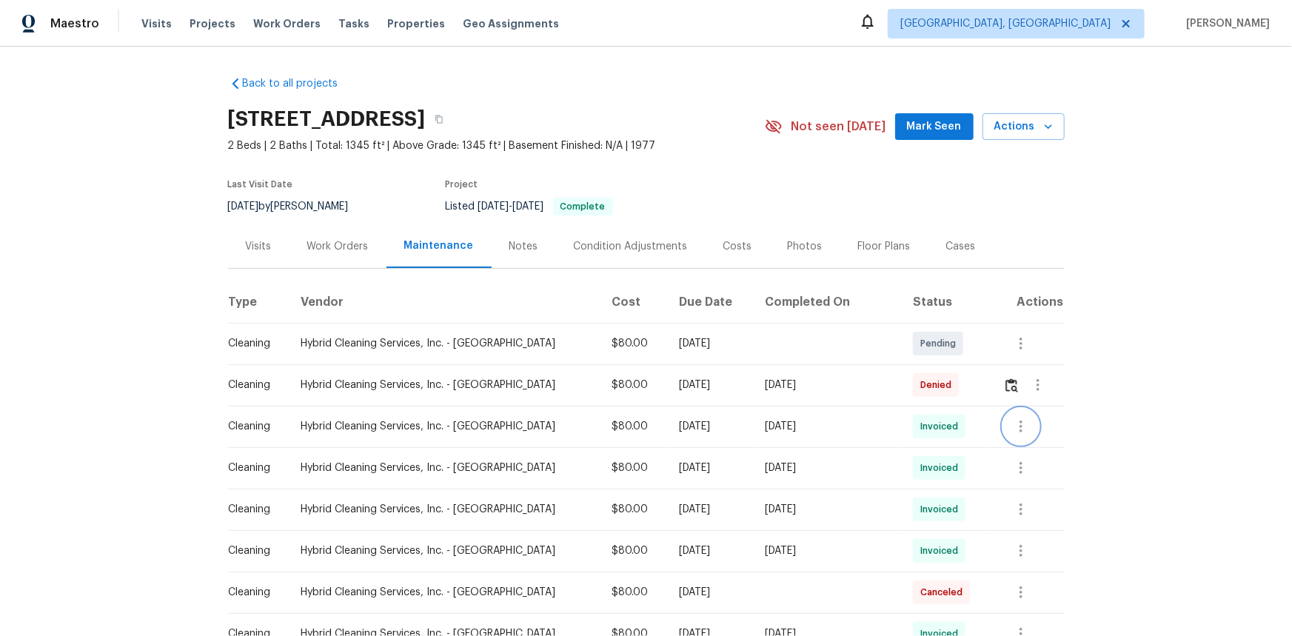
click at [919, 425] on icon "button" at bounding box center [1021, 427] width 18 height 18
click at [919, 425] on li "View details" at bounding box center [1045, 450] width 104 height 24
click at [919, 425] on div at bounding box center [646, 318] width 1292 height 636
click at [919, 425] on icon "button" at bounding box center [1021, 468] width 18 height 18
click at [919, 425] on li "View details" at bounding box center [1045, 492] width 104 height 24
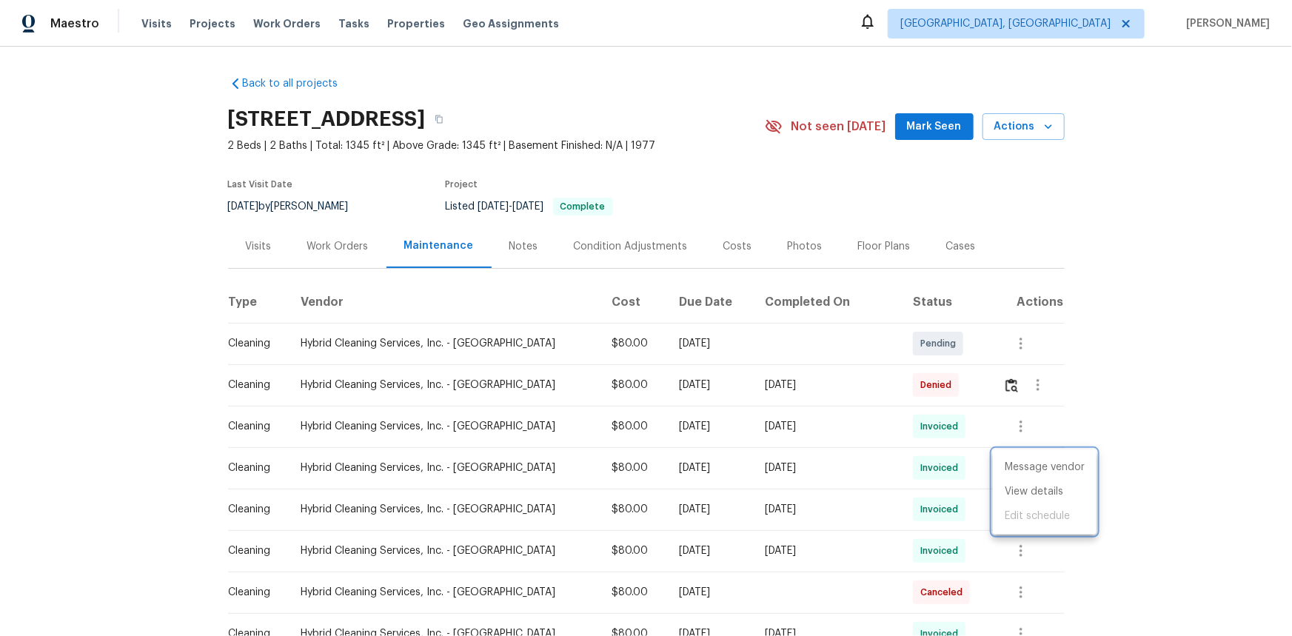
click at [919, 425] on div at bounding box center [646, 318] width 1292 height 636
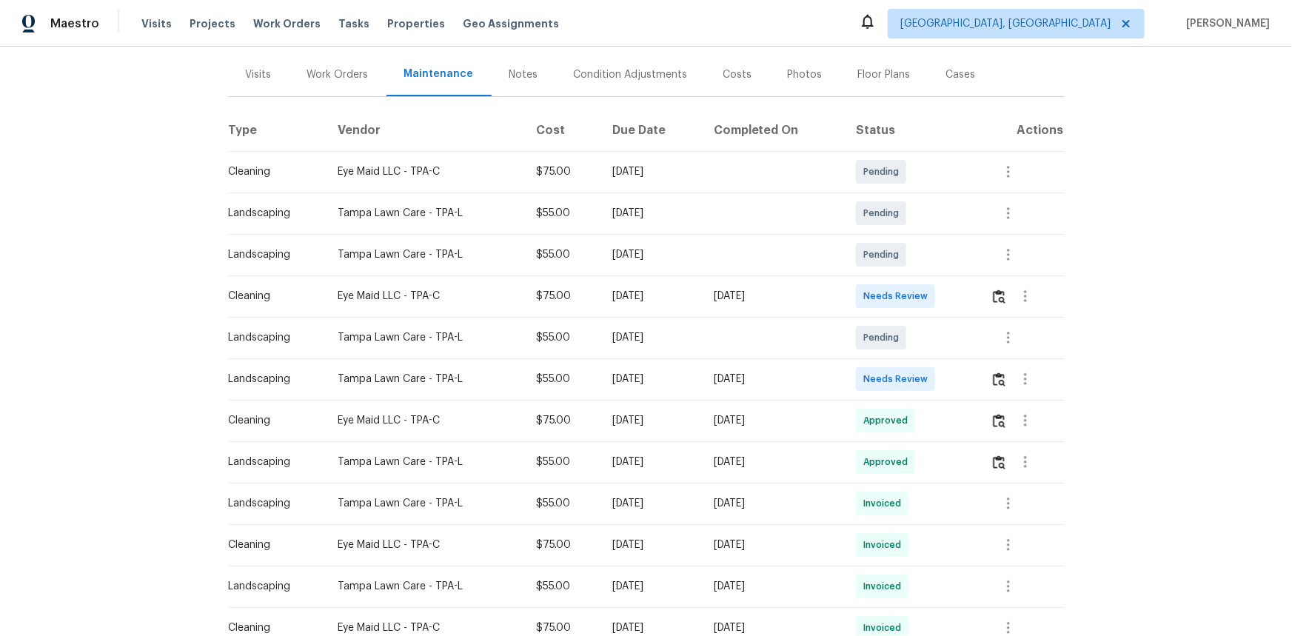
scroll to position [201, 0]
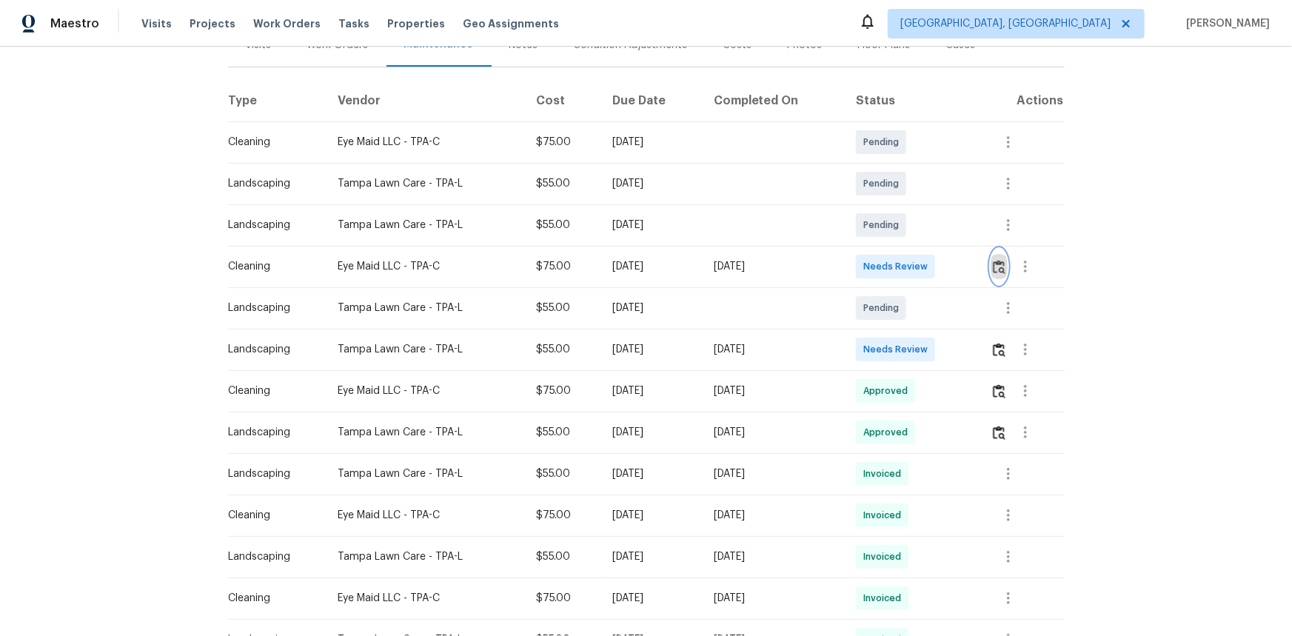
click at [919, 269] on img "button" at bounding box center [999, 267] width 13 height 14
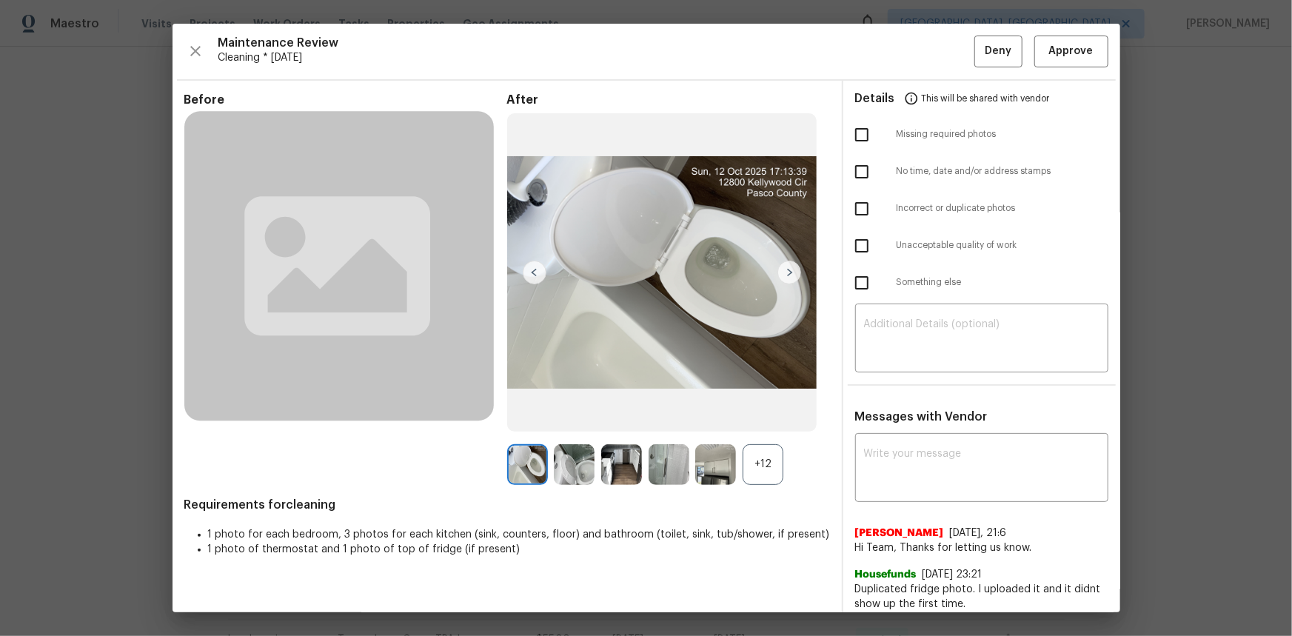
click at [769, 425] on div "+12" at bounding box center [762, 464] width 41 height 41
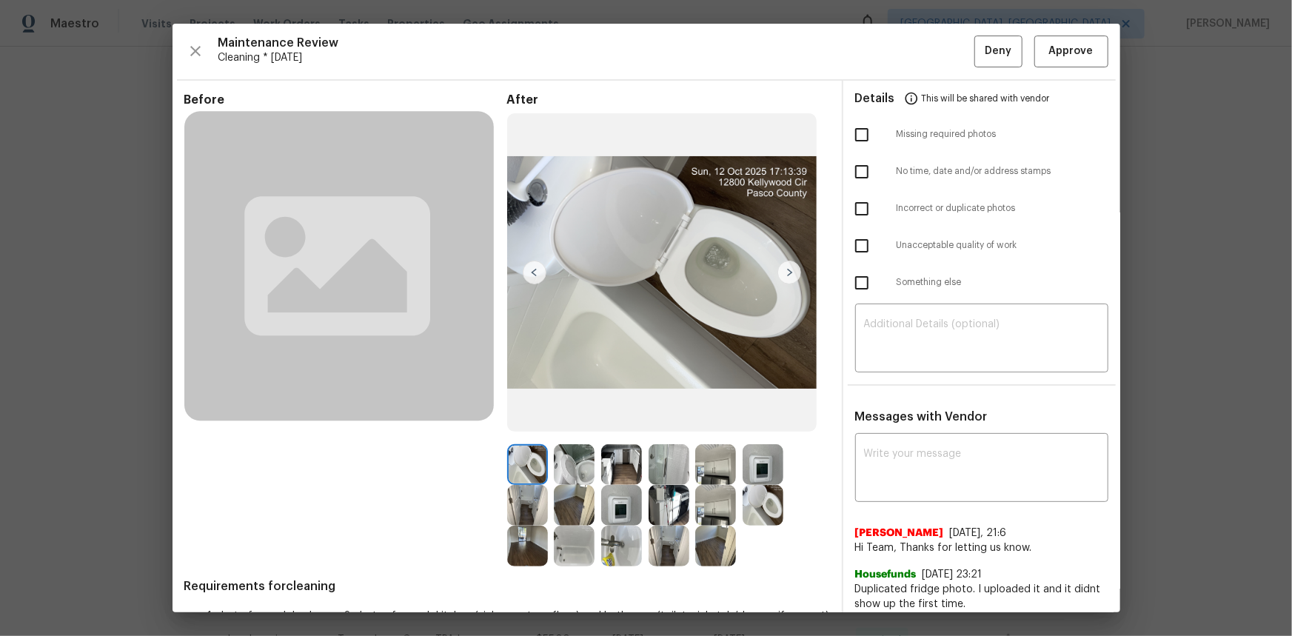
click at [617, 425] on img at bounding box center [621, 505] width 41 height 41
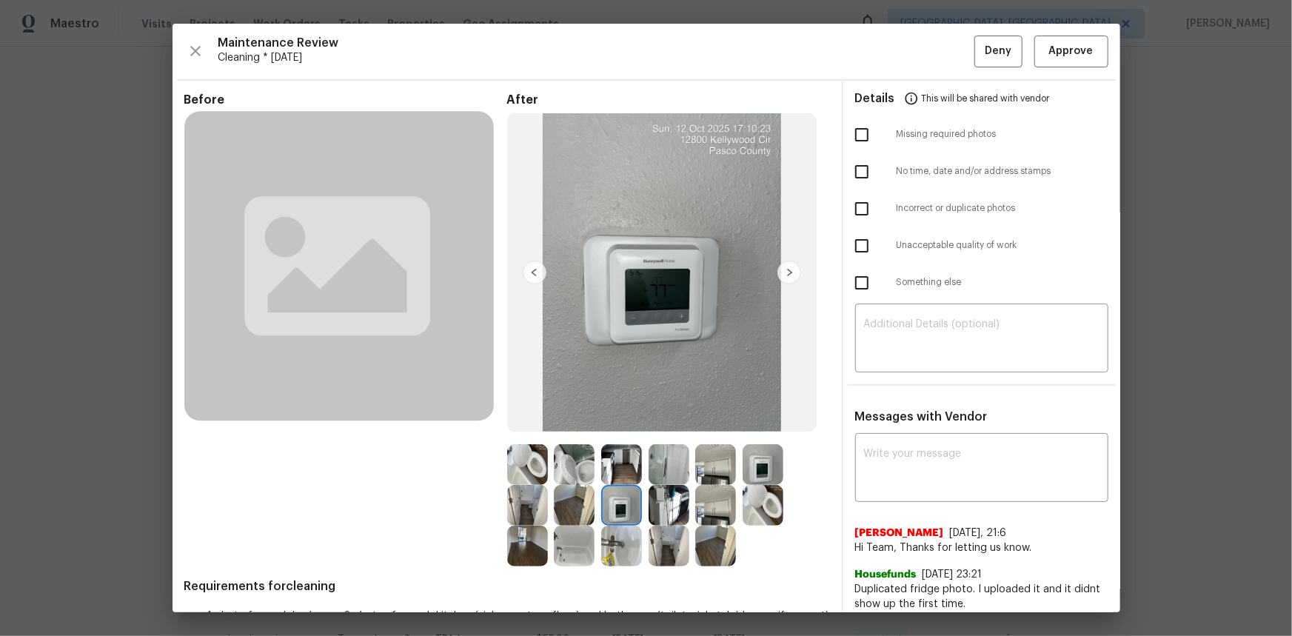
click at [617, 425] on img at bounding box center [621, 505] width 41 height 41
click at [873, 425] on textarea at bounding box center [981, 469] width 235 height 41
paste textarea "Maintenance Audit Team: Hello! Unfortunately, this cleaning visit completed on …"
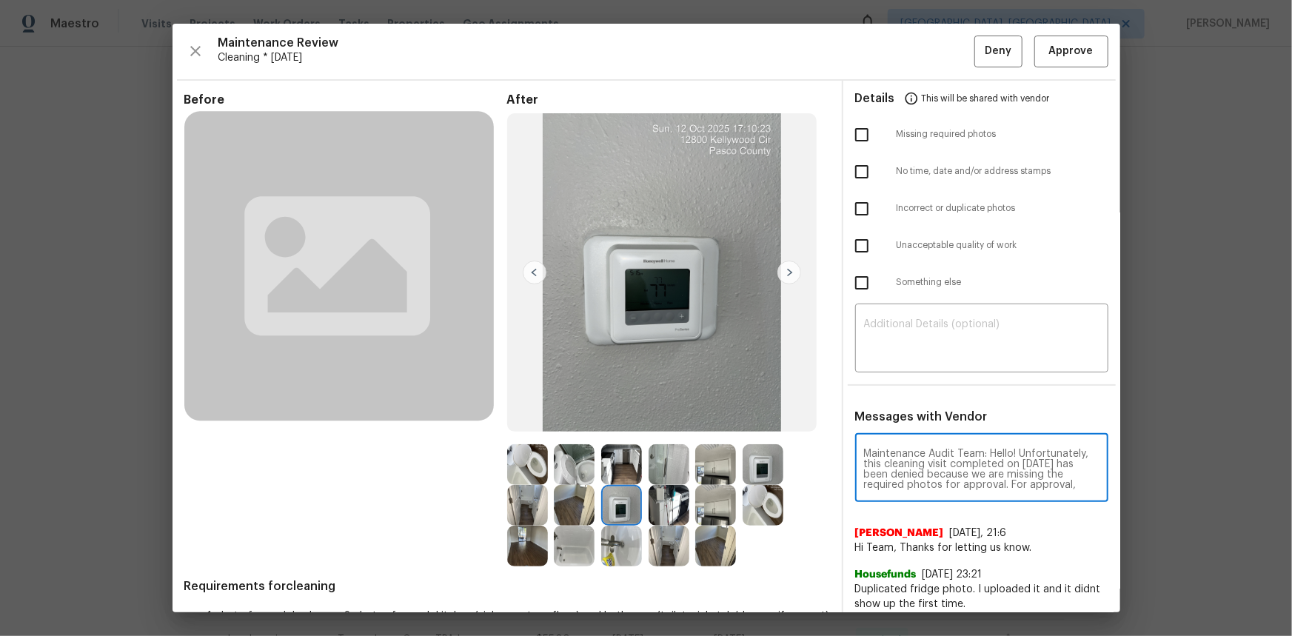
scroll to position [176, 0]
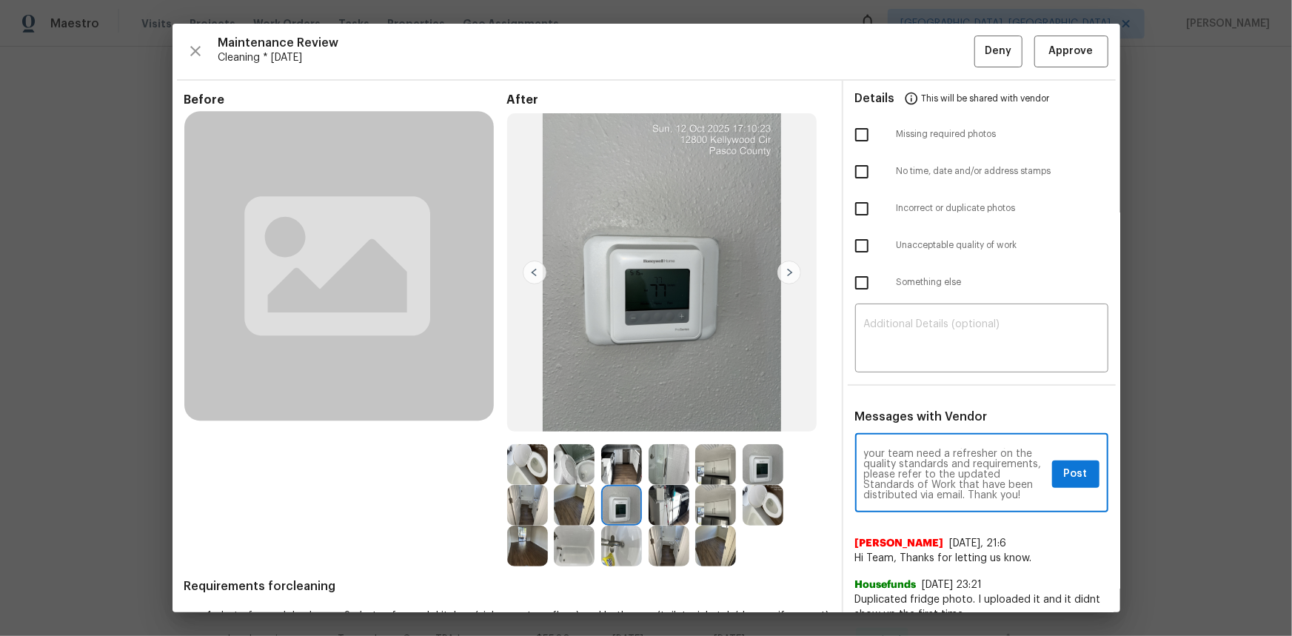
type textarea "Maintenance Audit Team: Hello! Unfortunately, this cleaning visit completed on …"
click at [899, 375] on div "Details This will be shared with vendor Missing required photos No time, date a…" at bounding box center [981, 399] width 277 height 636
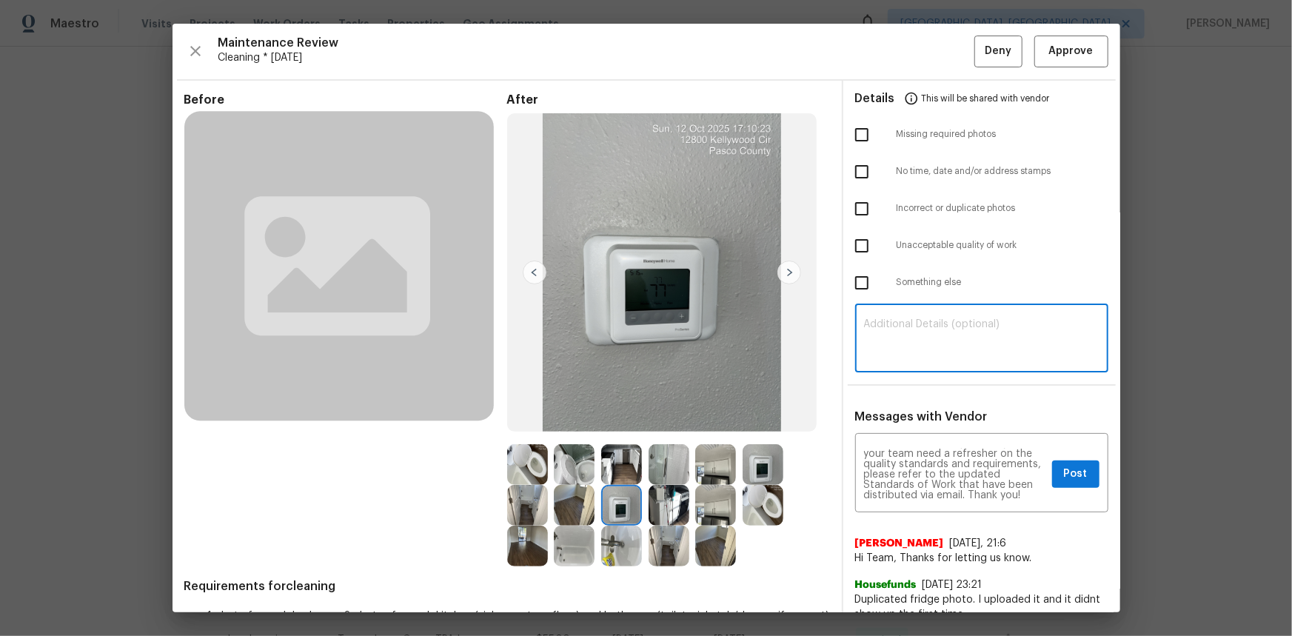
click at [899, 355] on textarea at bounding box center [981, 339] width 235 height 41
paste textarea "Maintenance Audit Team: Hello! Unfortunately, this cleaning visit completed on …"
type textarea "Maintenance Audit Team: Hello! Unfortunately, this cleaning visit completed on …"
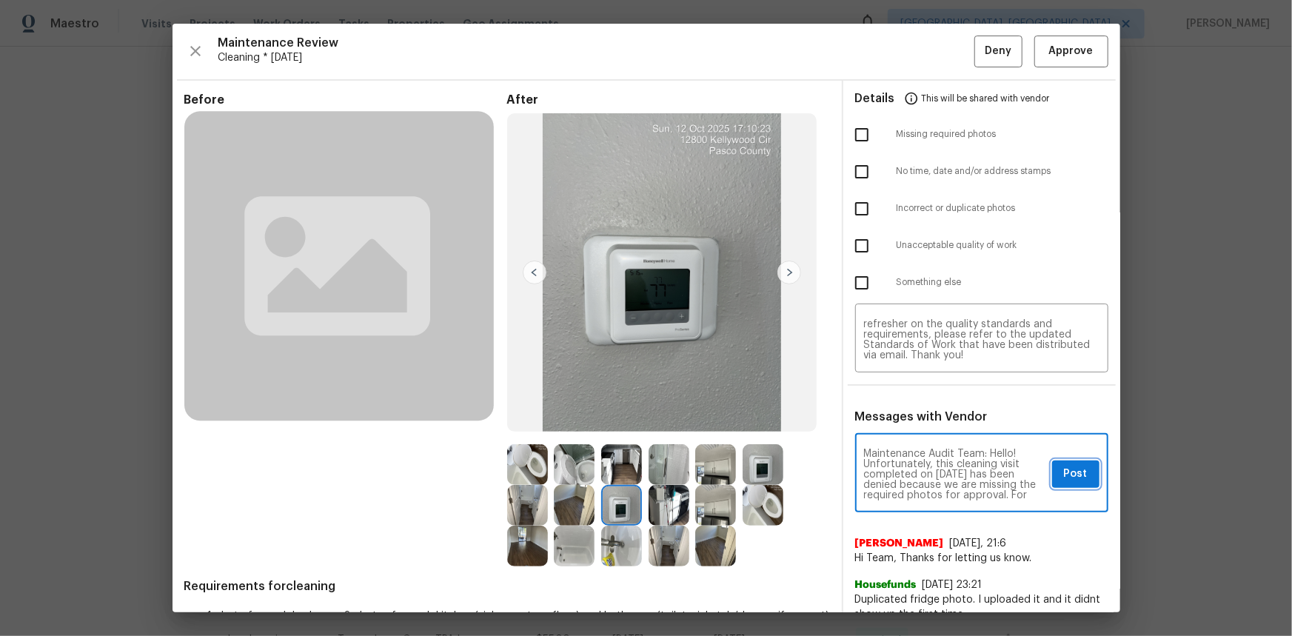
click at [919, 425] on span "Post" at bounding box center [1076, 474] width 24 height 19
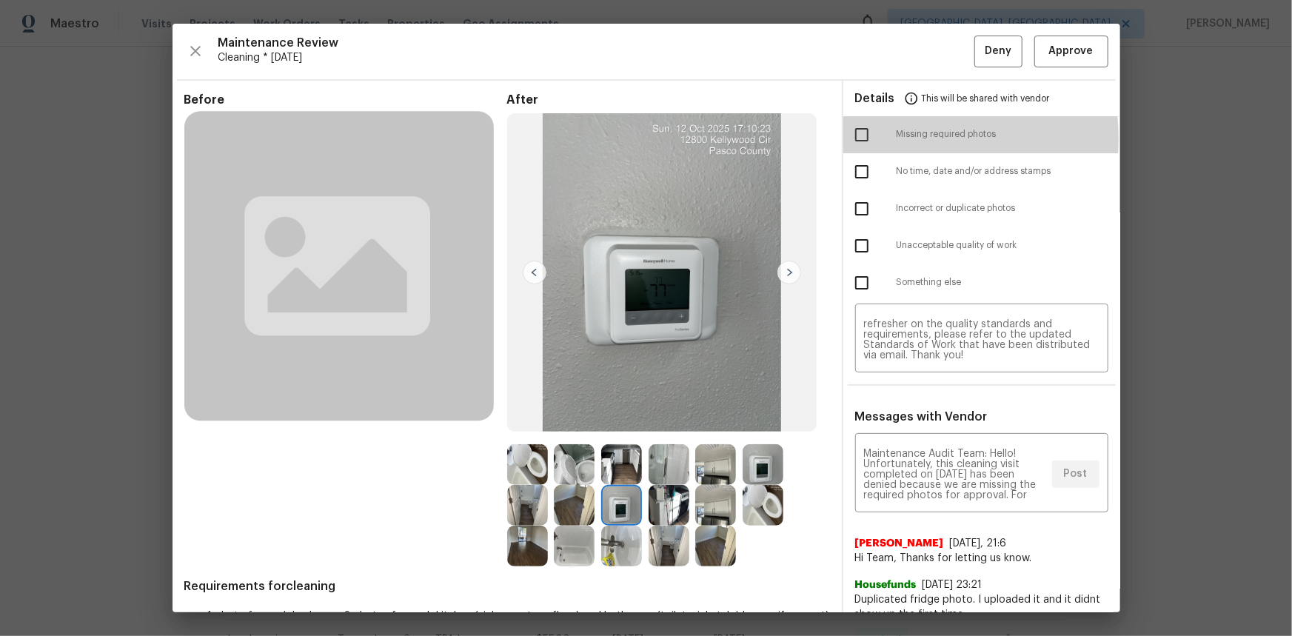
click at [852, 138] on input "checkbox" at bounding box center [861, 134] width 31 height 31
checkbox input "true"
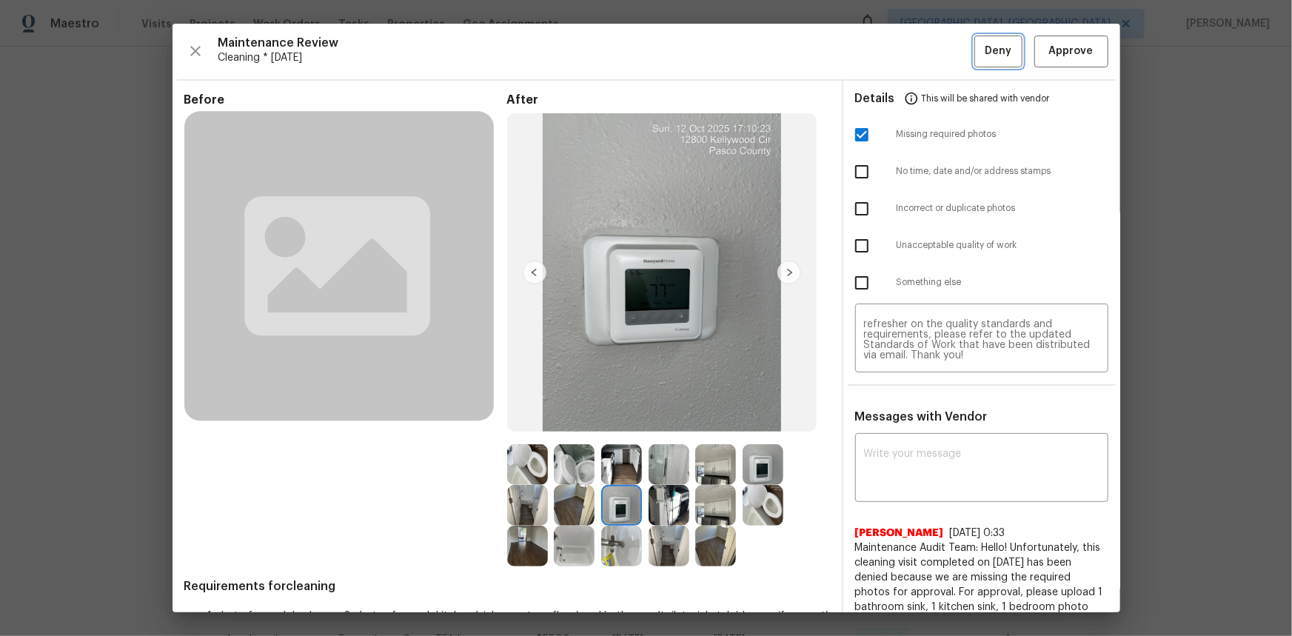
click at [919, 46] on span "Deny" at bounding box center [998, 51] width 27 height 19
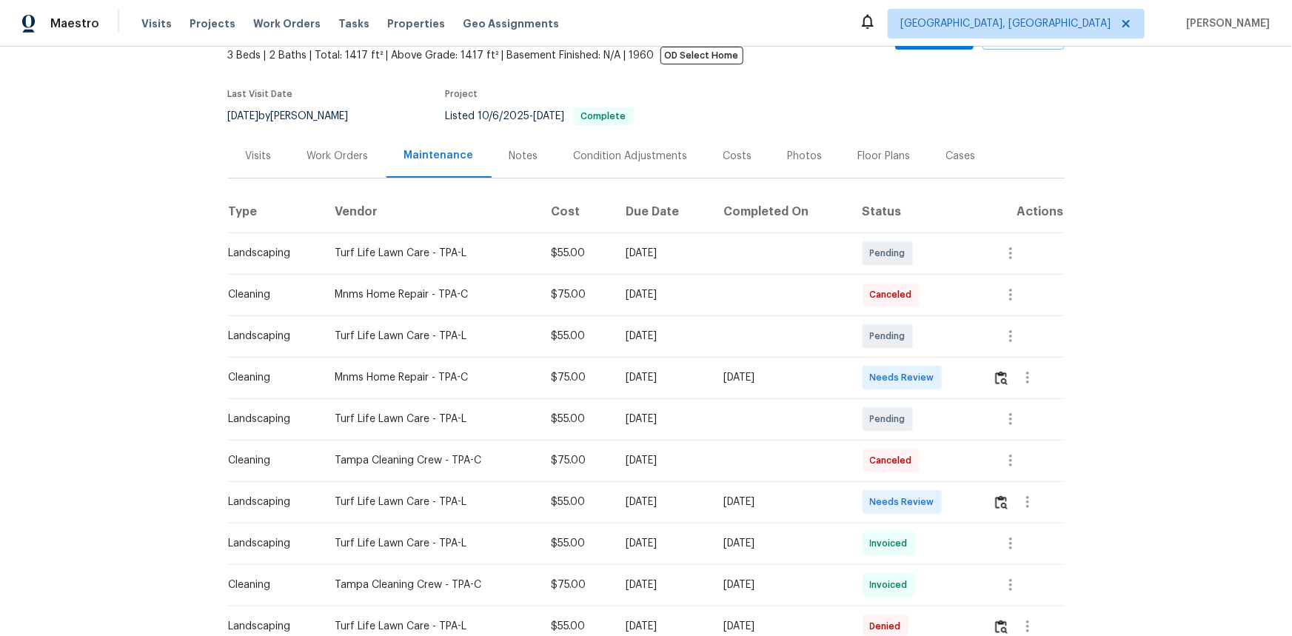
scroll to position [201, 0]
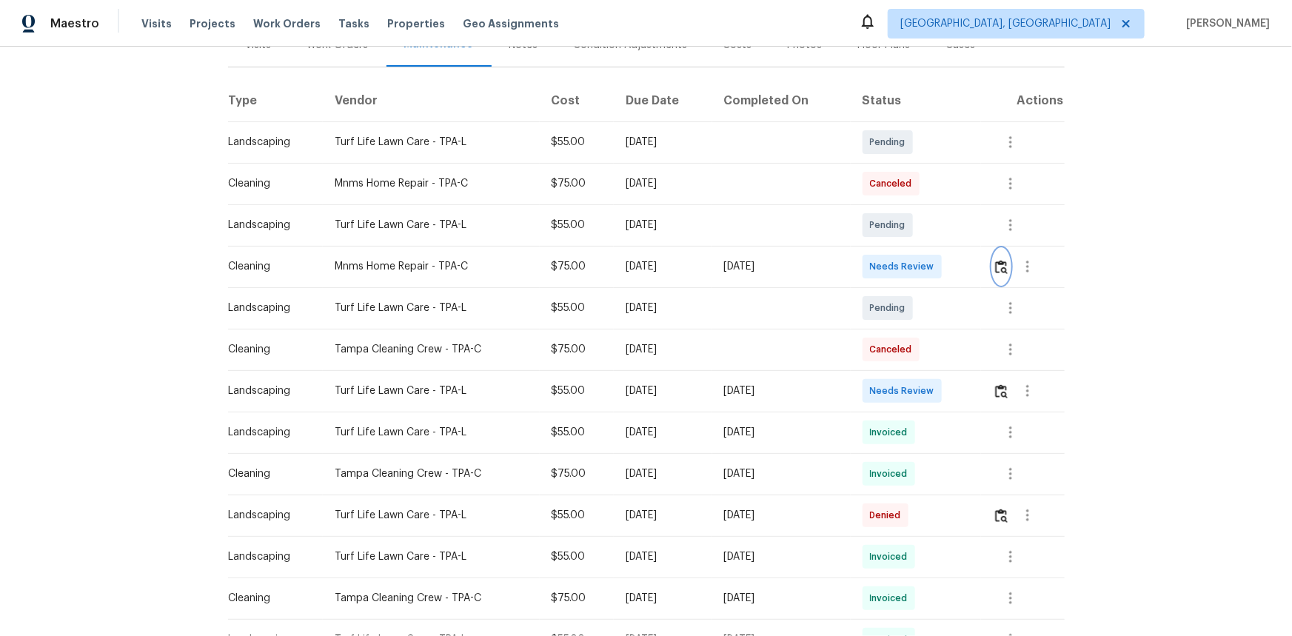
click at [919, 265] on img "button" at bounding box center [1001, 267] width 13 height 14
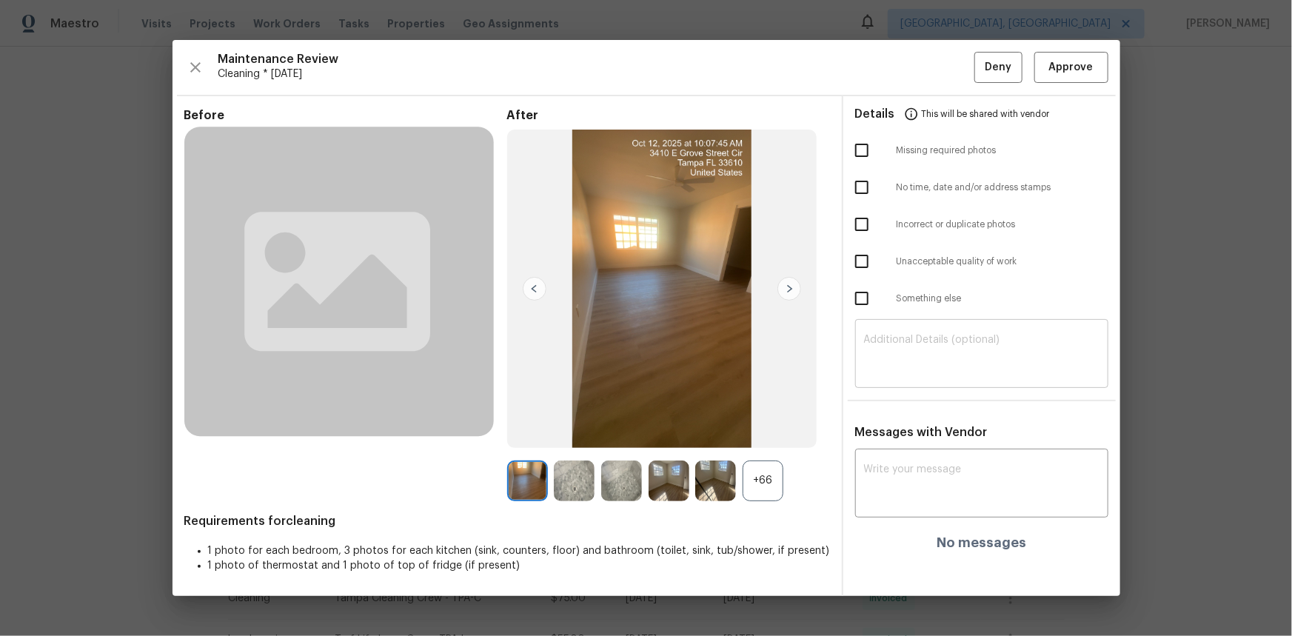
click at [891, 361] on textarea at bounding box center [981, 355] width 235 height 41
paste textarea "Maintenance Audit Team: Hello! Unfortunately, this cleaning visit completed on …"
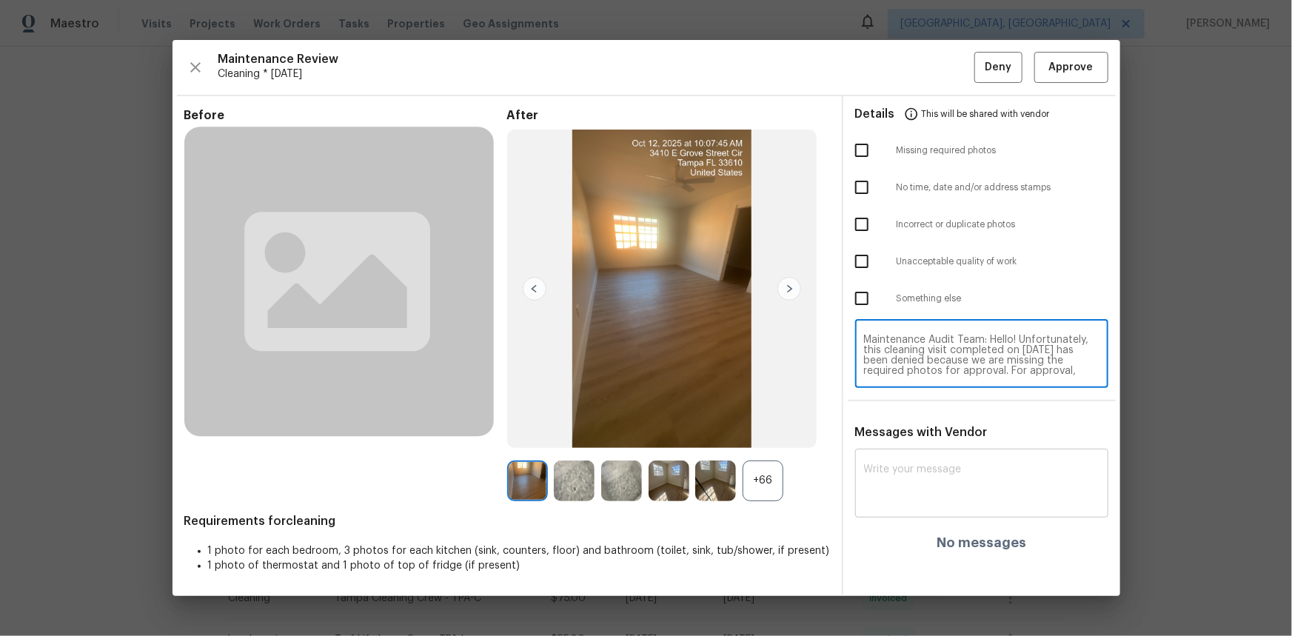
scroll to position [113, 0]
type textarea "Maintenance Audit Team: Hello! Unfortunately, this cleaning visit completed on …"
click at [896, 425] on textarea at bounding box center [981, 484] width 235 height 41
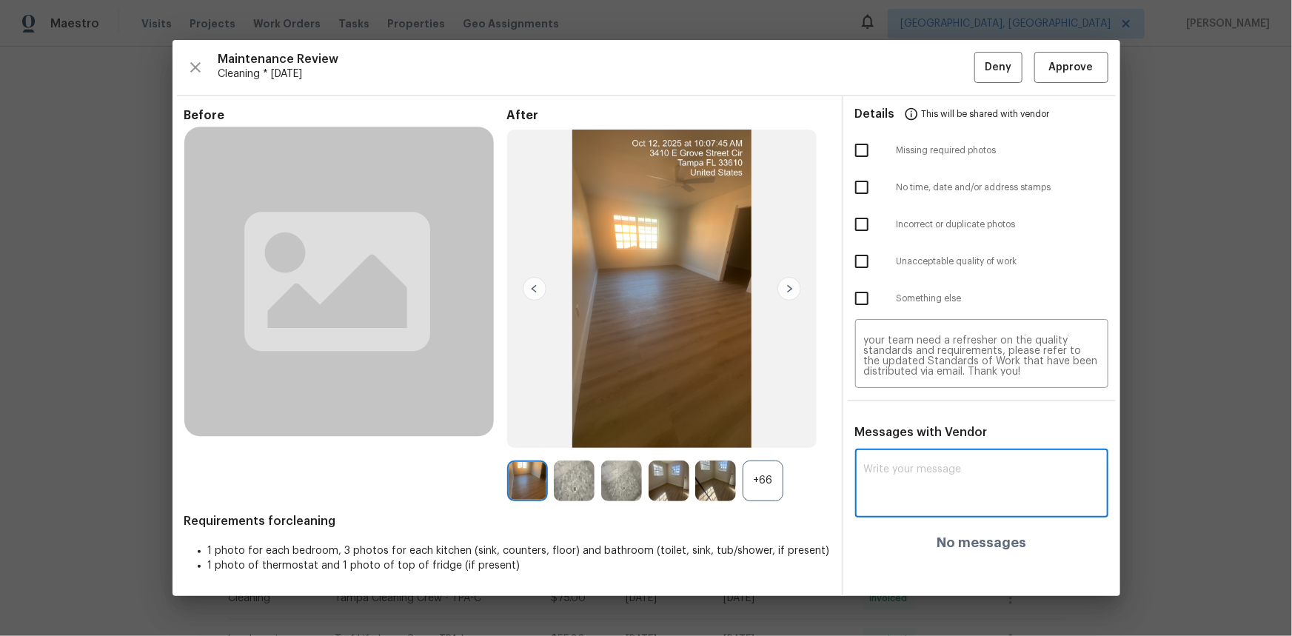
paste textarea "Maintenance Audit Team: Hello! Unfortunately, this cleaning visit completed on …"
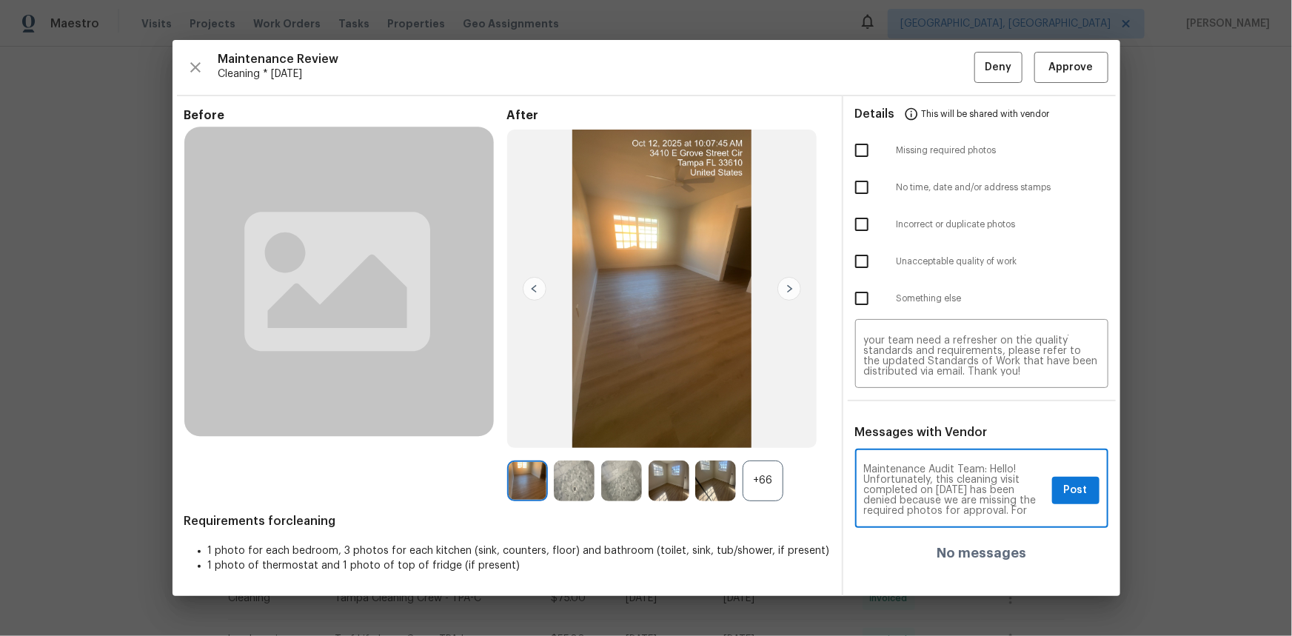
scroll to position [155, 0]
type textarea "Maintenance Audit Team: Hello! Unfortunately, this cleaning visit completed on …"
click at [751, 425] on div "+66" at bounding box center [762, 480] width 41 height 41
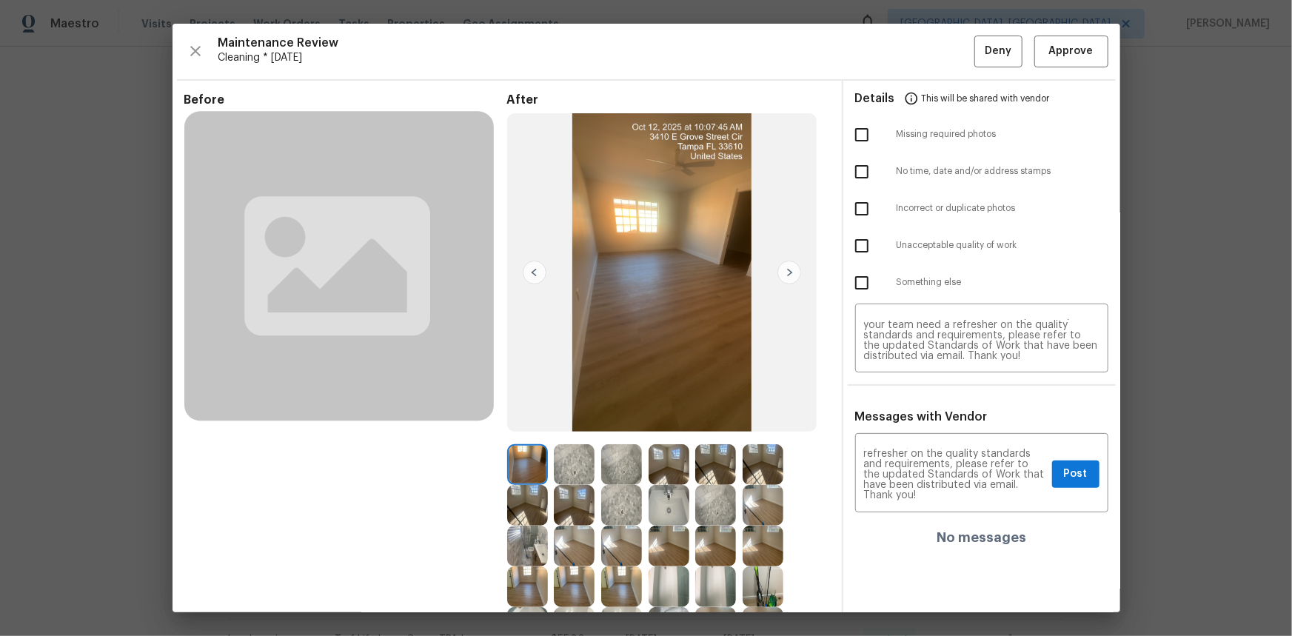
click at [617, 425] on img at bounding box center [621, 464] width 41 height 41
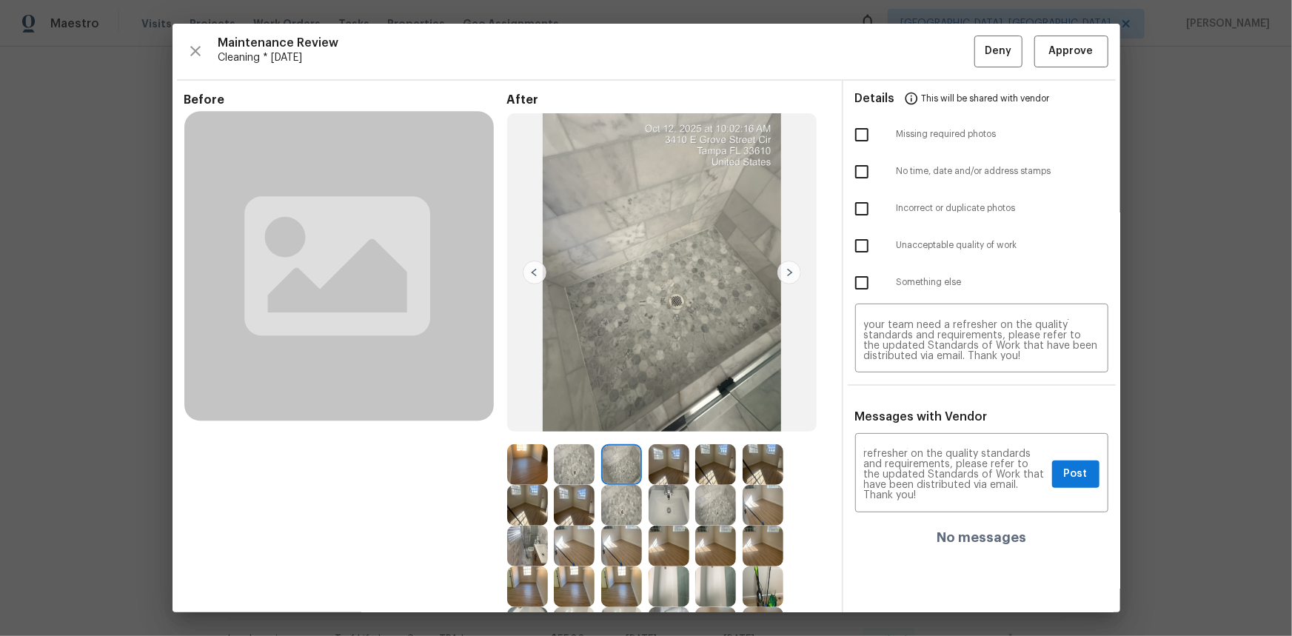
click at [679, 425] on img at bounding box center [668, 505] width 41 height 41
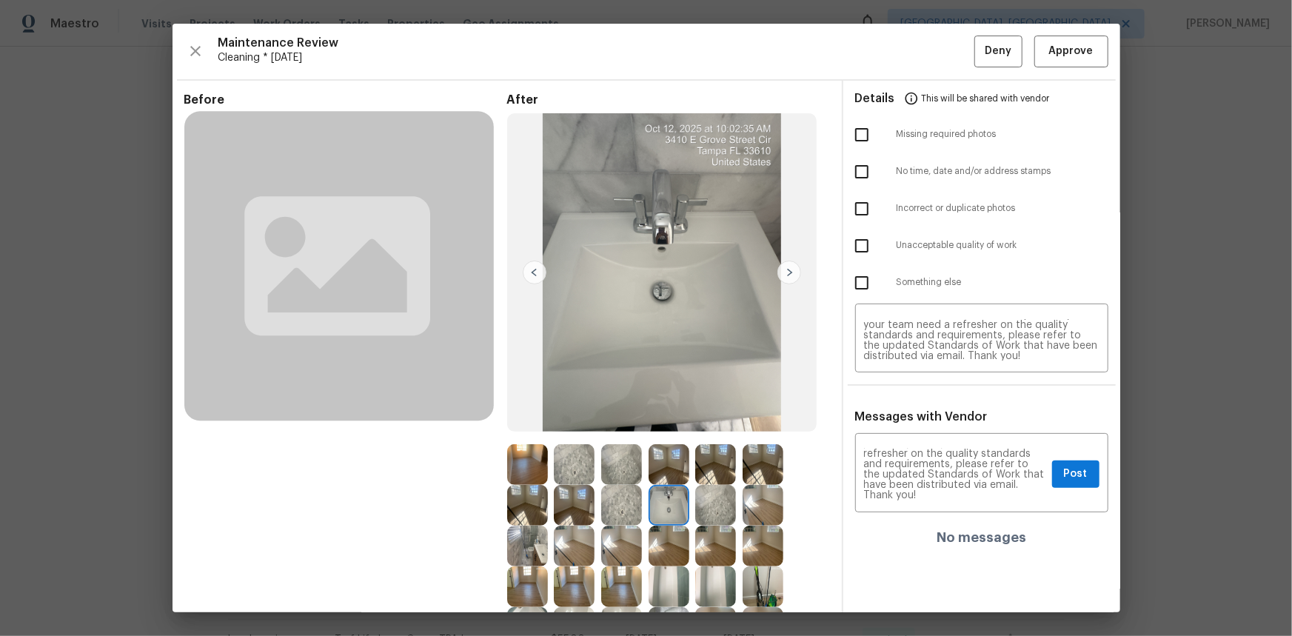
click at [679, 425] on img at bounding box center [668, 505] width 41 height 41
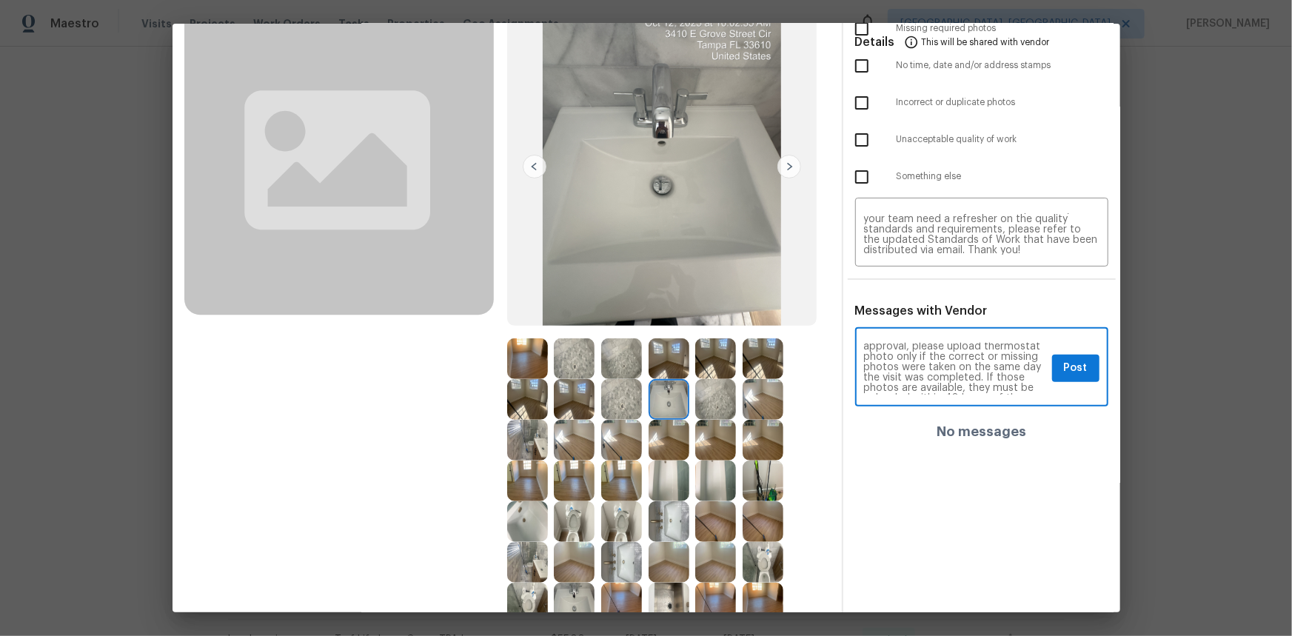
scroll to position [78, 0]
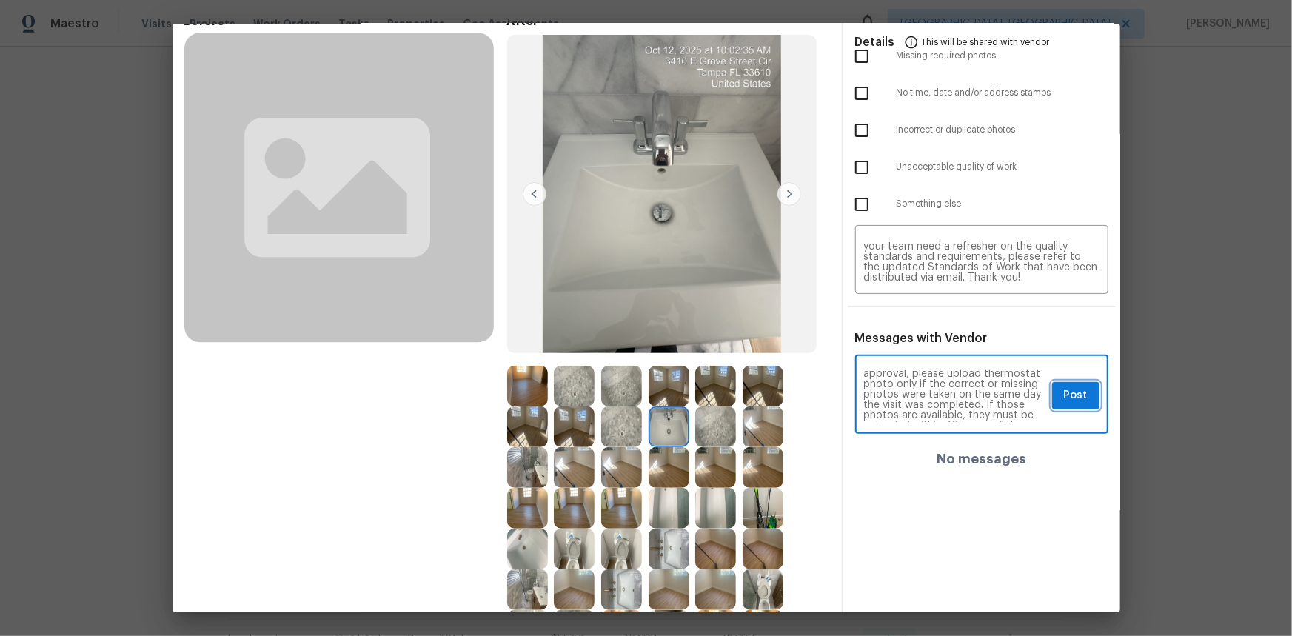
drag, startPoint x: 1044, startPoint y: 395, endPoint x: 1034, endPoint y: 391, distance: 10.3
click at [919, 395] on button "Post" at bounding box center [1075, 395] width 47 height 27
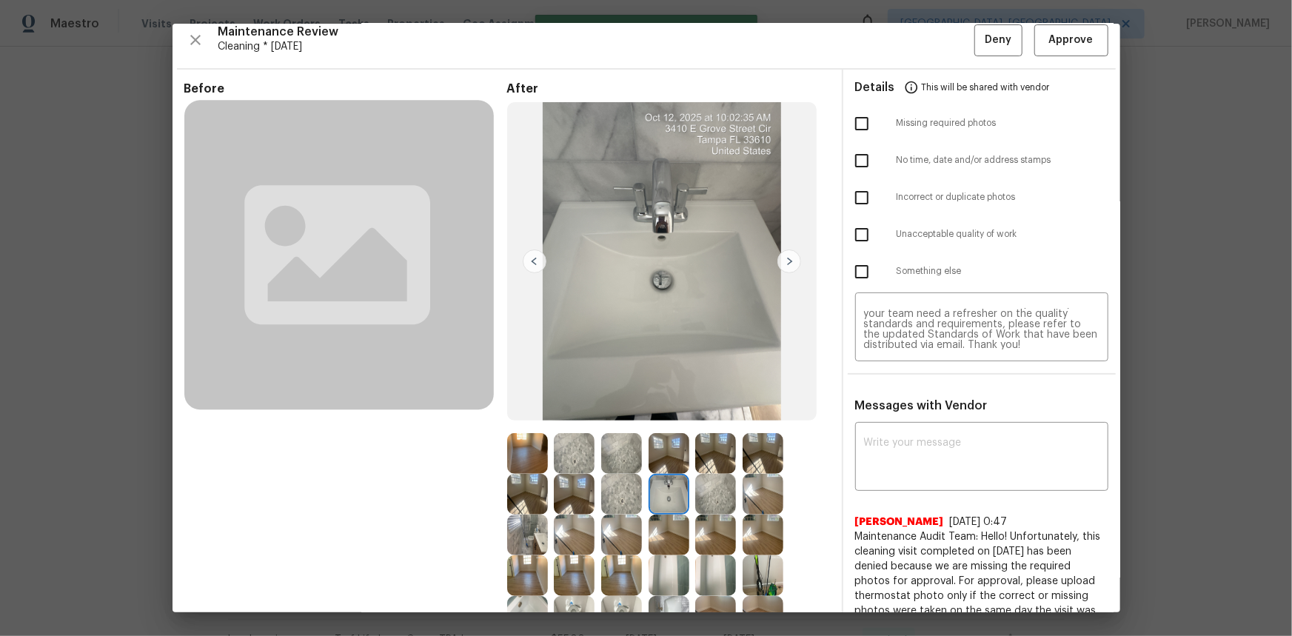
scroll to position [0, 0]
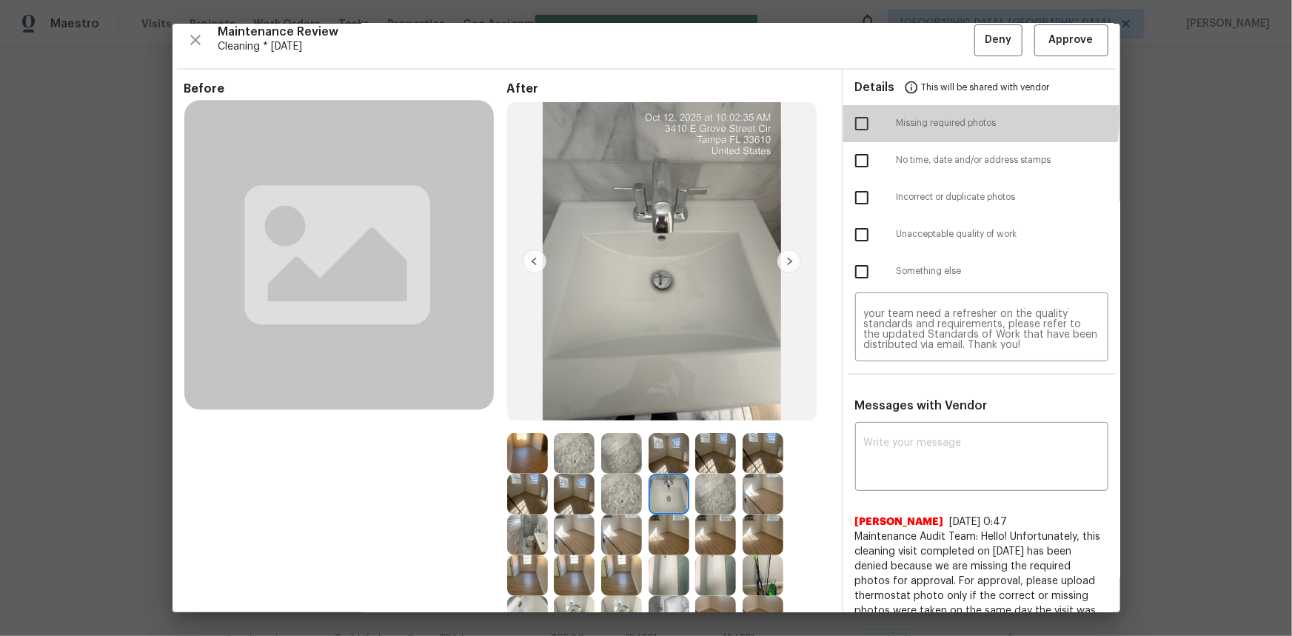
click at [867, 115] on input "checkbox" at bounding box center [861, 123] width 31 height 31
checkbox input "true"
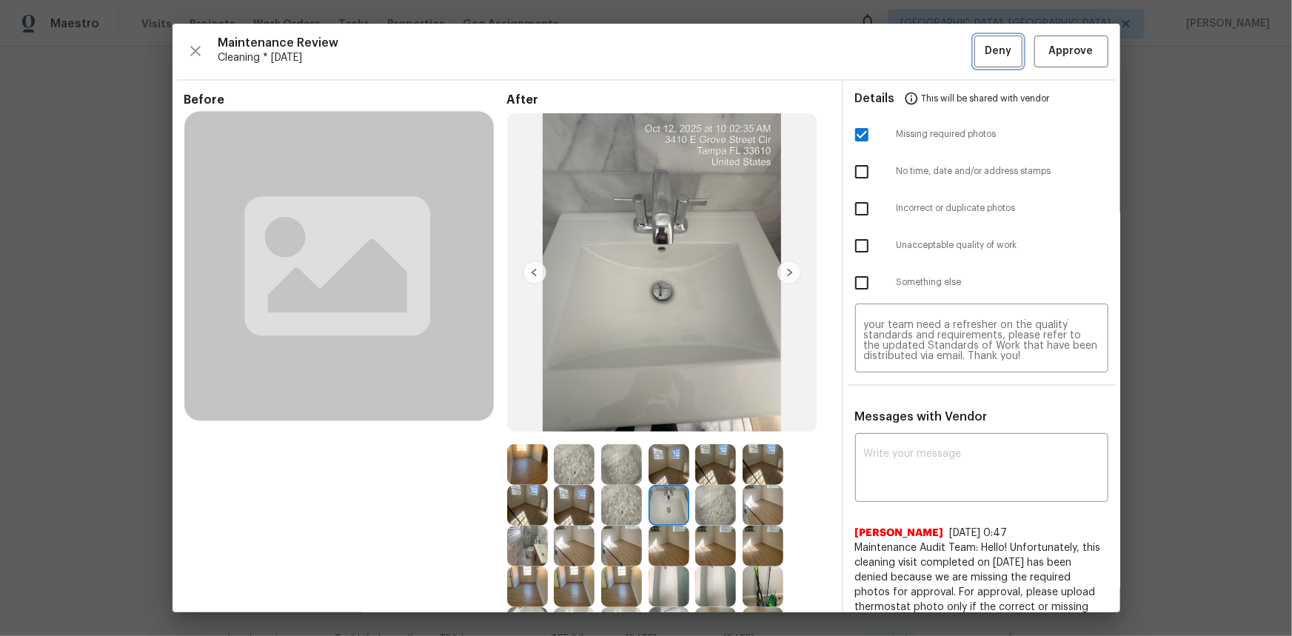
click at [919, 57] on span "Deny" at bounding box center [998, 51] width 27 height 19
